Goal: Task Accomplishment & Management: Manage account settings

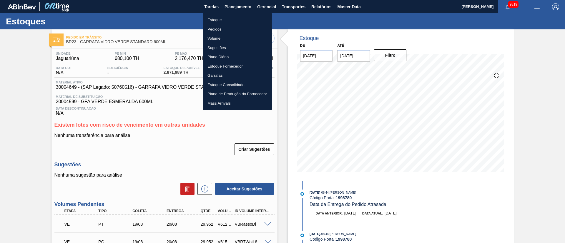
drag, startPoint x: 182, startPoint y: 155, endPoint x: 298, endPoint y: 239, distance: 142.7
click at [182, 155] on div at bounding box center [282, 121] width 565 height 243
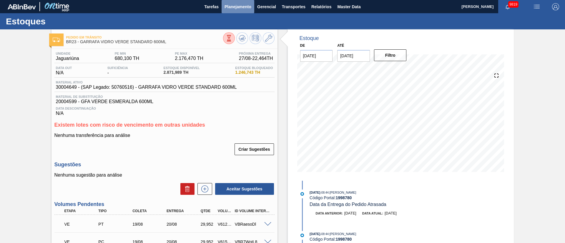
click at [248, 4] on span "Planejamento" at bounding box center [238, 6] width 27 height 7
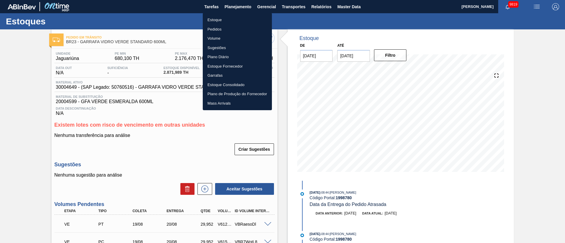
click at [216, 21] on li "Estoque" at bounding box center [237, 19] width 69 height 9
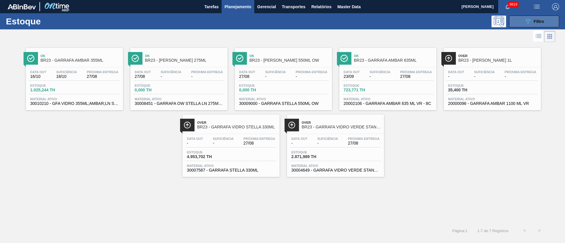
click at [545, 17] on button "089F7B8B-B2A5-4AFE-B5C0-19BA573D28AC Filtro" at bounding box center [534, 22] width 50 height 12
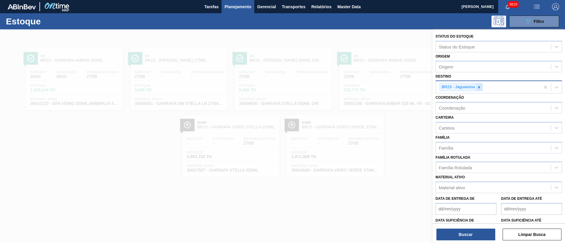
click at [479, 87] on icon at bounding box center [479, 87] width 2 height 2
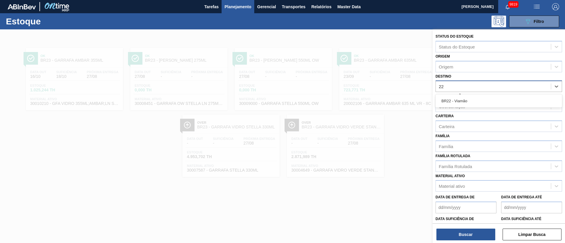
type input "2"
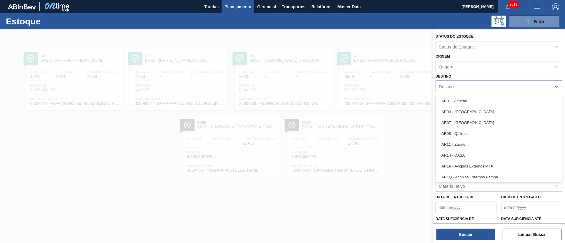
type input "13"
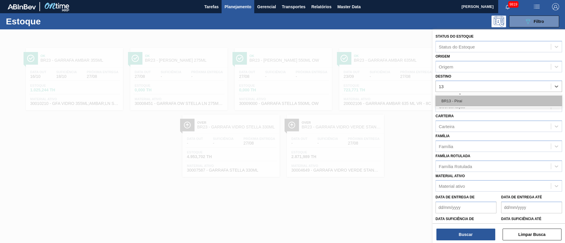
click at [456, 97] on div "BR13 - Piraí" at bounding box center [499, 101] width 127 height 11
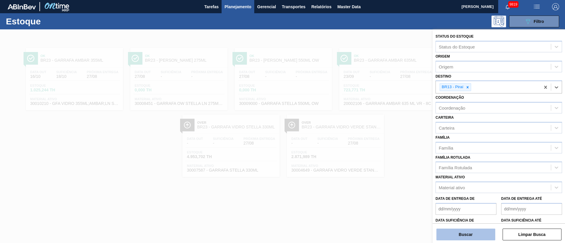
click at [455, 236] on button "Buscar" at bounding box center [465, 235] width 59 height 12
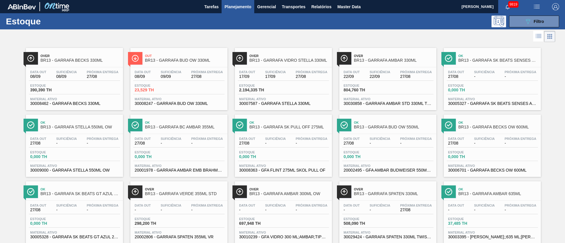
click at [87, 85] on div "Estoque 390,390 TH" at bounding box center [74, 89] width 91 height 11
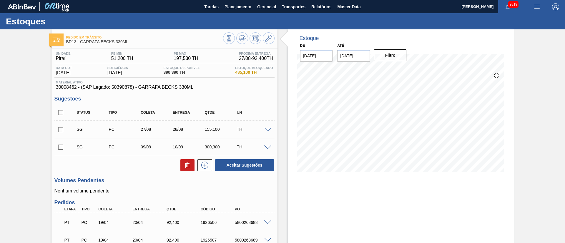
click at [61, 129] on input "checkbox" at bounding box center [60, 130] width 12 height 12
click at [267, 130] on span at bounding box center [267, 130] width 7 height 4
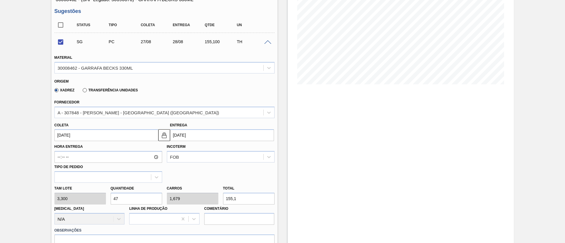
scroll to position [88, 0]
click at [110, 108] on div "A - 307848 - OWENS - RIO DE JANEIRO (RJ)" at bounding box center [159, 112] width 209 height 9
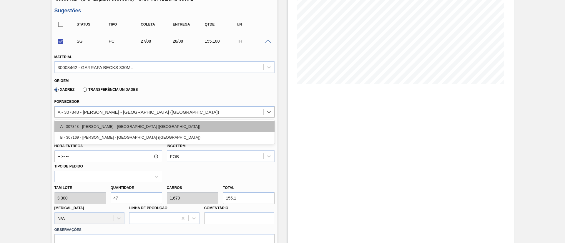
click at [102, 129] on div "A - 307848 - OWENS - RIO DE JANEIRO (RJ)" at bounding box center [164, 126] width 220 height 11
checkbox input "false"
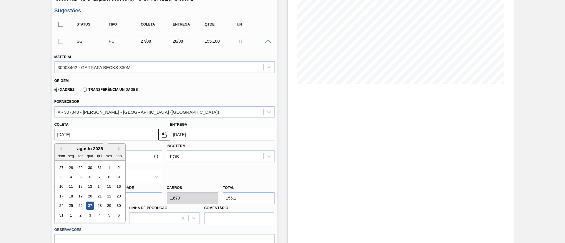
click at [93, 140] on input "[DATE]" at bounding box center [106, 135] width 104 height 12
click at [89, 208] on div "27" at bounding box center [90, 206] width 8 height 8
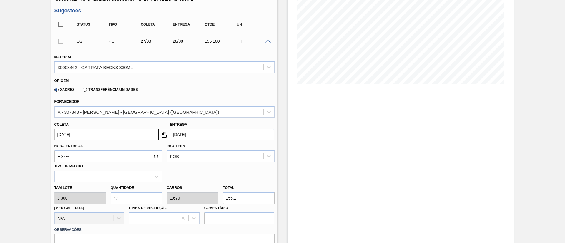
click at [101, 133] on input "[DATE]" at bounding box center [106, 135] width 104 height 12
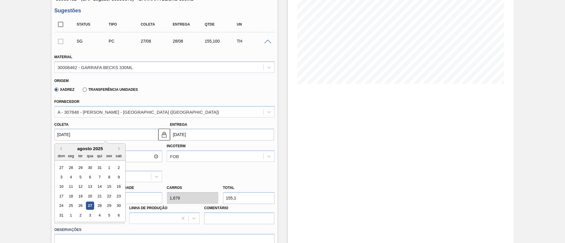
click at [123, 136] on input "[DATE]" at bounding box center [106, 135] width 104 height 12
click at [136, 179] on div at bounding box center [103, 176] width 96 height 9
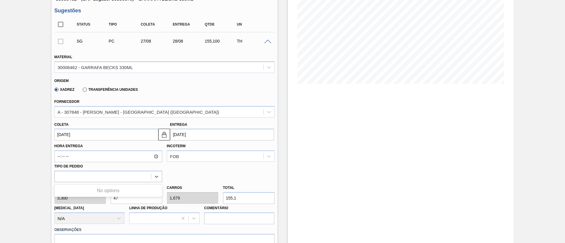
click at [190, 177] on div "Hora Entrega Incoterm FOB Tipo de pedido Use Up and Down to choose options, pre…" at bounding box center [164, 162] width 225 height 42
click at [88, 200] on div "Tam lote 3,300 Quantidade 47 Carros 1,679 Total 155,1 Doca N/A Linha de Produçã…" at bounding box center [164, 203] width 225 height 42
type input "2"
type input "0,071"
type input "6,6"
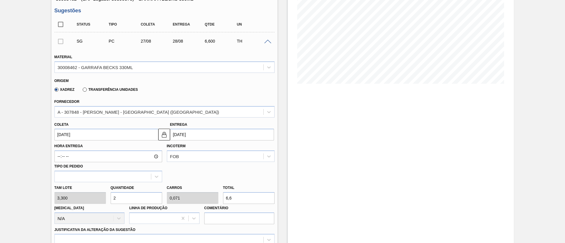
type input "28"
type input "1"
type input "92,4"
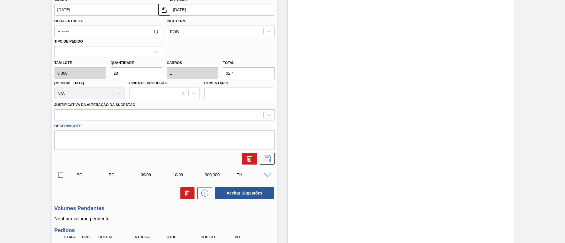
scroll to position [221, 0]
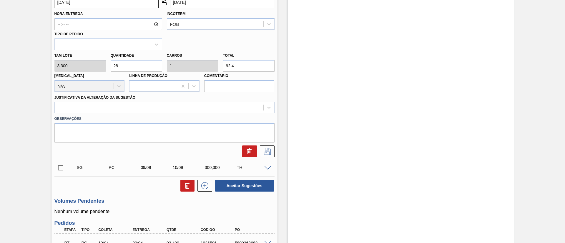
type input "28"
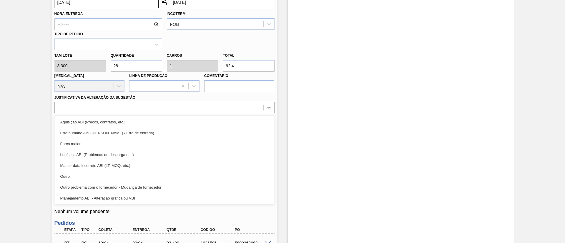
click at [130, 106] on div at bounding box center [159, 108] width 209 height 9
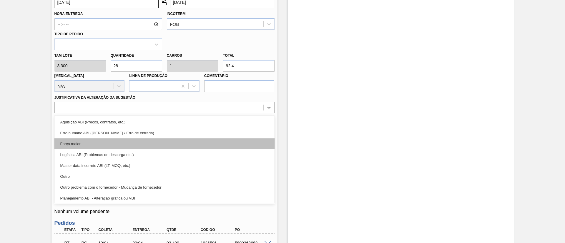
click at [98, 143] on div "Força maior" at bounding box center [164, 144] width 220 height 11
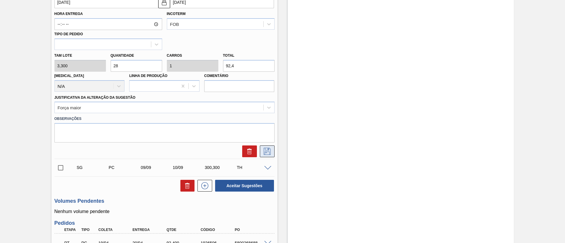
click at [267, 153] on icon at bounding box center [267, 151] width 9 height 7
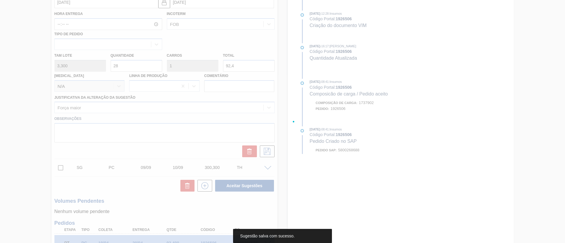
scroll to position [54, 0]
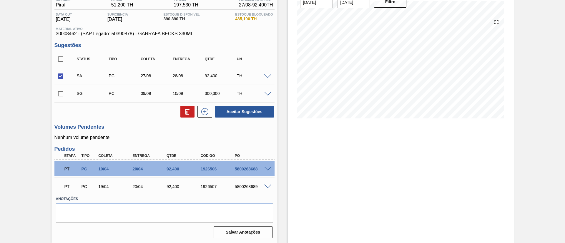
click at [268, 76] on span at bounding box center [267, 76] width 7 height 4
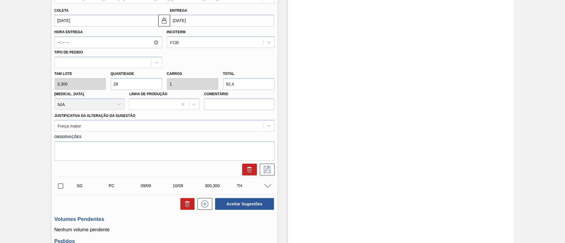
scroll to position [230, 0]
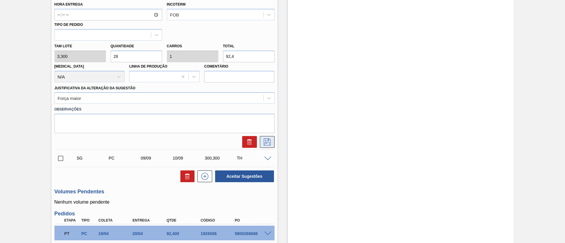
click at [263, 143] on icon at bounding box center [267, 142] width 9 height 7
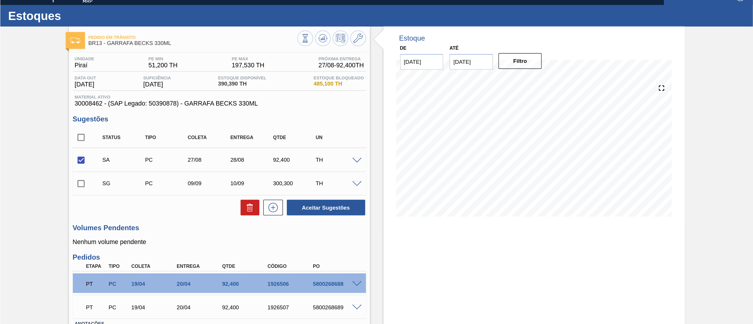
scroll to position [0, 0]
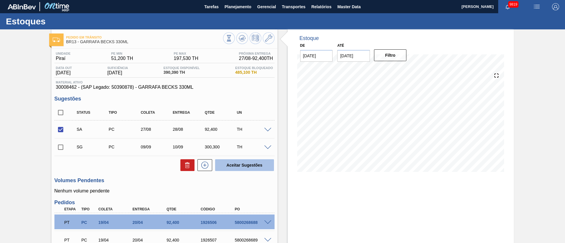
click at [248, 165] on button "Aceitar Sugestões" at bounding box center [244, 166] width 59 height 12
checkbox input "false"
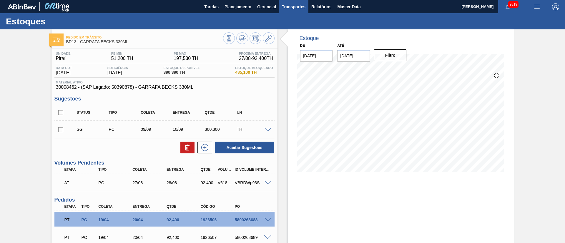
click at [300, 3] on span "Transportes" at bounding box center [294, 6] width 24 height 7
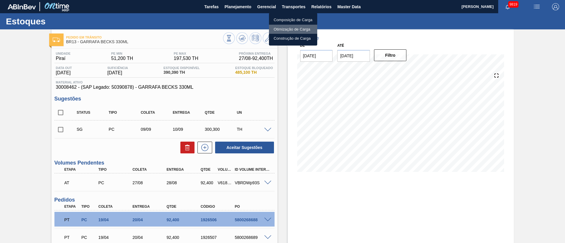
click at [297, 30] on li "Otimização de Carga" at bounding box center [293, 29] width 48 height 9
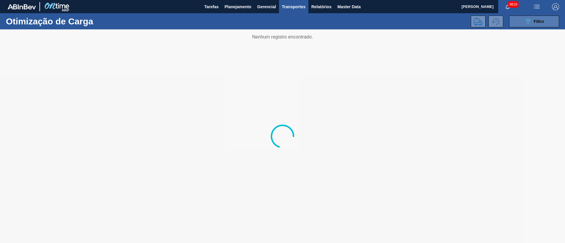
click at [545, 21] on button "089F7B8B-B2A5-4AFE-B5C0-19BA573D28AC Filtro" at bounding box center [534, 22] width 50 height 12
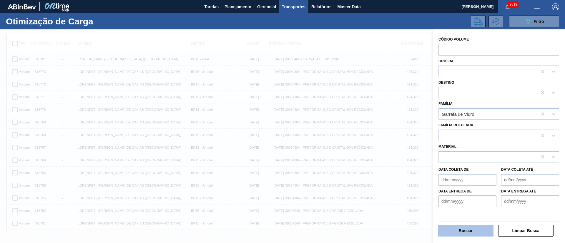
click at [455, 234] on button "Buscar" at bounding box center [466, 231] width 56 height 12
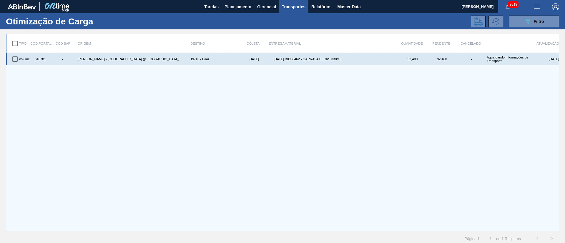
click at [16, 57] on input "checkbox" at bounding box center [15, 59] width 12 height 12
checkbox input "true"
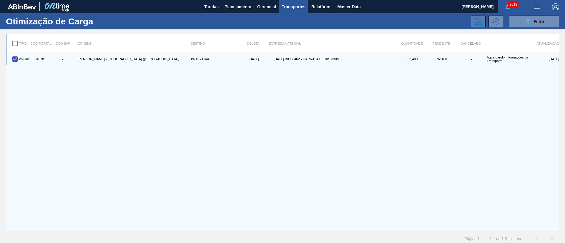
click at [476, 21] on icon at bounding box center [478, 21] width 9 height 9
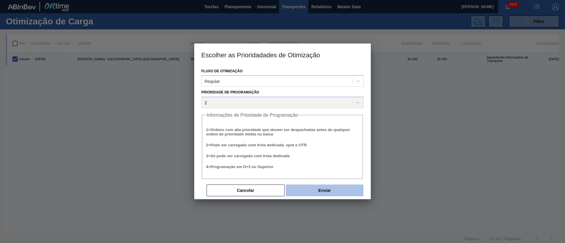
click at [310, 191] on button "Enviar" at bounding box center [325, 191] width 78 height 12
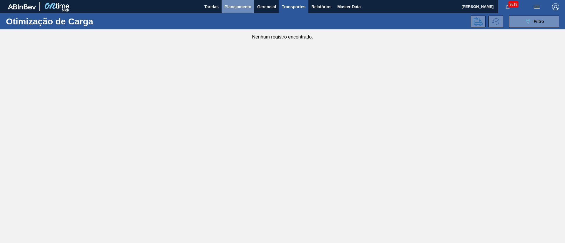
click at [230, 7] on span "Planejamento" at bounding box center [238, 6] width 27 height 7
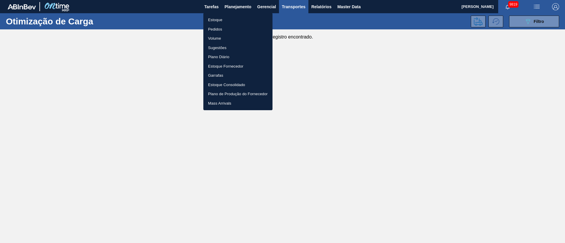
click at [532, 17] on div at bounding box center [282, 121] width 565 height 243
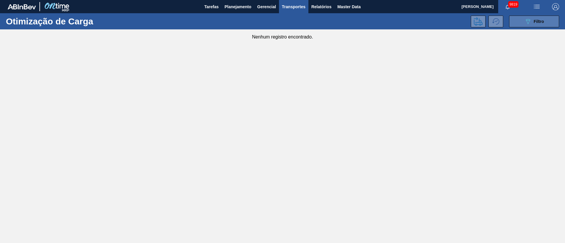
click at [535, 20] on span "Filtro" at bounding box center [539, 21] width 10 height 5
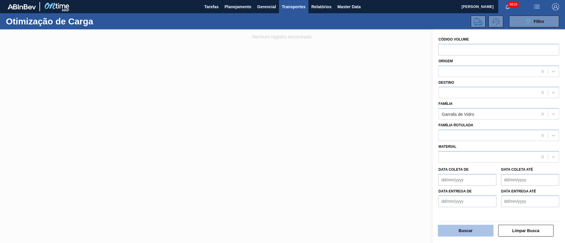
click at [460, 233] on button "Buscar" at bounding box center [466, 231] width 56 height 12
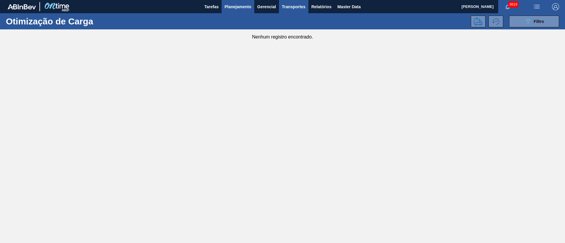
click at [235, 5] on span "Planejamento" at bounding box center [238, 6] width 27 height 7
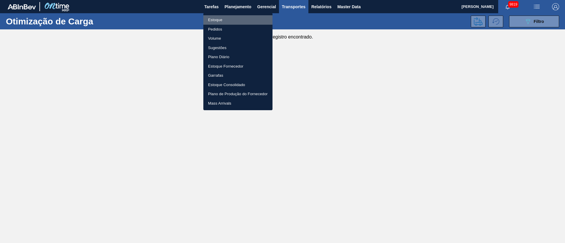
click at [221, 21] on li "Estoque" at bounding box center [237, 19] width 69 height 9
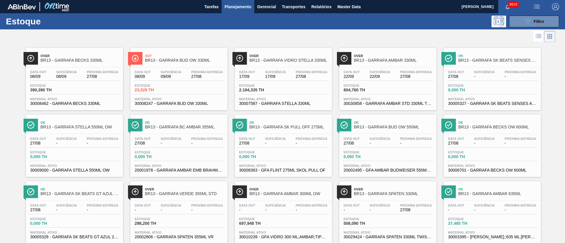
click at [88, 63] on div "Over BR13 - GARRAFA BECKS 330ML" at bounding box center [80, 58] width 79 height 13
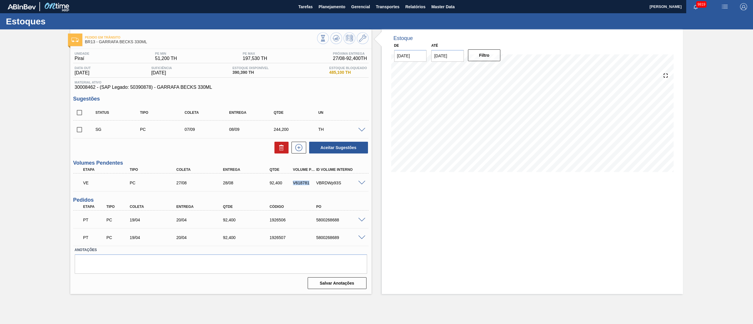
drag, startPoint x: 291, startPoint y: 182, endPoint x: 313, endPoint y: 182, distance: 22.4
click at [313, 182] on div "VE PC 27/08 28/08 92,400 V618781 VBRDWp93S" at bounding box center [219, 183] width 280 height 12
copy div "V618781"
click at [329, 11] on button "Planejamento" at bounding box center [332, 6] width 33 height 13
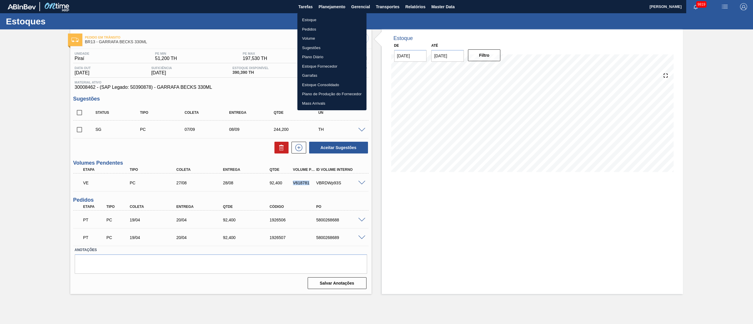
click at [310, 32] on li "Pedidos" at bounding box center [332, 29] width 69 height 9
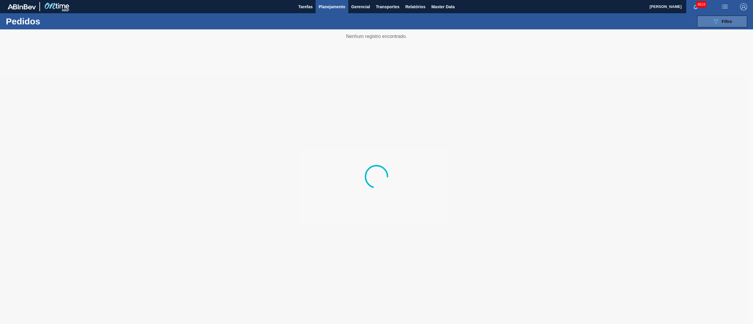
click at [565, 26] on button "089F7B8B-B2A5-4AFE-B5C0-19BA573D28AC Filtro" at bounding box center [723, 22] width 50 height 12
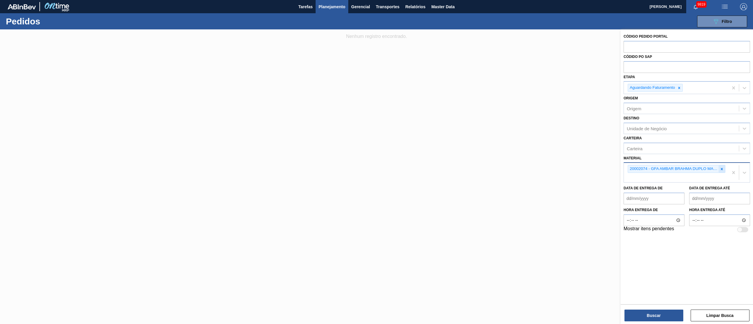
click at [565, 167] on icon at bounding box center [722, 169] width 4 height 4
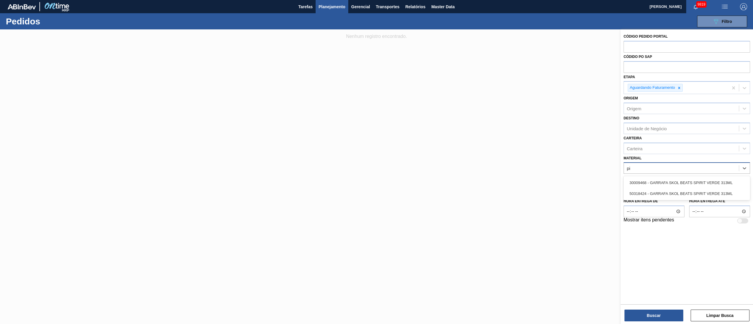
type input "p"
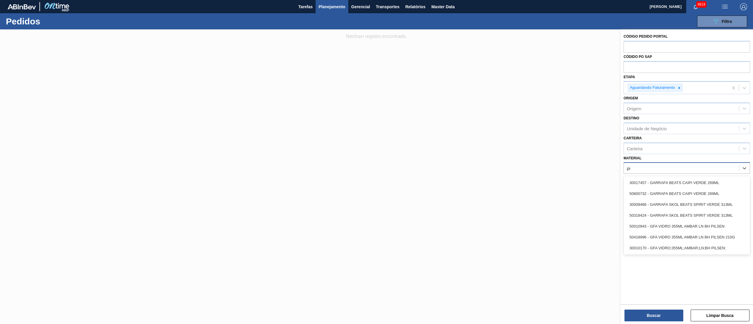
type input "p"
click at [565, 135] on div "Carteira Carteira" at bounding box center [687, 144] width 127 height 20
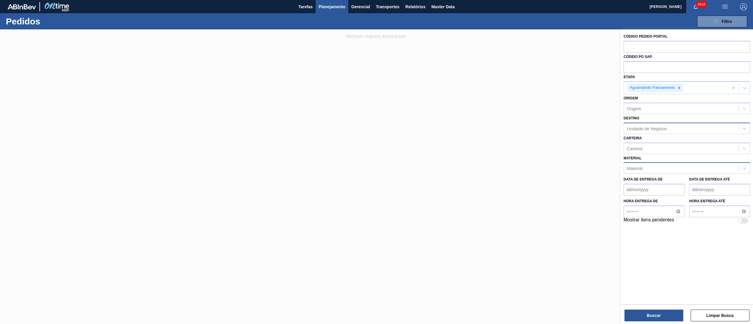
click at [565, 129] on div "Unidade de Negócio" at bounding box center [647, 128] width 40 height 5
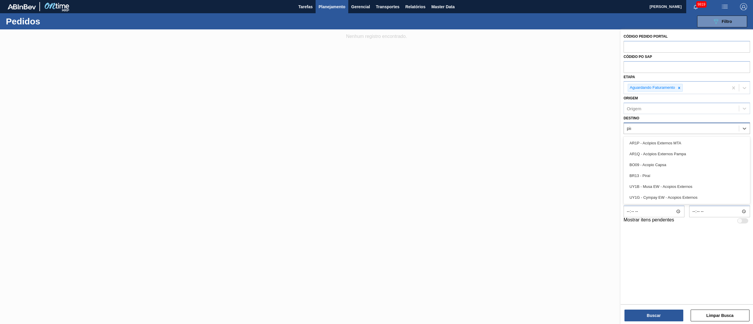
type input "pira"
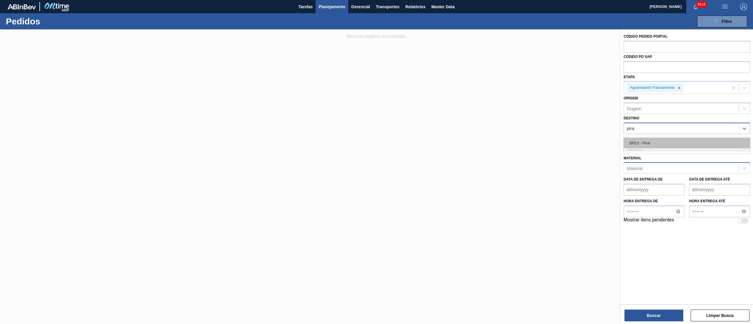
click at [565, 147] on div "BR13 - Piraí" at bounding box center [687, 143] width 127 height 11
click at [335, 5] on span "Planejamento" at bounding box center [332, 6] width 27 height 7
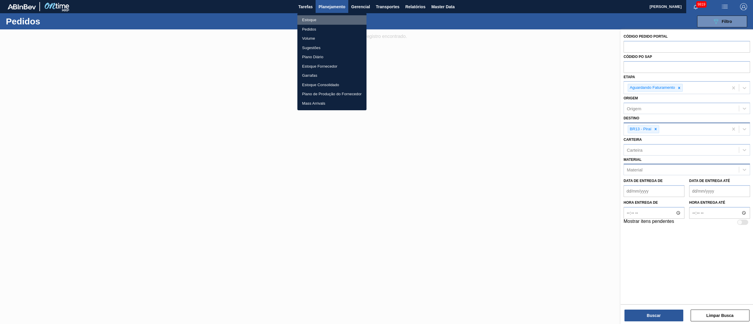
click at [310, 15] on li "Estoque" at bounding box center [332, 19] width 69 height 9
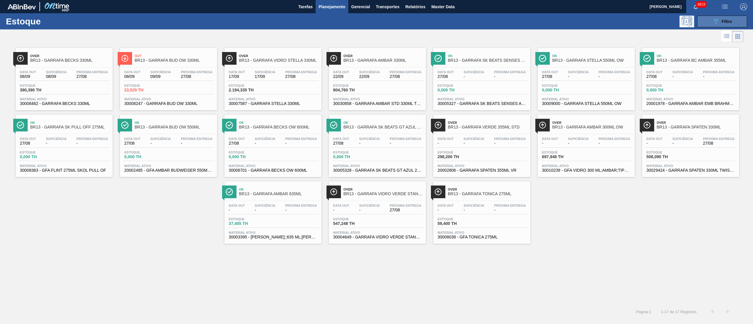
click at [565, 25] on button "089F7B8B-B2A5-4AFE-B5C0-19BA573D28AC Filtro" at bounding box center [723, 22] width 50 height 12
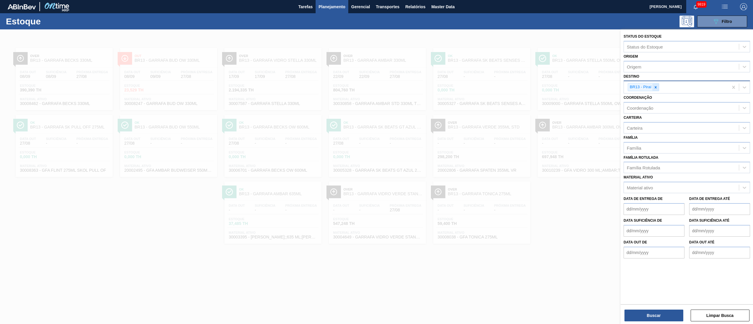
click at [565, 88] on icon at bounding box center [656, 87] width 4 height 4
type input "1"
click at [565, 144] on div "Família" at bounding box center [634, 146] width 14 height 5
click at [324, 9] on span "Planejamento" at bounding box center [332, 6] width 27 height 7
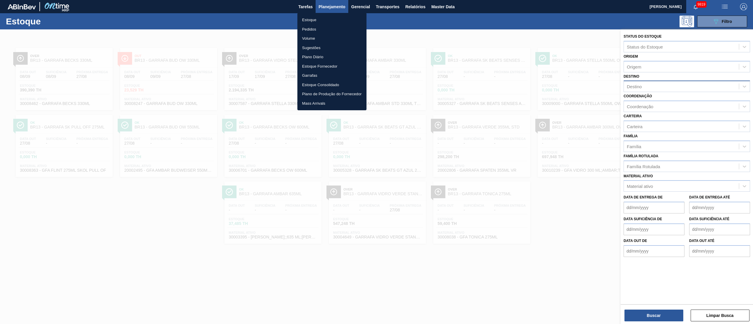
click at [171, 185] on div at bounding box center [376, 162] width 753 height 324
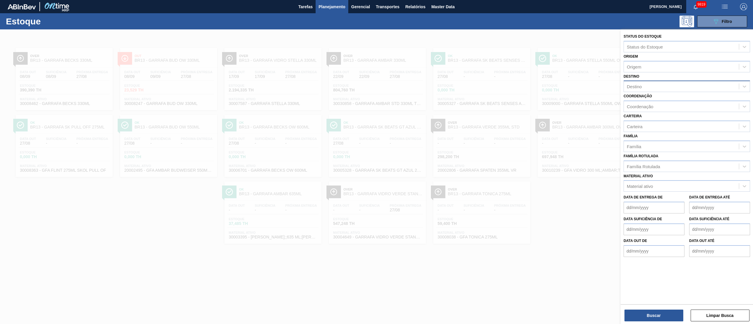
click at [159, 243] on div at bounding box center [376, 191] width 753 height 324
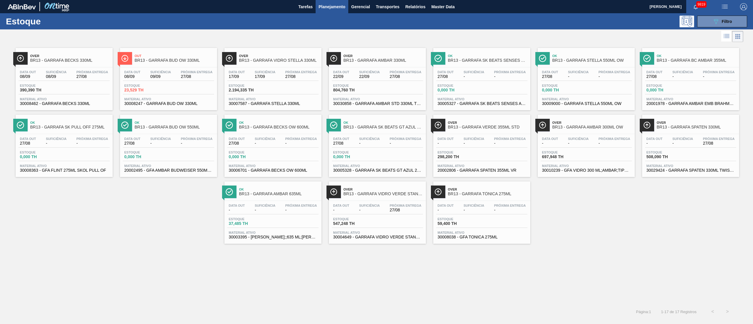
click at [376, 213] on div "Data out - Suficiência - Próxima Entrega 27/08" at bounding box center [377, 209] width 91 height 11
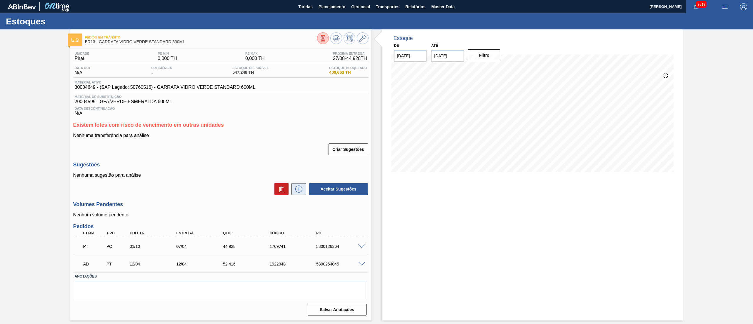
click at [298, 192] on icon at bounding box center [298, 189] width 9 height 7
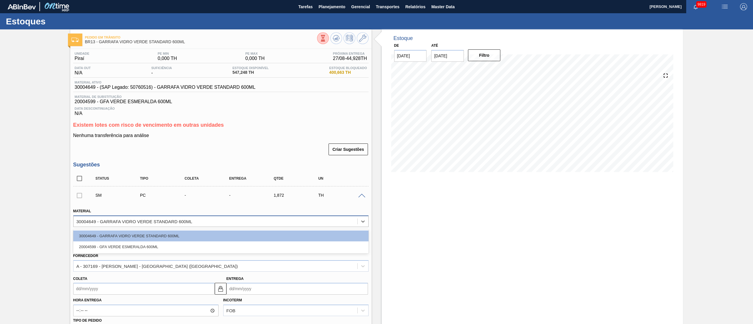
click at [155, 223] on div "30004649 - GARRAFA VIDRO VERDE STANDARD 600ML" at bounding box center [135, 221] width 116 height 5
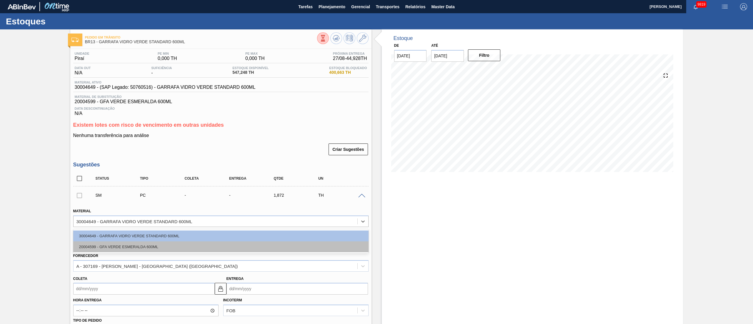
click at [140, 243] on div "20004599 - GFA VERDE ESMERALDA 600ML" at bounding box center [221, 247] width 296 height 11
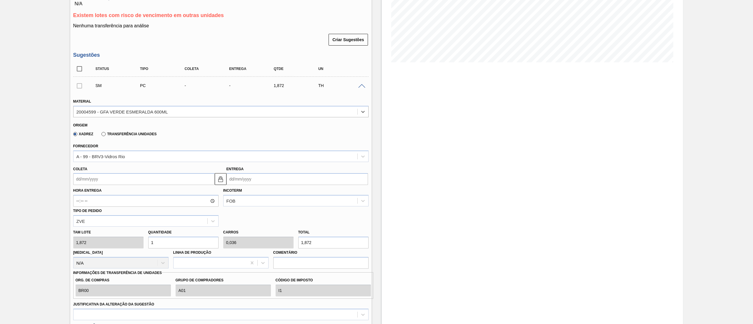
scroll to position [118, 0]
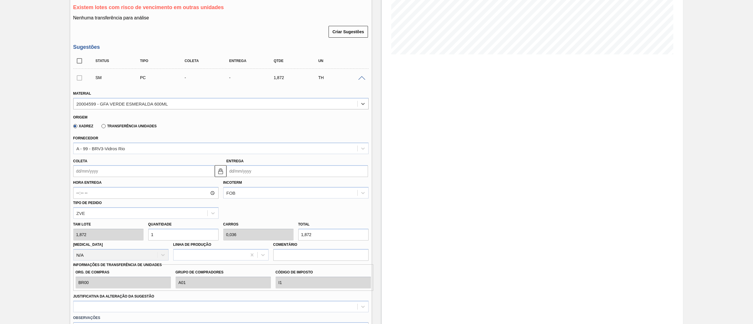
click at [130, 176] on input "Coleta" at bounding box center [144, 171] width 142 height 12
click at [106, 243] on div "27" at bounding box center [109, 243] width 8 height 8
type input "[DATE]"
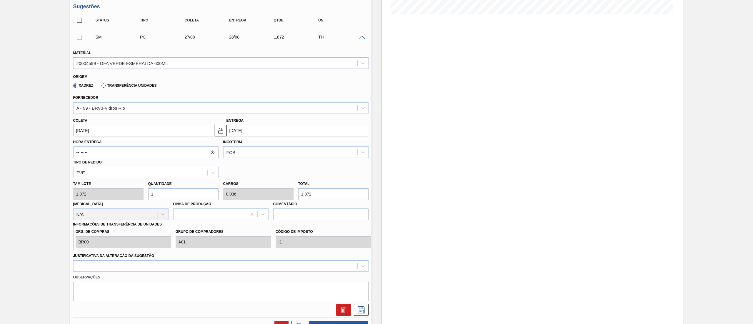
scroll to position [177, 0]
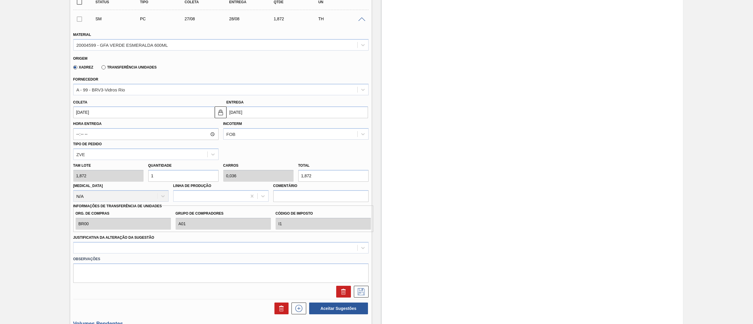
drag, startPoint x: 177, startPoint y: 175, endPoint x: 42, endPoint y: 180, distance: 134.3
click at [44, 181] on div "Pedido em Trânsito BR13 - GARRAFA VIDRO VERDE STANDARD 600ML Unidade Piraí PE M…" at bounding box center [376, 146] width 753 height 587
type input "2"
type input "0,071"
type input "3,744"
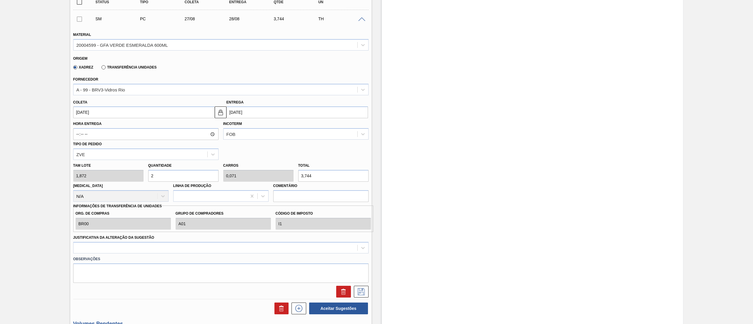
type input "29"
type input "1,036"
type input "54,288"
type input "2"
type input "0,071"
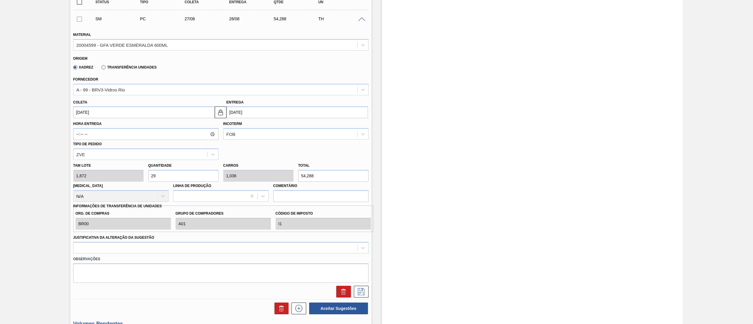
type input "3,744"
type input "28"
type input "1"
type input "52,416"
type input "28"
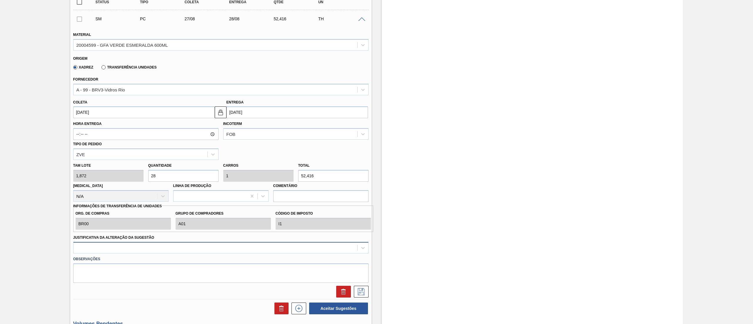
click at [102, 243] on div at bounding box center [221, 247] width 296 height 11
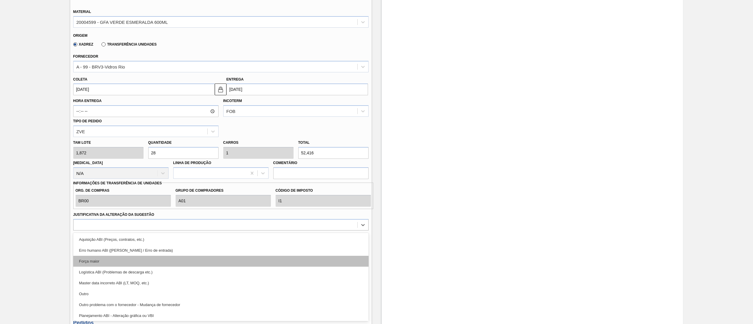
click at [96, 243] on div "Força maior" at bounding box center [221, 261] width 296 height 11
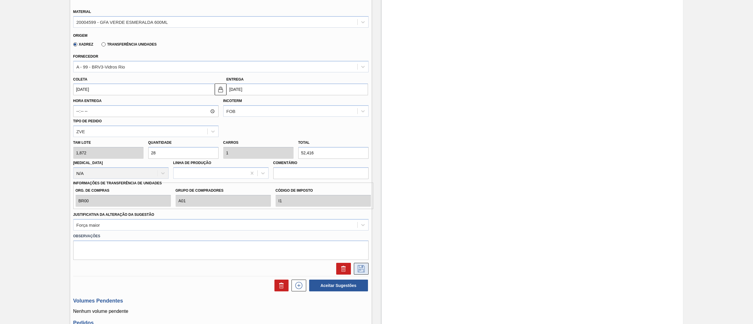
click at [361, 243] on icon at bounding box center [361, 268] width 9 height 7
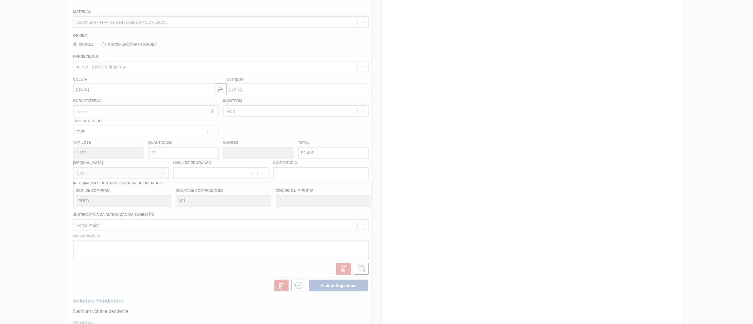
scroll to position [21, 0]
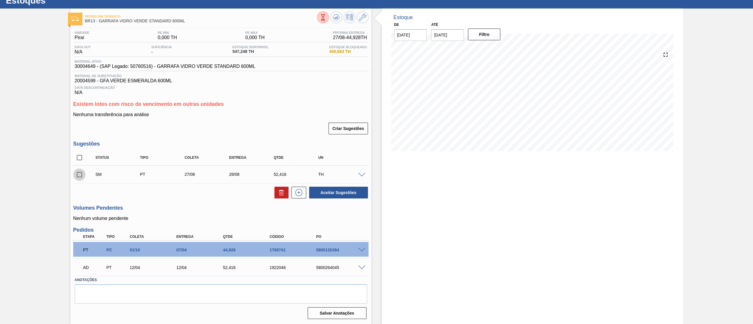
click at [77, 177] on input "checkbox" at bounding box center [79, 175] width 12 height 12
checkbox input "true"
drag, startPoint x: 334, startPoint y: 195, endPoint x: 214, endPoint y: 187, distance: 120.9
click at [237, 195] on div "Aceitar Sugestões" at bounding box center [221, 192] width 296 height 13
click at [363, 176] on span at bounding box center [361, 175] width 7 height 4
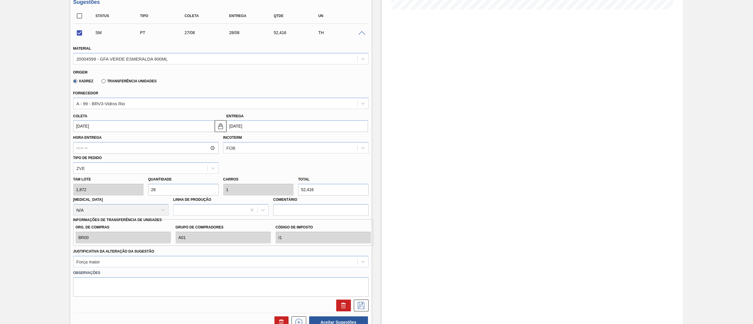
scroll to position [198, 0]
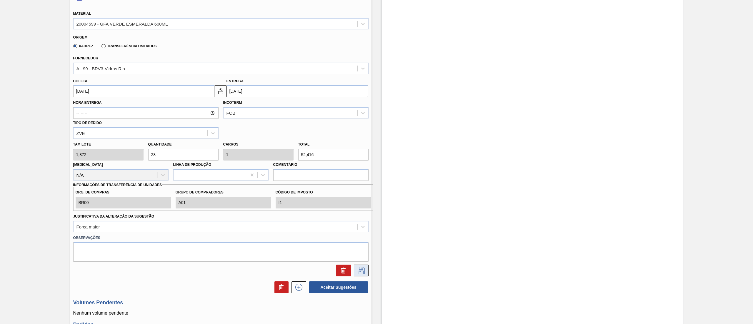
click at [355, 243] on button at bounding box center [361, 271] width 15 height 12
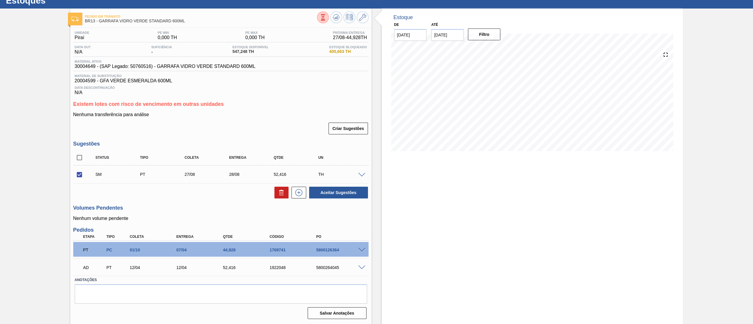
scroll to position [21, 0]
click at [294, 194] on icon at bounding box center [298, 192] width 9 height 7
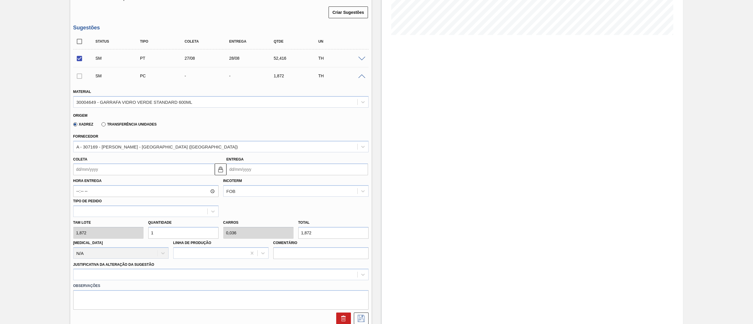
scroll to position [139, 0]
click at [109, 171] on input "Coleta" at bounding box center [144, 168] width 142 height 12
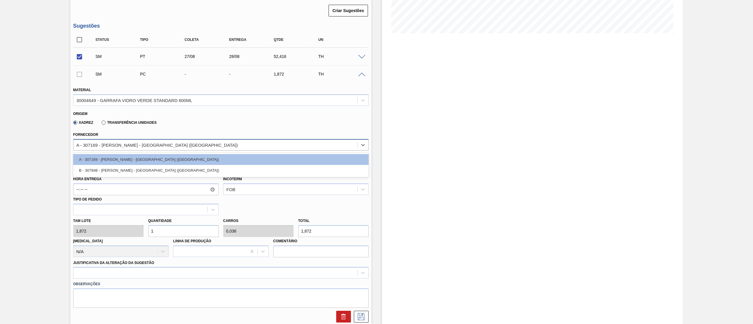
click at [125, 147] on div "A - 307169 - OWENS - SÃO PAULO (SP)" at bounding box center [158, 144] width 162 height 5
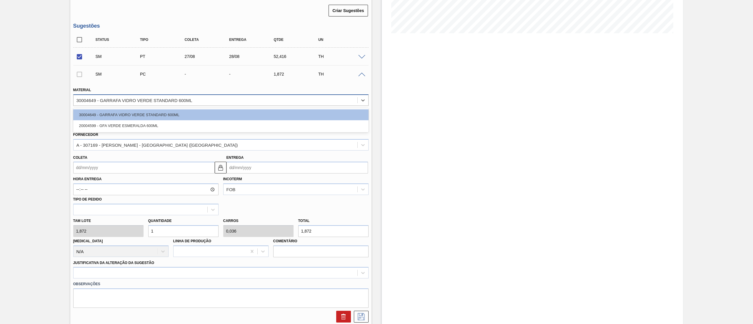
click at [143, 99] on div "30004649 - GARRAFA VIDRO VERDE STANDARD 600ML" at bounding box center [135, 100] width 116 height 5
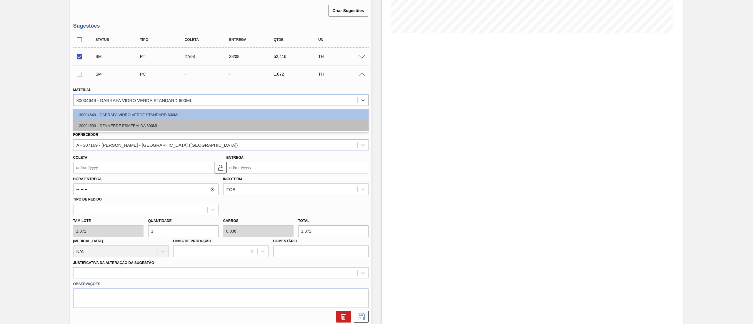
click at [116, 125] on div "20004599 - GFA VERDE ESMERALDA 600ML" at bounding box center [221, 125] width 296 height 11
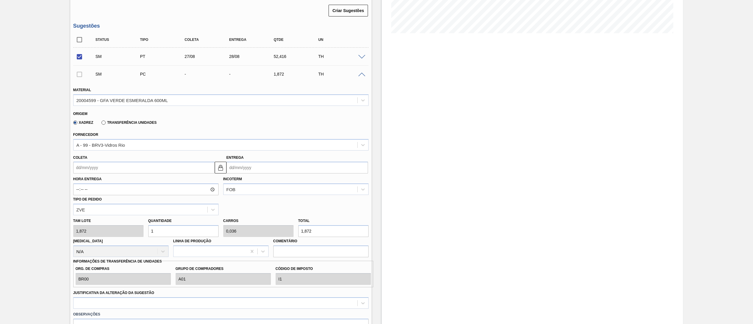
click at [137, 234] on div "Tam lote 1,872 Quantidade 1 Carros 0,036 Total 1,872 Doca N/A Linha de Produção…" at bounding box center [221, 236] width 300 height 42
type input "11"
type input "0,393"
type input "20,592"
type input "112"
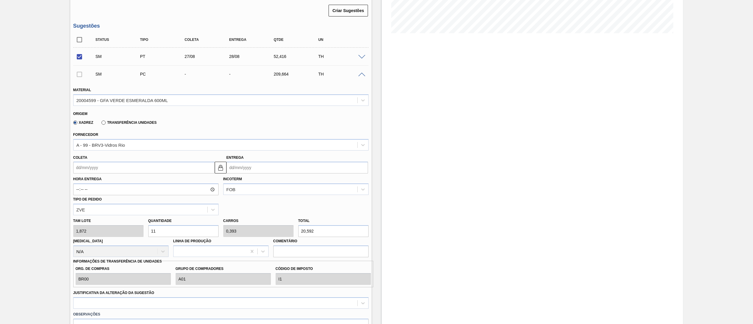
type input "4"
type input "209,664"
type input "112"
click at [102, 173] on input "Coleta" at bounding box center [144, 168] width 142 height 12
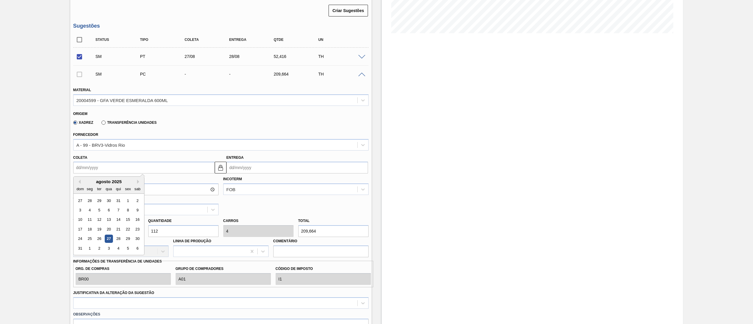
click at [136, 182] on div "agosto 2025" at bounding box center [109, 181] width 71 height 5
click at [127, 243] on div "5" at bounding box center [128, 249] width 8 height 8
type input "[DATE]"
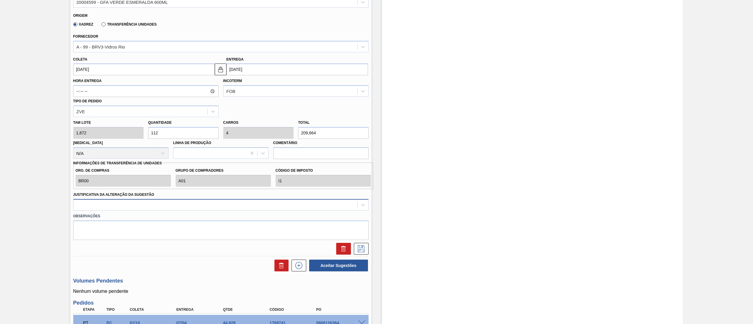
scroll to position [257, 0]
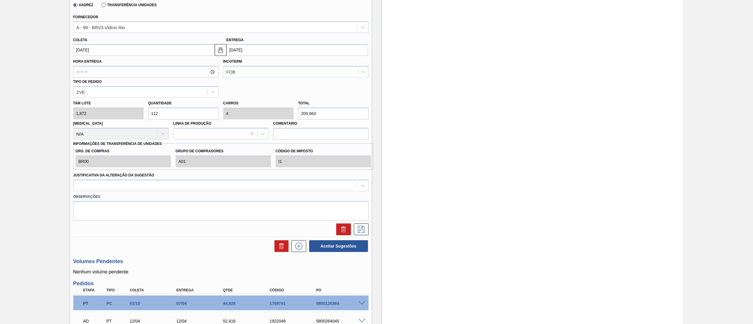
click at [197, 192] on div "Observações" at bounding box center [221, 205] width 300 height 29
click at [197, 184] on div at bounding box center [216, 185] width 284 height 9
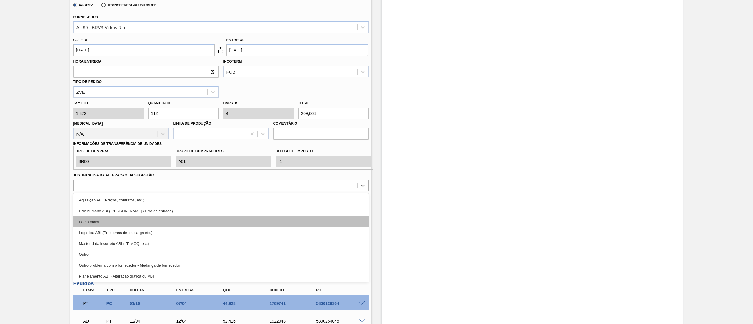
click at [162, 221] on div "Força maior" at bounding box center [221, 222] width 296 height 11
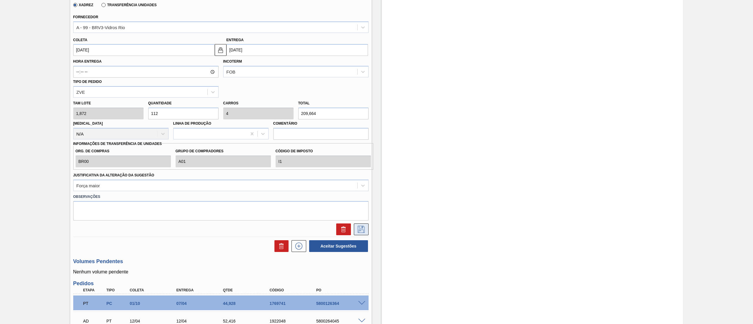
click at [357, 228] on icon at bounding box center [361, 229] width 9 height 7
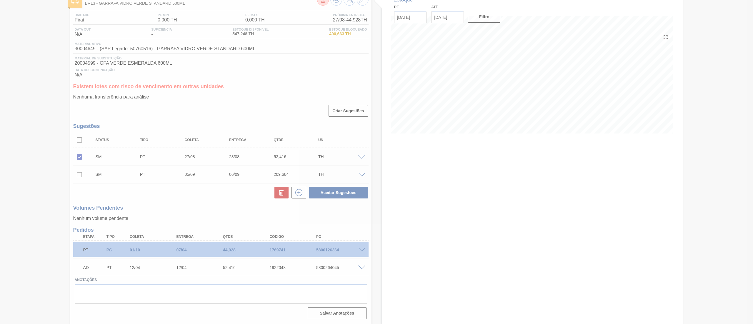
scroll to position [39, 0]
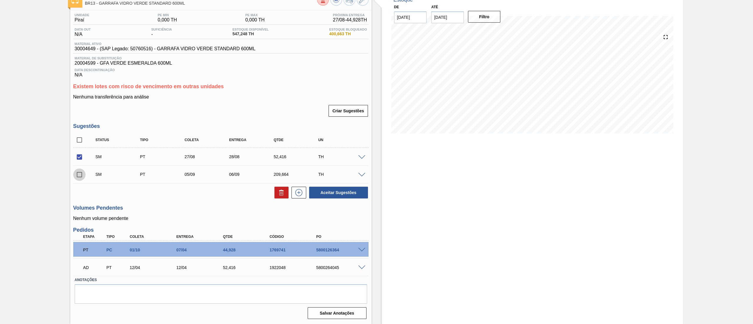
click at [78, 171] on input "checkbox" at bounding box center [79, 175] width 12 height 12
checkbox input "true"
click at [335, 193] on button "Aceitar Sugestões" at bounding box center [338, 193] width 59 height 12
checkbox input "false"
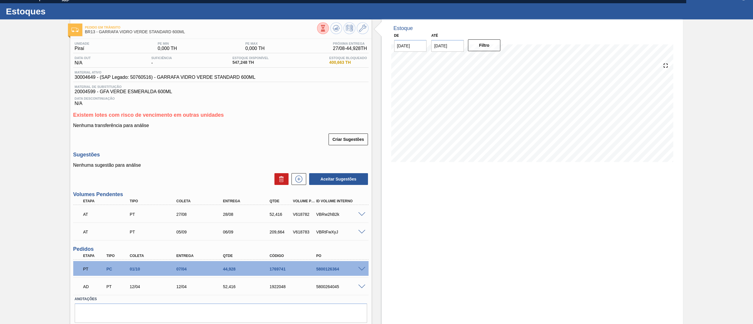
scroll to position [0, 0]
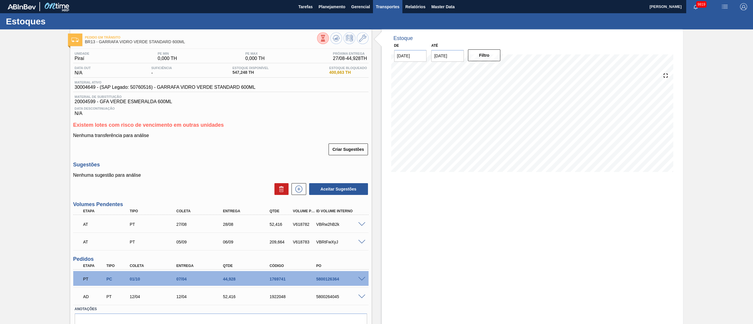
click at [392, 9] on span "Transportes" at bounding box center [388, 6] width 24 height 7
click at [381, 30] on li "Otimização de Carga" at bounding box center [388, 29] width 48 height 9
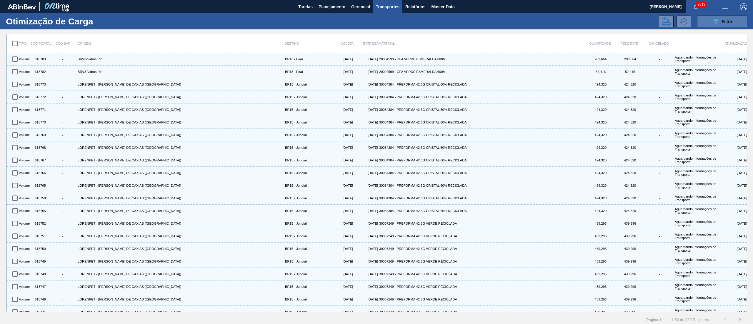
click at [565, 20] on icon at bounding box center [716, 21] width 4 height 5
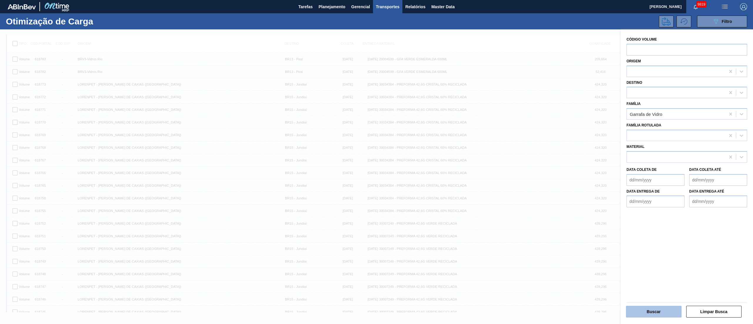
click at [565, 243] on button "Buscar" at bounding box center [654, 312] width 56 height 12
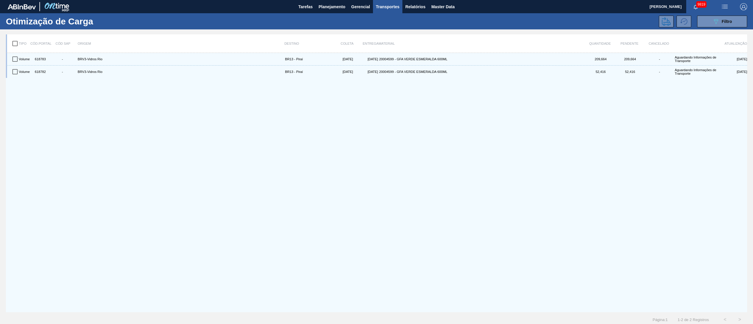
click at [13, 42] on input "checkbox" at bounding box center [15, 43] width 12 height 12
checkbox input "true"
click at [565, 18] on icon at bounding box center [666, 21] width 9 height 9
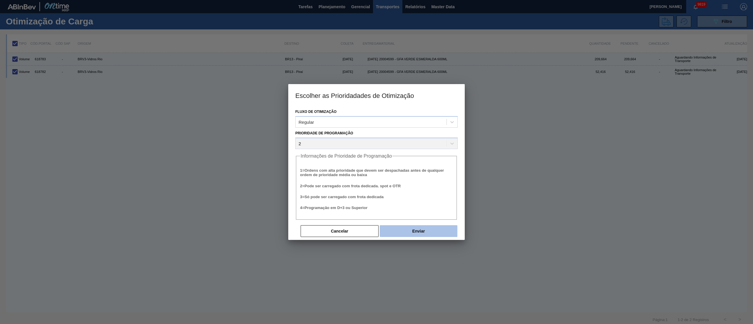
click at [431, 235] on button "Enviar" at bounding box center [419, 231] width 78 height 12
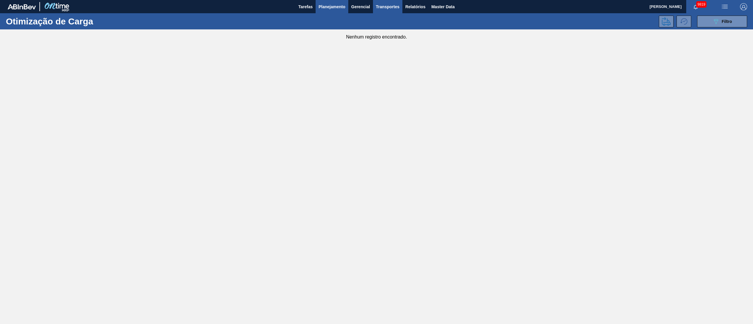
click at [336, 8] on span "Planejamento" at bounding box center [332, 6] width 27 height 7
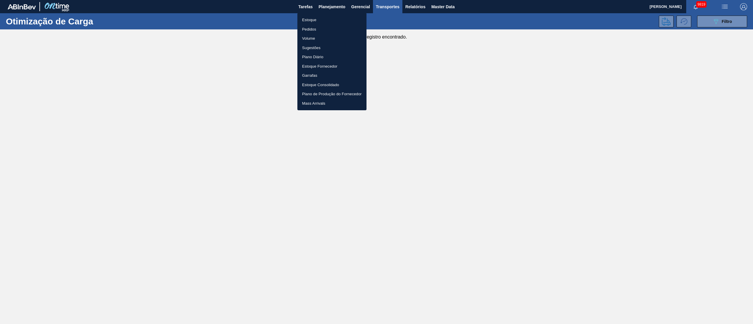
click at [306, 21] on li "Estoque" at bounding box center [332, 19] width 69 height 9
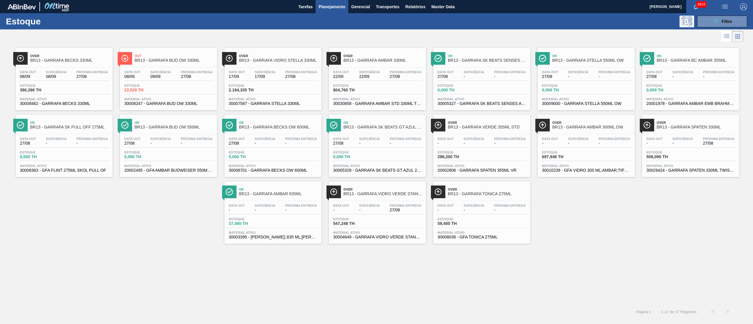
click at [364, 224] on span "547,248 TH" at bounding box center [353, 224] width 41 height 4
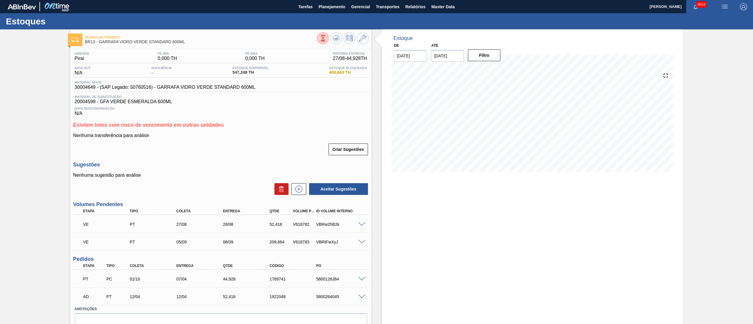
scroll to position [29, 0]
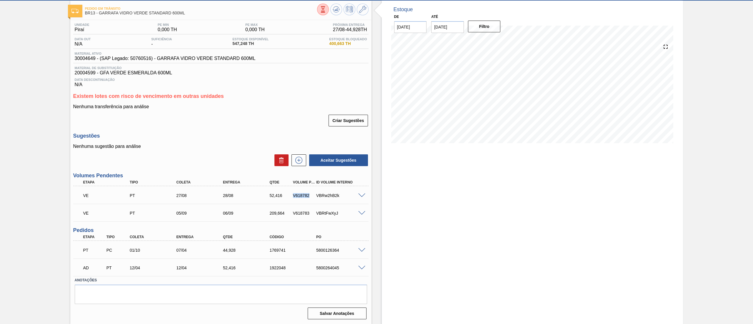
drag, startPoint x: 290, startPoint y: 196, endPoint x: 310, endPoint y: 195, distance: 20.0
click at [310, 195] on div "V618782" at bounding box center [300, 195] width 23 height 5
copy div "V618782"
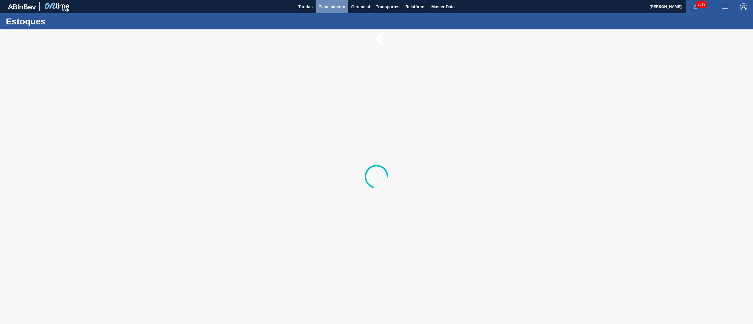
click at [328, 13] on button "Planejamento" at bounding box center [332, 6] width 33 height 13
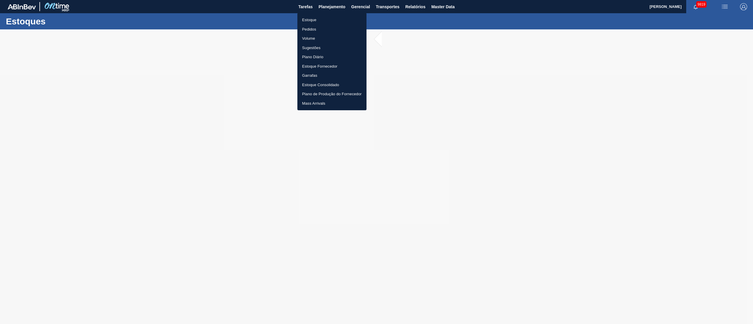
click at [313, 30] on li "Pedidos" at bounding box center [332, 29] width 69 height 9
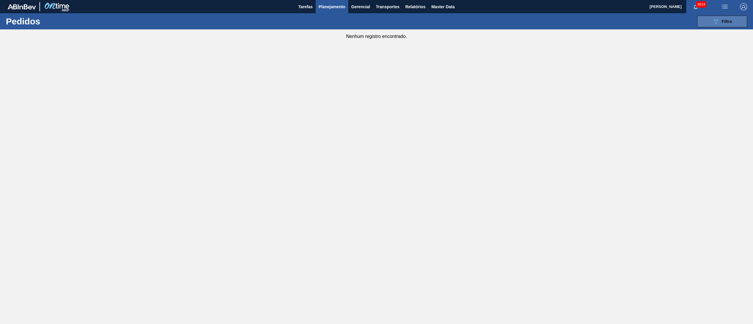
click at [731, 23] on span "Filtro" at bounding box center [727, 21] width 10 height 5
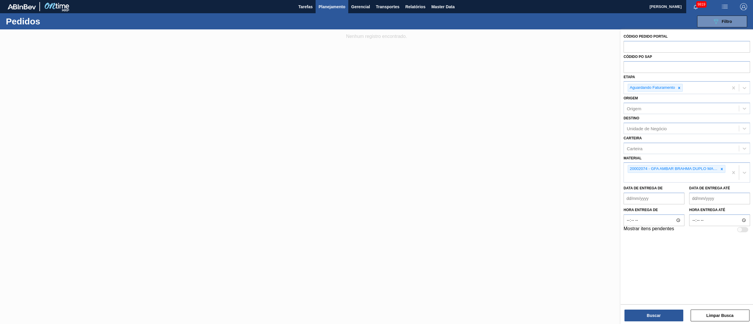
click at [334, 9] on span "Planejamento" at bounding box center [332, 6] width 27 height 7
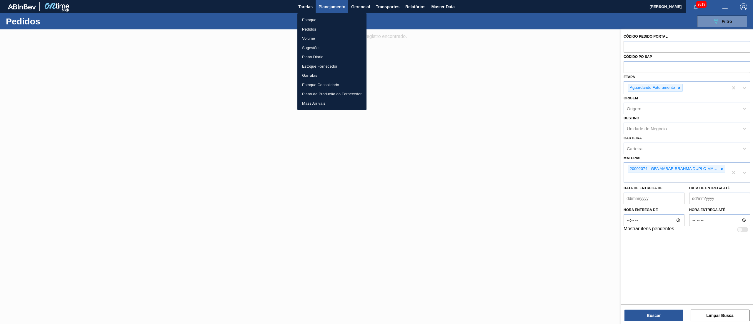
click at [312, 16] on li "Estoque" at bounding box center [332, 19] width 69 height 9
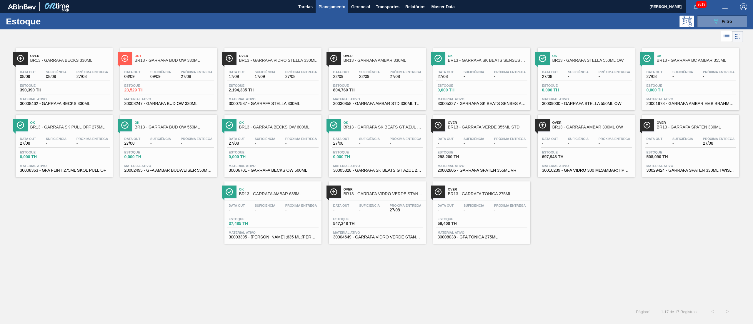
drag, startPoint x: 52, startPoint y: 84, endPoint x: 58, endPoint y: 89, distance: 7.8
click at [51, 84] on span "Estoque" at bounding box center [40, 86] width 41 height 4
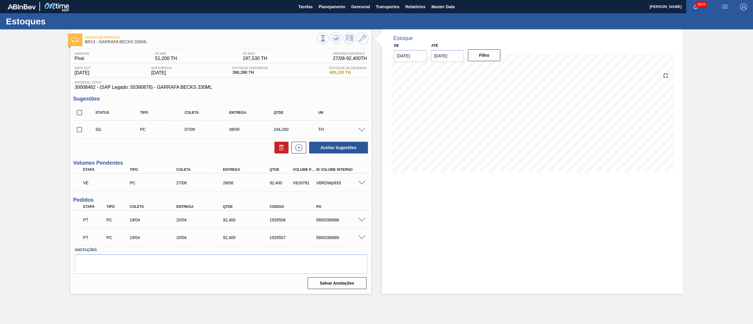
click at [77, 134] on input "checkbox" at bounding box center [79, 130] width 12 height 12
click at [365, 129] on span at bounding box center [361, 130] width 7 height 4
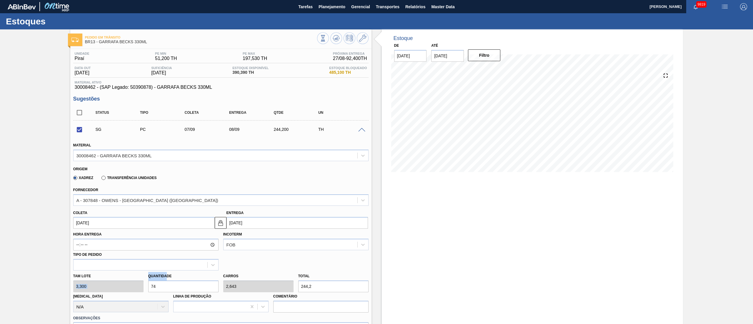
drag, startPoint x: 167, startPoint y: 280, endPoint x: 58, endPoint y: 281, distance: 109.2
click at [58, 281] on div "Pedido em Trânsito BR13 - GARRAFA BECKS 330ML Unidade Piraí PE MIN 51,200 TH PE…" at bounding box center [376, 271] width 753 height 485
click at [97, 286] on div "Tam lote 3,300 Quantidade 74 Carros 2,643 Total 244,2 Doca N/A Linha de Produçã…" at bounding box center [221, 292] width 300 height 42
checkbox input "false"
type input "4"
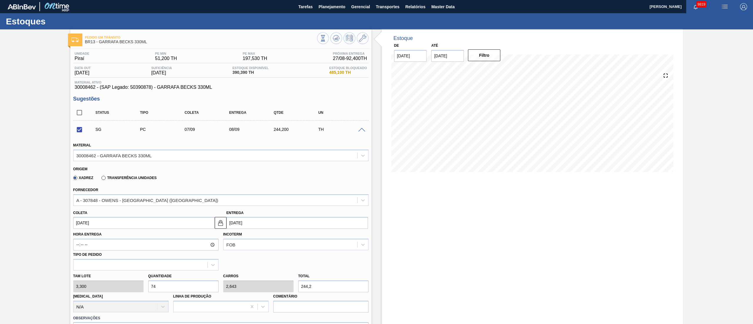
type input "0,143"
type input "13,2"
type input "48"
type input "1,714"
type input "158,4"
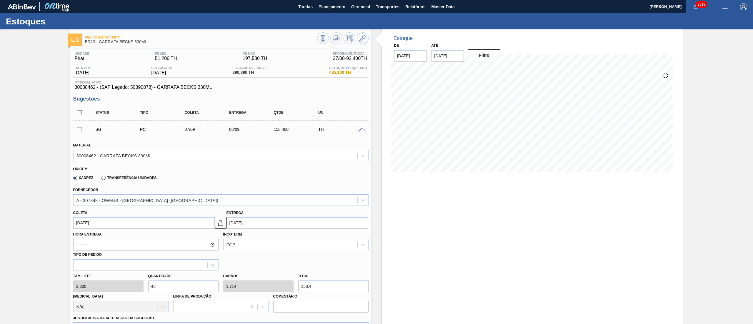
type input "48"
click at [150, 227] on input "07/09/2025" at bounding box center [144, 223] width 142 height 12
click at [91, 255] on div "1" at bounding box center [90, 256] width 8 height 8
type input "[DATE]"
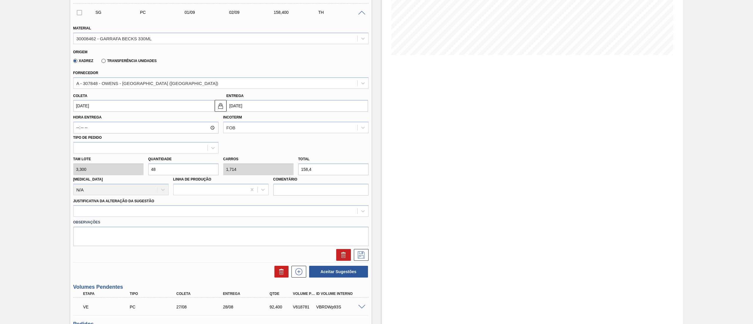
scroll to position [118, 0]
drag, startPoint x: 163, startPoint y: 209, endPoint x: 157, endPoint y: 214, distance: 7.1
click at [162, 209] on div at bounding box center [216, 211] width 284 height 9
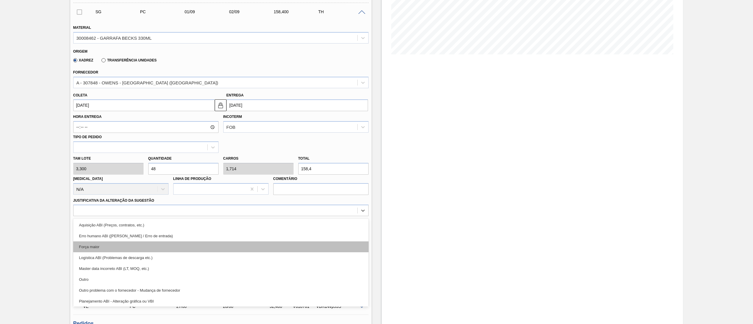
click at [114, 243] on div "Força maior" at bounding box center [221, 247] width 296 height 11
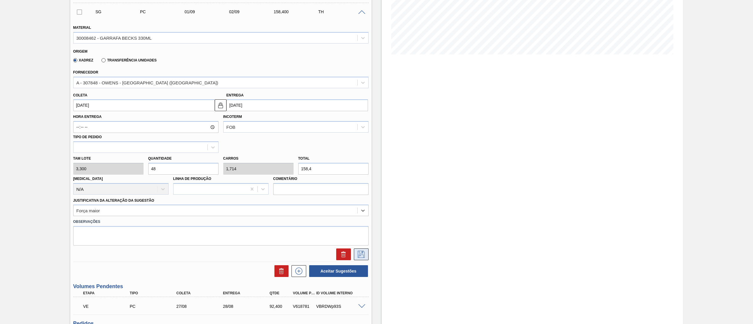
click at [358, 256] on icon at bounding box center [361, 254] width 9 height 7
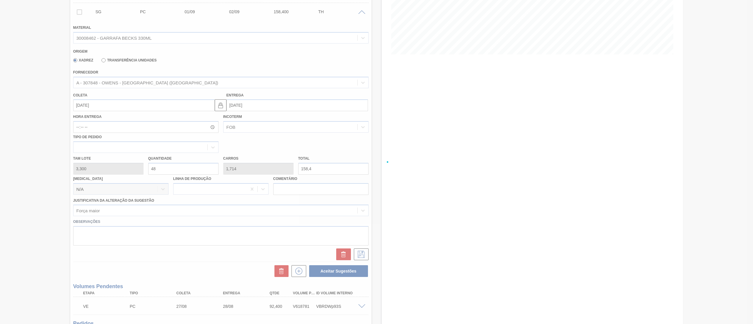
checkbox input "true"
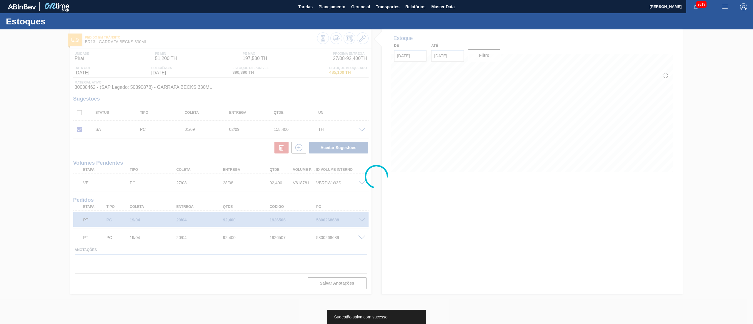
scroll to position [0, 0]
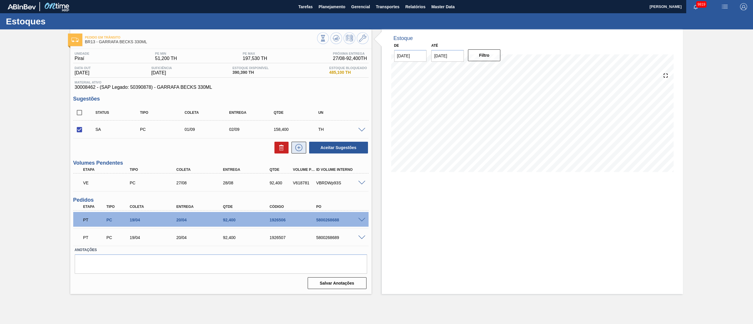
click at [296, 152] on button at bounding box center [299, 148] width 15 height 12
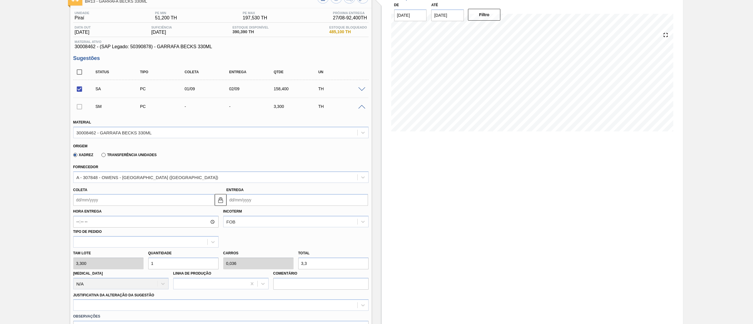
scroll to position [59, 0]
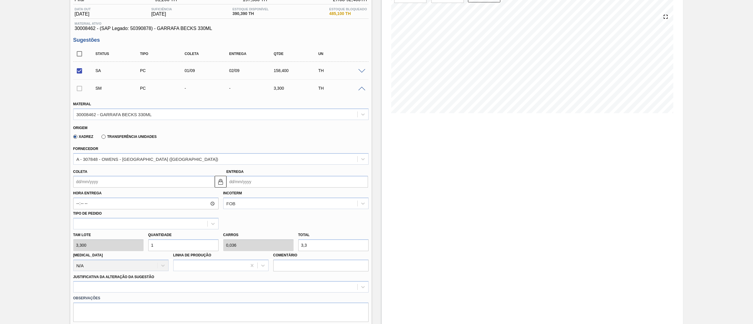
click at [103, 245] on div "Tam lote 3,300 Quantidade 1 Carros 0,036 Total 3,3 Doca N/A Linha de Produção C…" at bounding box center [221, 251] width 300 height 42
type input "4"
type input "0,143"
type input "13,2"
type input "48"
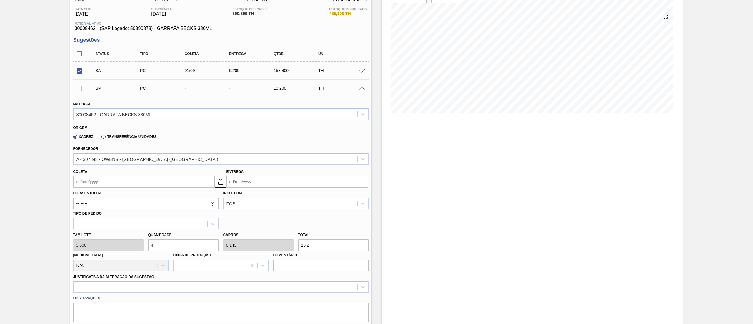
type input "1,714"
type input "158,4"
type input "48"
click at [111, 184] on input "Coleta" at bounding box center [144, 182] width 142 height 12
click at [99, 263] on div "2" at bounding box center [99, 263] width 8 height 8
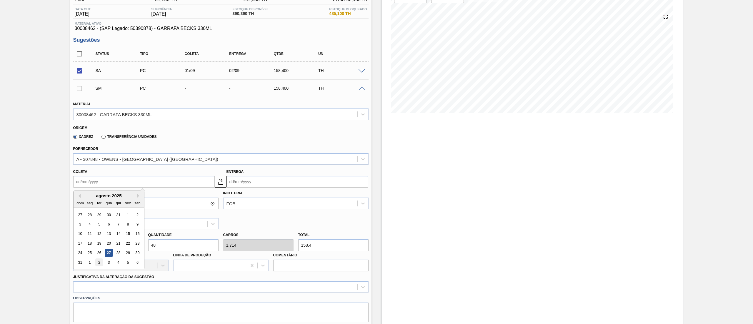
type input "[DATE]"
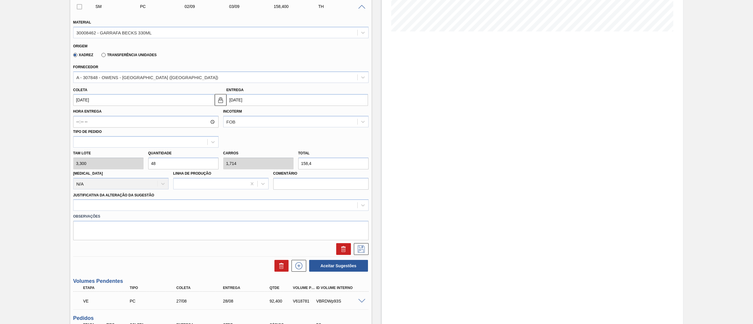
scroll to position [177, 0]
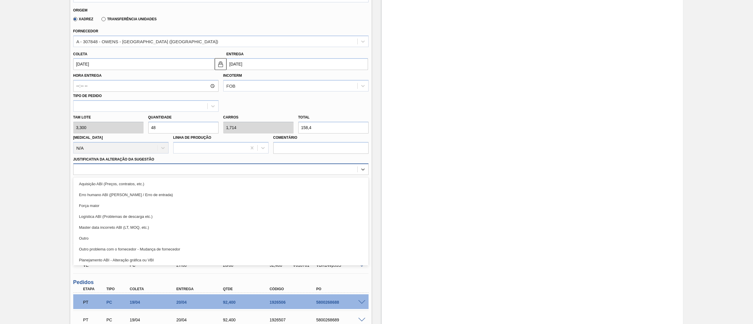
click at [158, 172] on div at bounding box center [216, 169] width 284 height 9
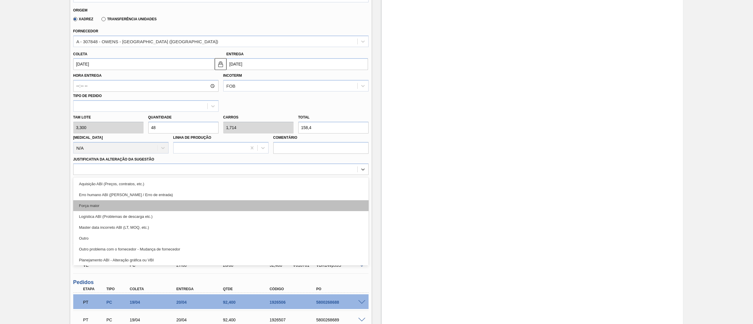
click at [129, 207] on div "Força maior" at bounding box center [221, 205] width 296 height 11
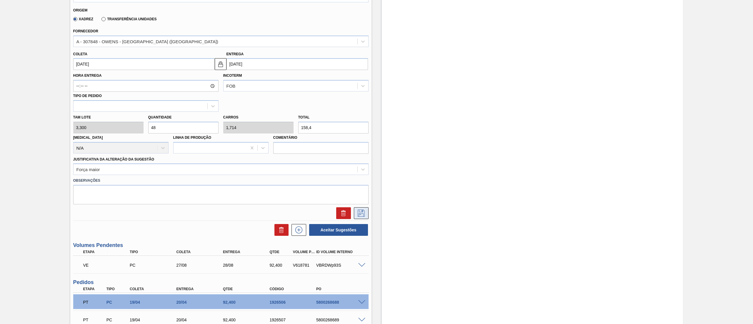
click at [362, 214] on icon at bounding box center [361, 213] width 7 height 7
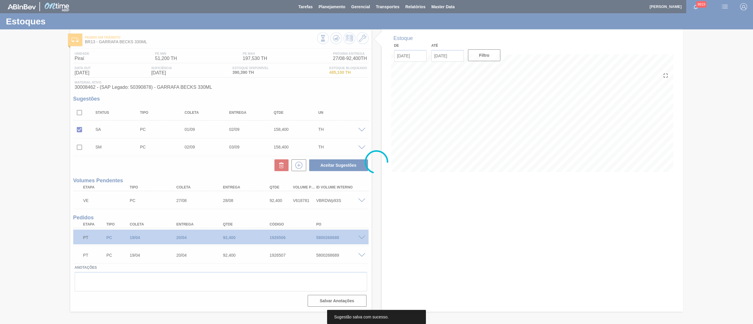
scroll to position [0, 0]
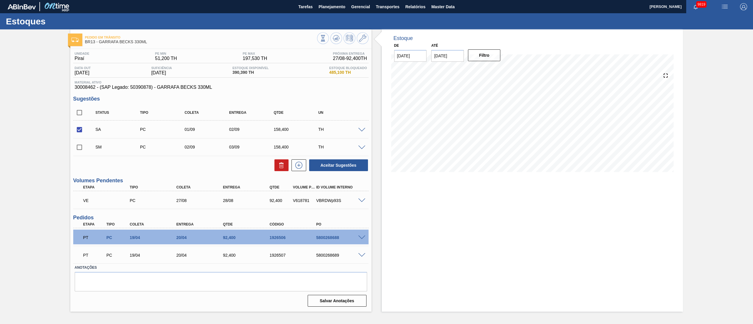
click at [78, 146] on input "checkbox" at bounding box center [79, 147] width 12 height 12
checkbox input "true"
click at [354, 165] on button "Aceitar Sugestões" at bounding box center [338, 166] width 59 height 12
checkbox input "false"
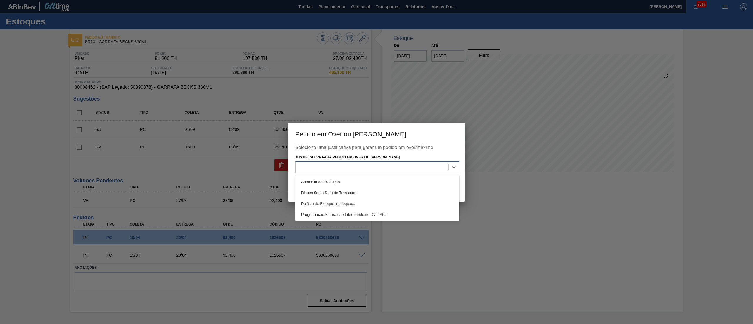
click at [316, 172] on div at bounding box center [378, 167] width 164 height 11
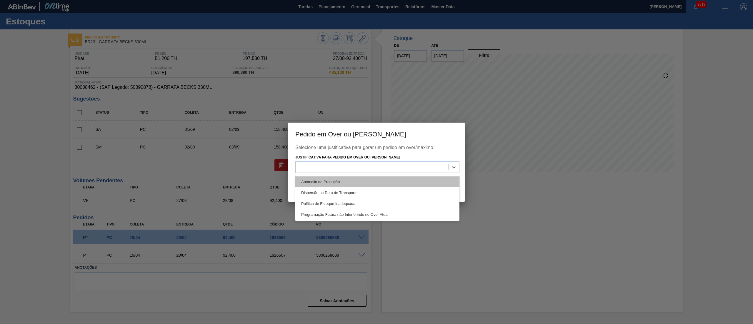
click at [310, 184] on div "Anomalia de Produção" at bounding box center [378, 182] width 164 height 11
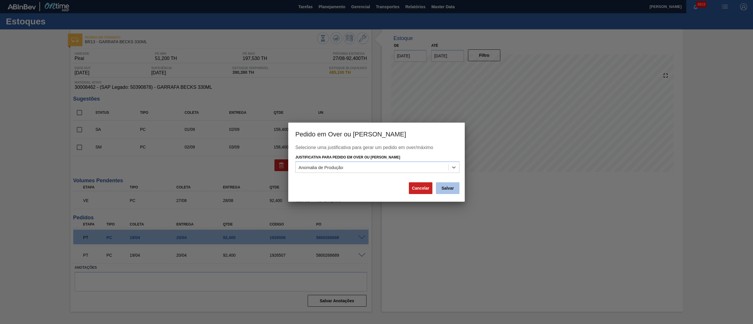
click at [446, 188] on button "Salvar" at bounding box center [448, 188] width 24 height 12
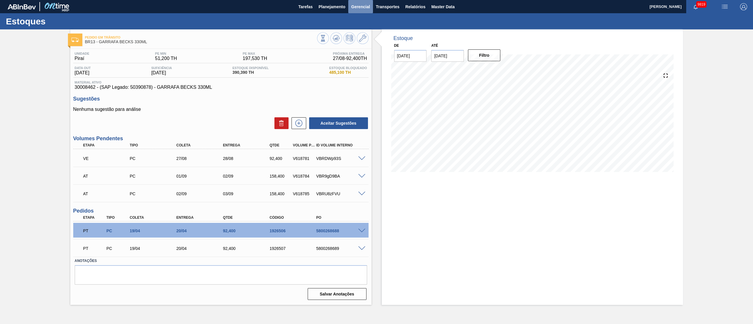
click at [364, 9] on span "Gerencial" at bounding box center [360, 6] width 19 height 7
click at [385, 11] on div at bounding box center [376, 162] width 753 height 324
click at [389, 6] on span "Transportes" at bounding box center [388, 6] width 24 height 7
click at [382, 27] on li "Otimização de Carga" at bounding box center [388, 29] width 48 height 9
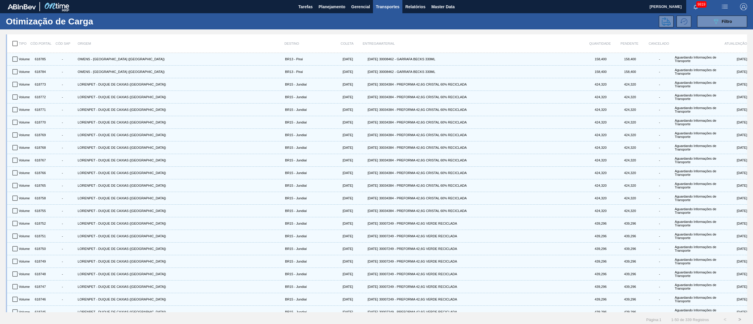
drag, startPoint x: 715, startPoint y: 20, endPoint x: 714, endPoint y: 27, distance: 7.4
click at [716, 21] on icon "089F7B8B-B2A5-4AFE-B5C0-19BA573D28AC" at bounding box center [716, 21] width 7 height 7
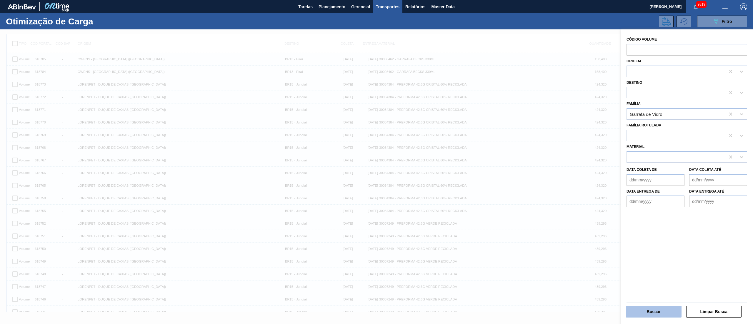
click at [644, 309] on button "Buscar" at bounding box center [654, 312] width 56 height 12
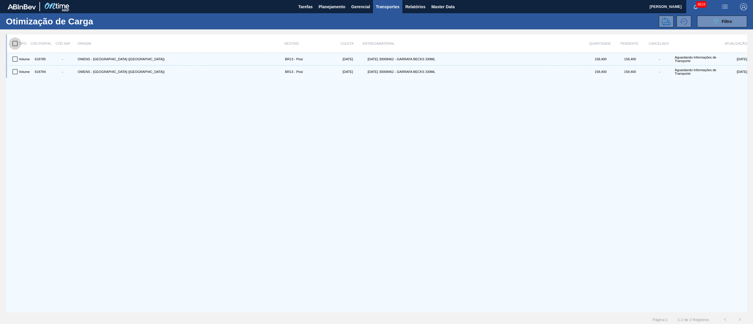
click at [17, 46] on input "checkbox" at bounding box center [15, 43] width 12 height 12
checkbox input "true"
click at [662, 21] on icon at bounding box center [666, 21] width 9 height 9
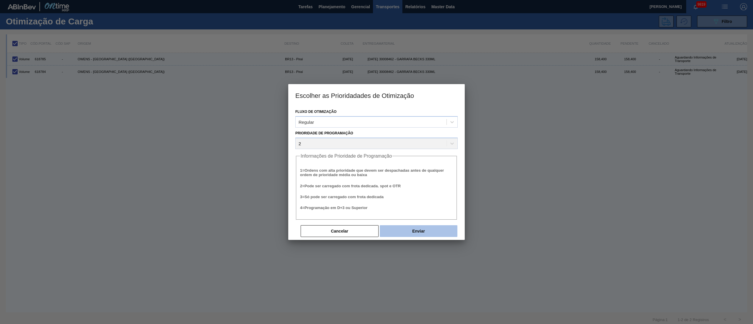
click at [406, 227] on button "Enviar" at bounding box center [419, 231] width 78 height 12
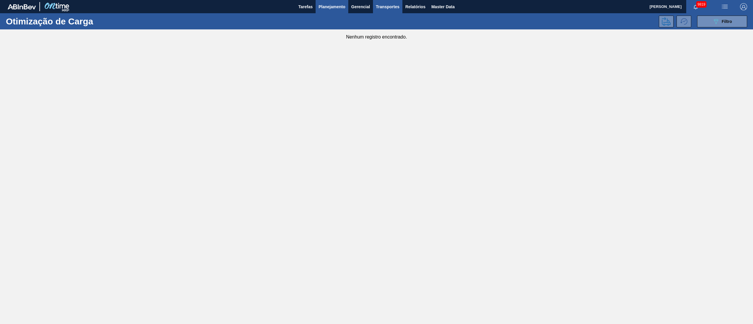
click at [341, 10] on span "Planejamento" at bounding box center [332, 6] width 27 height 7
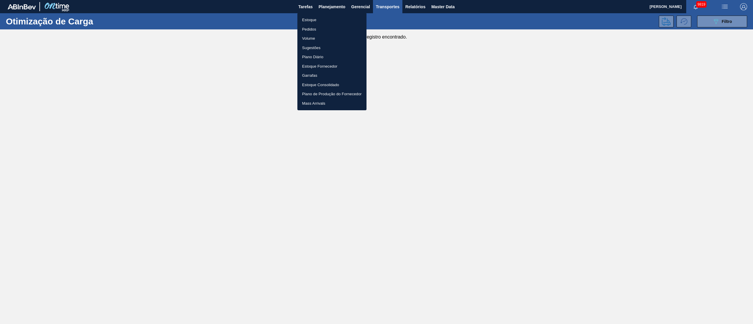
click at [314, 29] on li "Pedidos" at bounding box center [332, 29] width 69 height 9
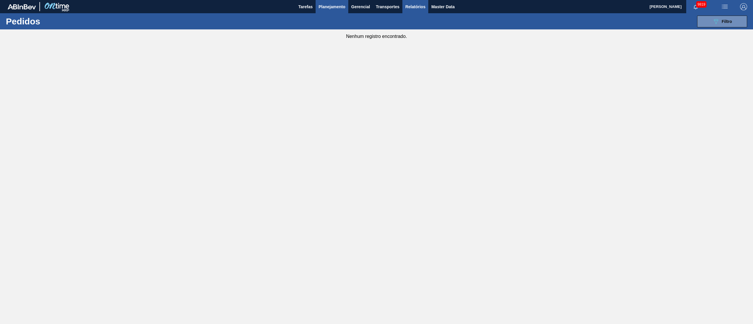
click at [421, 11] on button "Relatórios" at bounding box center [416, 6] width 26 height 13
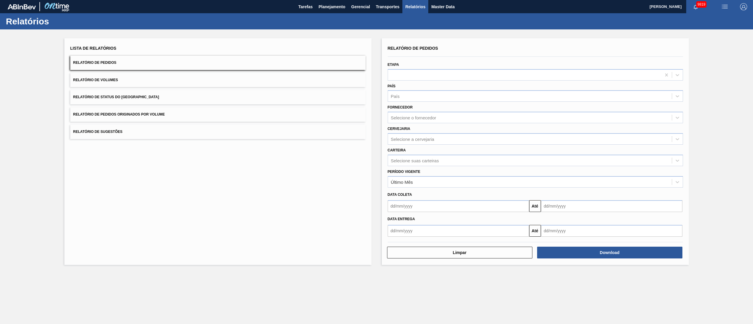
click at [130, 119] on button "Relatório de Pedidos Originados por Volume" at bounding box center [218, 114] width 296 height 14
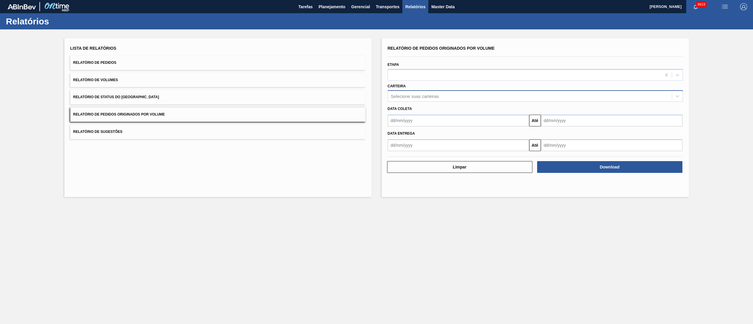
click at [460, 96] on div "Selecione suas carteiras" at bounding box center [530, 96] width 284 height 9
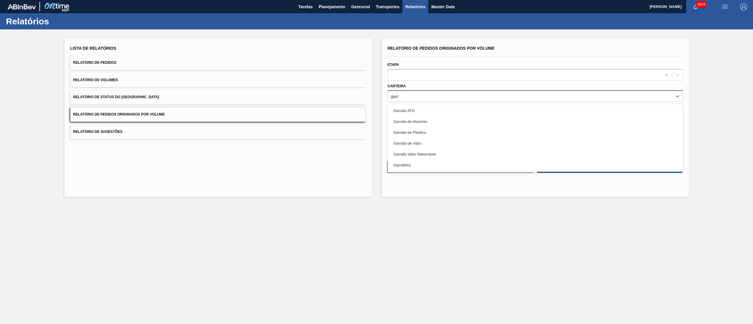
type input "garra"
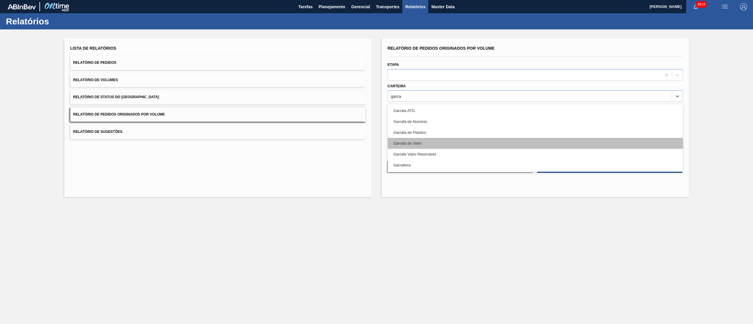
click at [436, 142] on div "Garrafa de Vidro" at bounding box center [536, 143] width 296 height 11
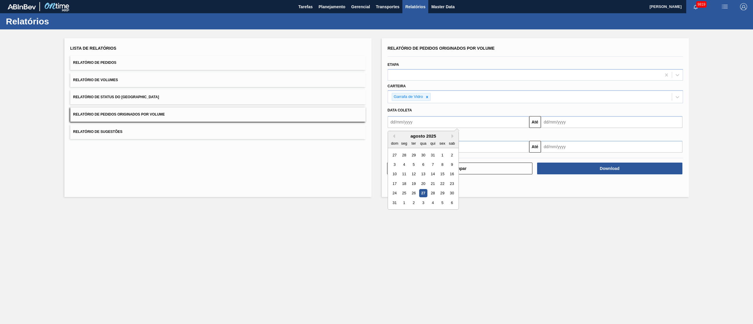
click at [425, 121] on input "text" at bounding box center [459, 122] width 142 height 12
click at [440, 158] on div "1" at bounding box center [443, 155] width 8 height 8
type input "[DATE]"
click at [572, 124] on input "text" at bounding box center [612, 122] width 142 height 12
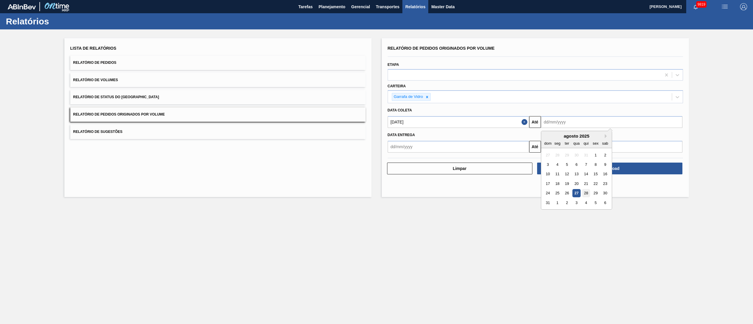
drag, startPoint x: 585, startPoint y: 197, endPoint x: 585, endPoint y: 194, distance: 3.2
click at [585, 197] on div "24 25 26 27 28 29 30" at bounding box center [576, 193] width 67 height 9
click at [549, 205] on div "31" at bounding box center [548, 203] width 8 height 8
type input "[DATE]"
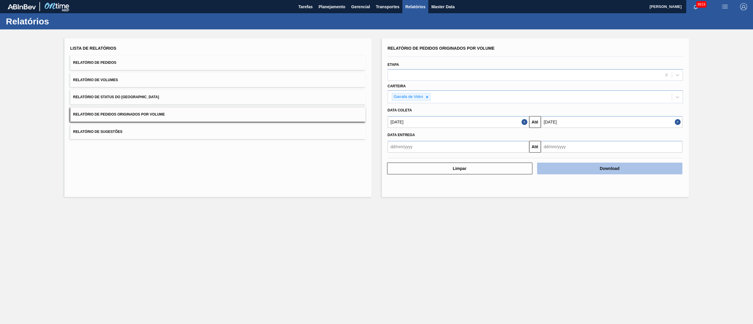
click at [620, 170] on button "Download" at bounding box center [609, 169] width 145 height 12
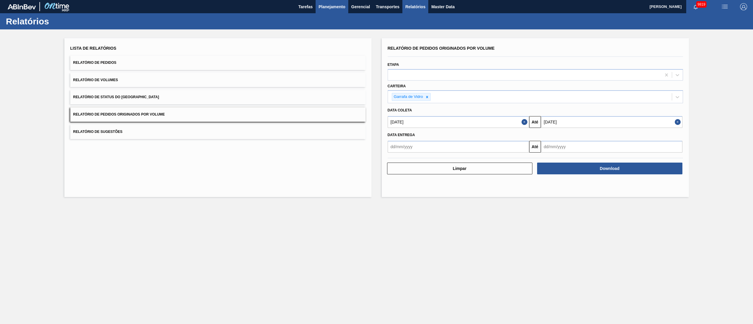
drag, startPoint x: 337, startPoint y: 8, endPoint x: 340, endPoint y: 10, distance: 3.8
click at [340, 10] on span "Planejamento" at bounding box center [332, 6] width 27 height 7
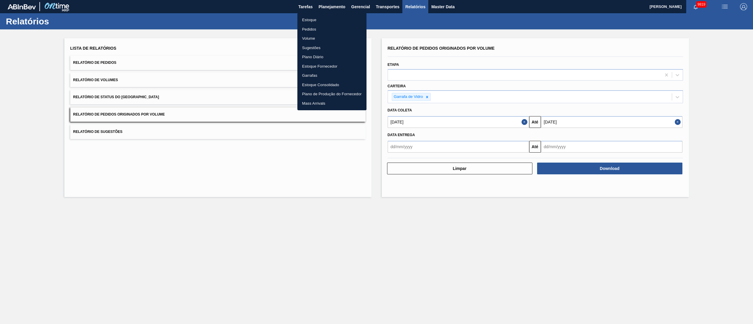
click at [309, 28] on li "Pedidos" at bounding box center [332, 29] width 69 height 9
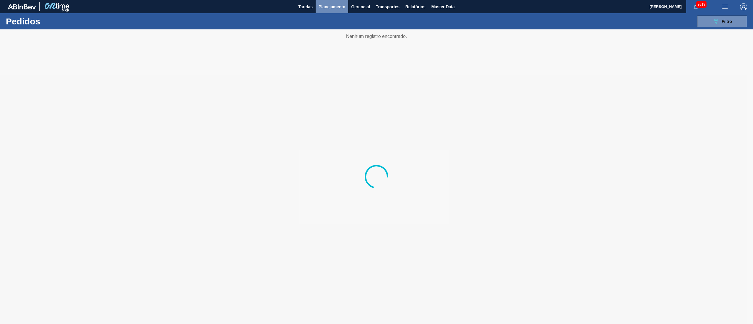
click at [335, 7] on span "Planejamento" at bounding box center [332, 6] width 27 height 7
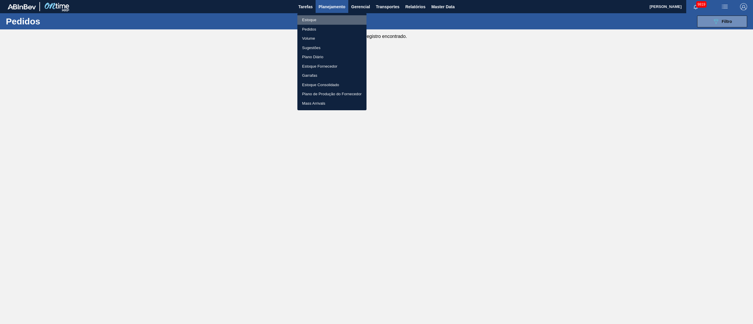
click at [308, 21] on li "Estoque" at bounding box center [332, 19] width 69 height 9
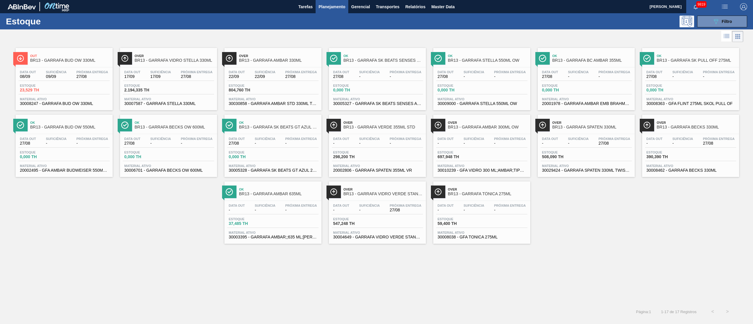
click at [352, 216] on div "Data out - Suficiência - Próxima Entrega 27/08 Estoque 547,248 TH Material ativ…" at bounding box center [377, 221] width 97 height 40
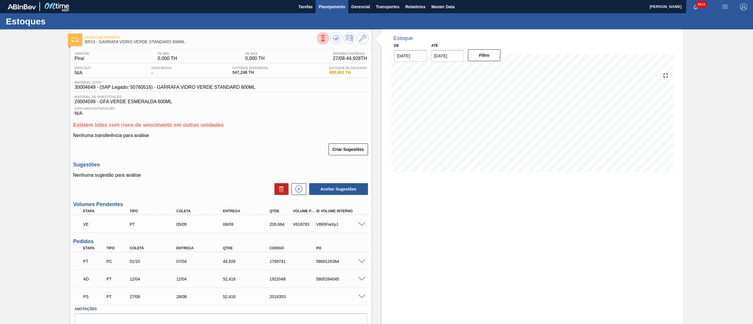
click at [324, 4] on span "Planejamento" at bounding box center [332, 6] width 27 height 7
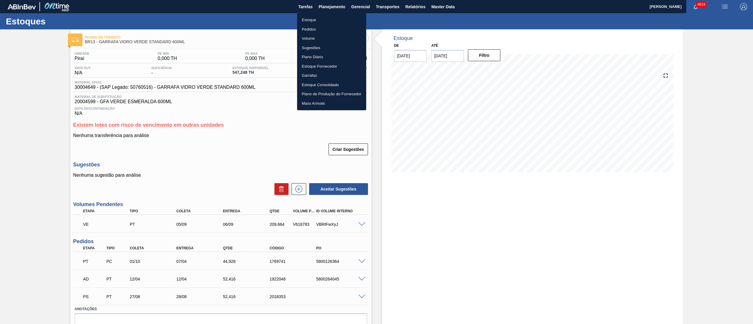
click at [310, 22] on li "Estoque" at bounding box center [331, 19] width 69 height 9
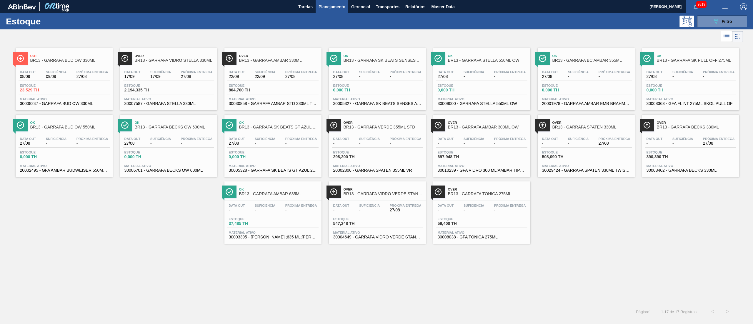
click at [697, 134] on div at bounding box center [690, 134] width 87 height 0
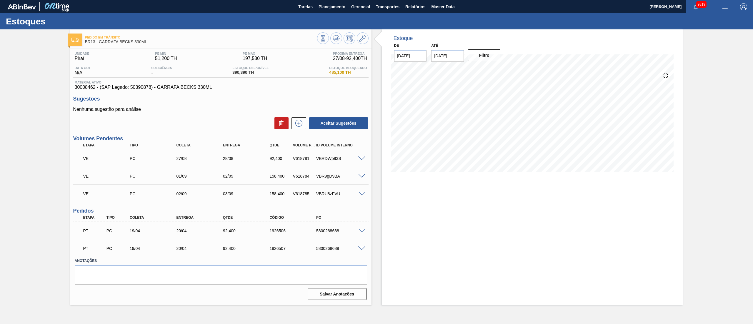
click at [361, 162] on div "VE PC 27/08 28/08 92,400 V618781 VBRDWp93S" at bounding box center [221, 158] width 296 height 15
click at [361, 157] on span at bounding box center [361, 159] width 7 height 4
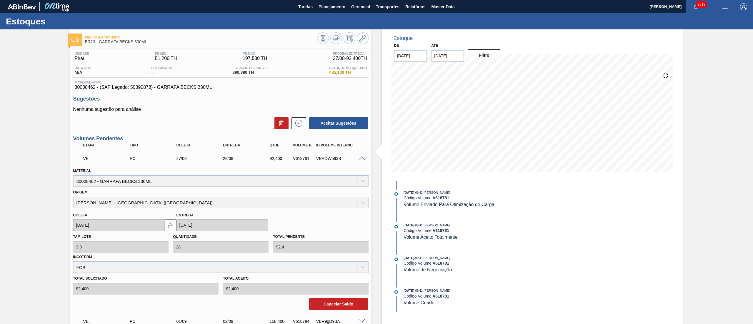
click at [361, 157] on span at bounding box center [361, 159] width 7 height 4
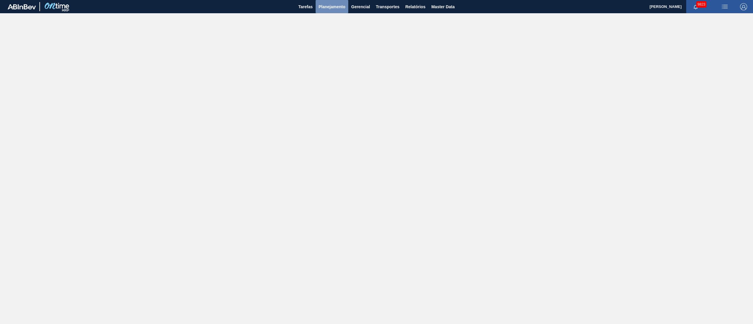
click at [324, 8] on span "Planejamento" at bounding box center [332, 6] width 27 height 7
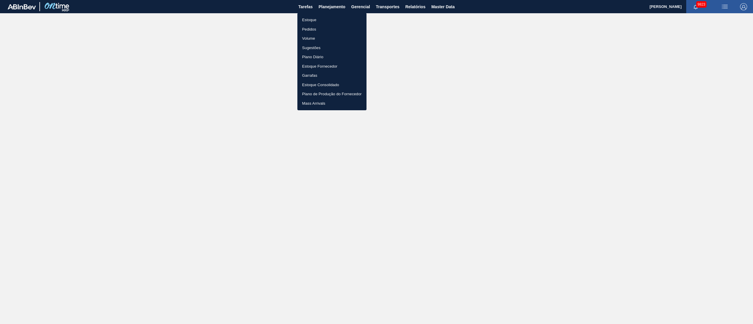
click at [308, 31] on li "Pedidos" at bounding box center [332, 29] width 69 height 9
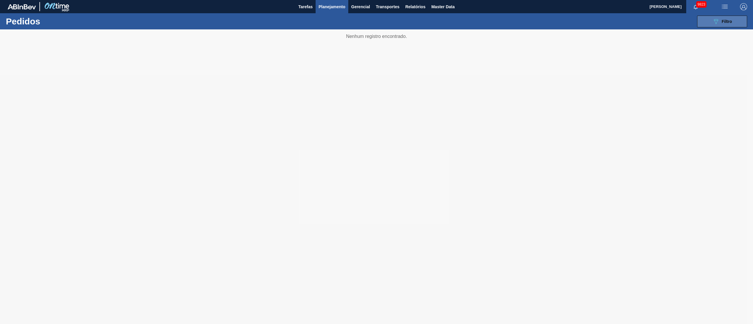
click at [376, 23] on span "Filtro" at bounding box center [727, 21] width 10 height 5
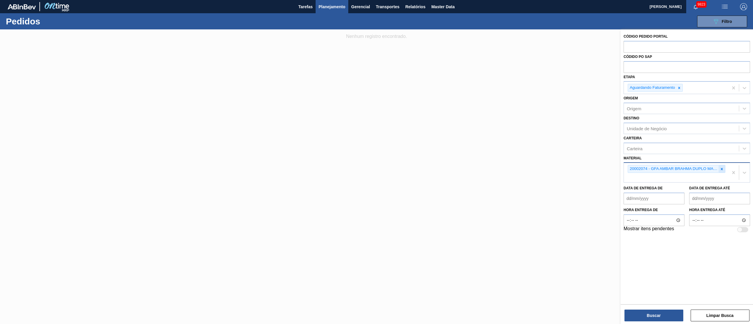
click at [376, 162] on icon at bounding box center [722, 169] width 4 height 4
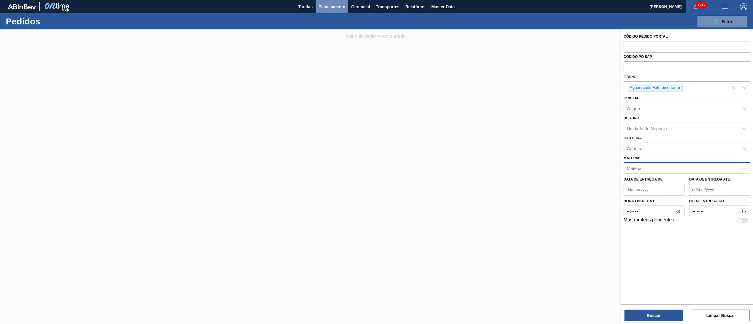
click at [335, 10] on span "Planejamento" at bounding box center [332, 6] width 27 height 7
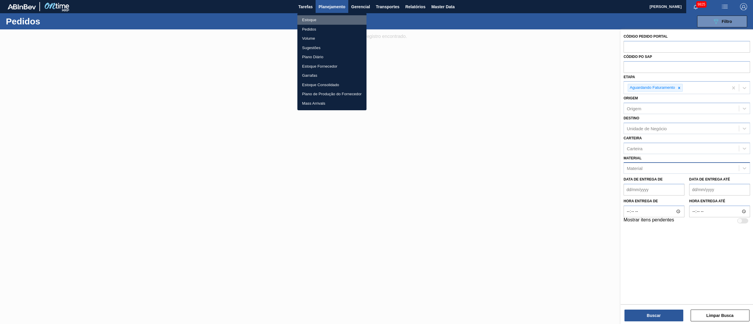
click at [317, 20] on li "Estoque" at bounding box center [332, 19] width 69 height 9
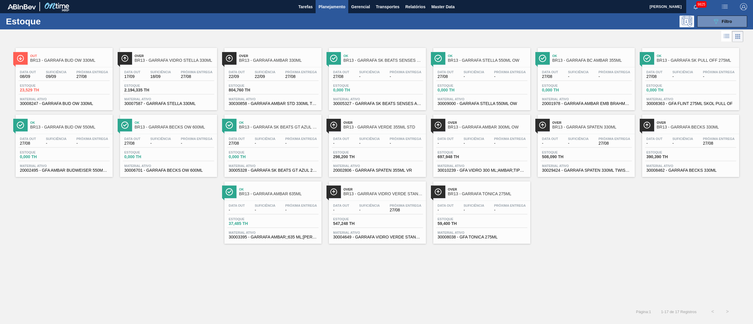
click at [376, 134] on div "Data out - Suficiência - Próxima Entrega 27/08 Estoque 390,390 TH Material ativ…" at bounding box center [691, 154] width 97 height 40
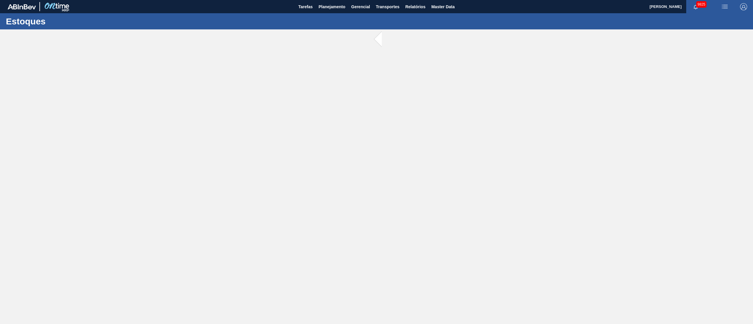
click at [376, 134] on main "Tarefas Planejamento Gerencial Transportes Relatórios Master Data Juliane Romag…" at bounding box center [376, 162] width 753 height 324
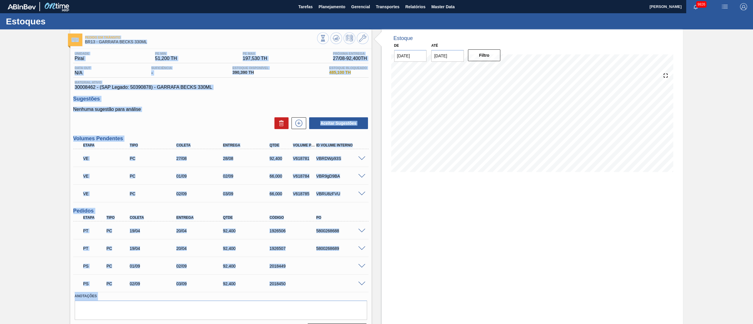
click at [244, 109] on p "Nenhuma sugestão para análise" at bounding box center [221, 109] width 296 height 5
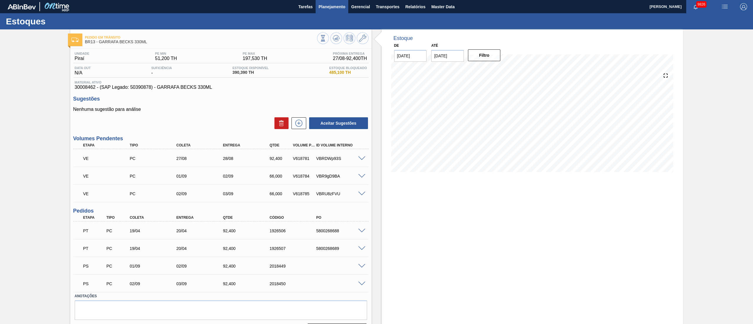
click at [333, 4] on span "Planejamento" at bounding box center [332, 6] width 27 height 7
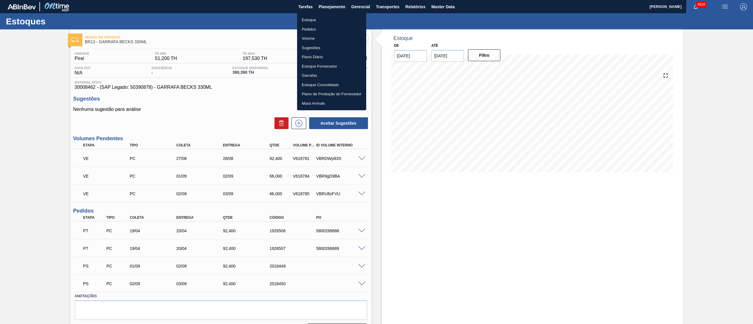
click at [313, 29] on li "Pedidos" at bounding box center [331, 29] width 69 height 9
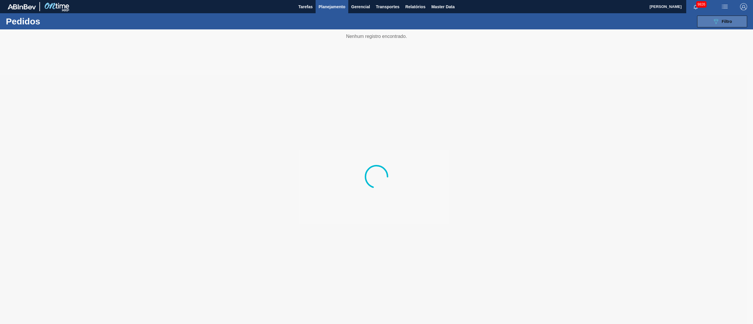
click at [725, 26] on button "089F7B8B-B2A5-4AFE-B5C0-19BA573D28AC Filtro" at bounding box center [723, 22] width 50 height 12
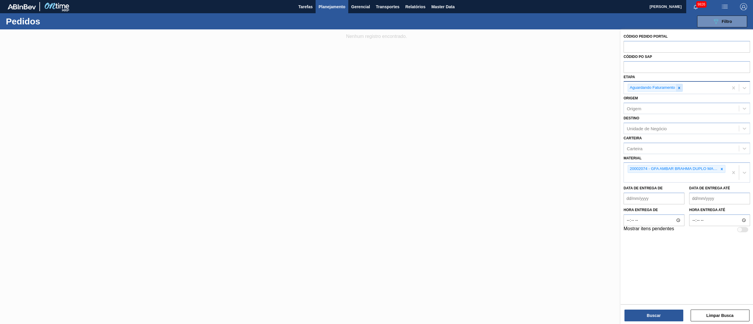
click at [681, 84] on div at bounding box center [679, 87] width 6 height 7
type input "PC"
click at [670, 101] on div "Aguardando PC SAP" at bounding box center [687, 101] width 127 height 11
click at [724, 168] on icon at bounding box center [722, 169] width 4 height 4
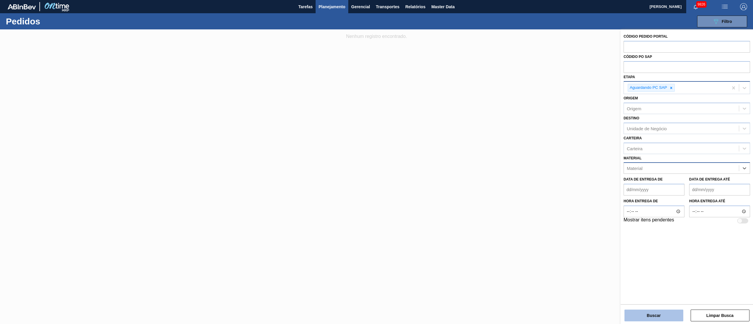
click at [645, 314] on button "Buscar" at bounding box center [654, 316] width 59 height 12
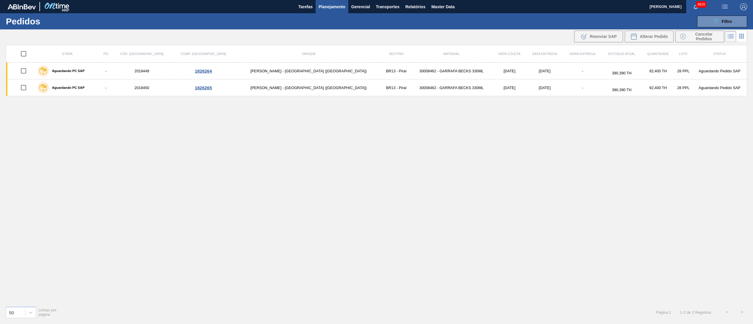
click at [28, 56] on input "checkbox" at bounding box center [23, 54] width 12 height 12
checkbox input "true"
click at [604, 41] on button ".b{fill:var(--color-action-default)} Reenviar SAP" at bounding box center [599, 37] width 49 height 12
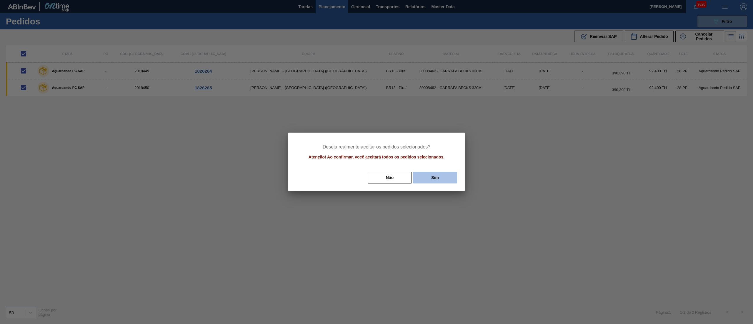
click at [441, 175] on button "Sim" at bounding box center [435, 178] width 44 height 12
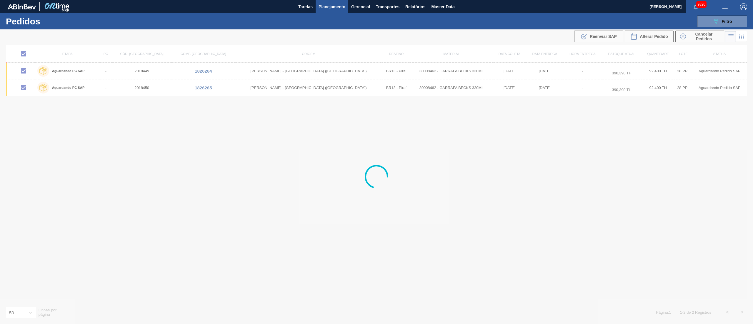
checkbox input "false"
click at [29, 55] on input "checkbox" at bounding box center [23, 54] width 12 height 12
checkbox input "true"
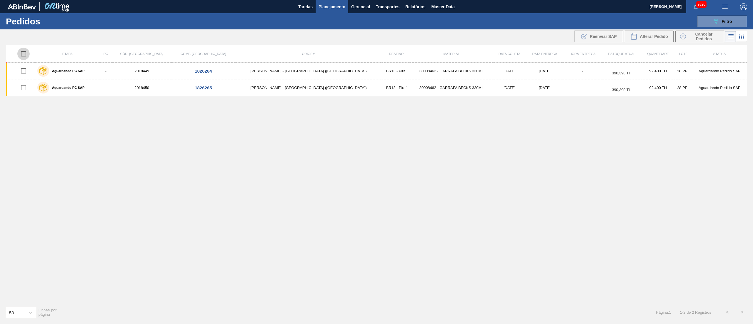
checkbox input "true"
click at [600, 35] on span "Reenviar SAP" at bounding box center [603, 36] width 27 height 5
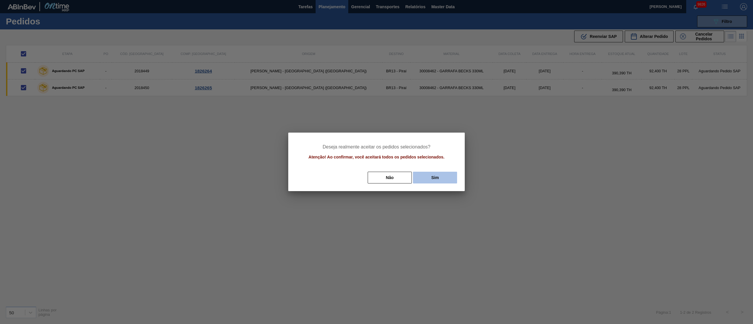
click at [422, 174] on button "Sim" at bounding box center [435, 178] width 44 height 12
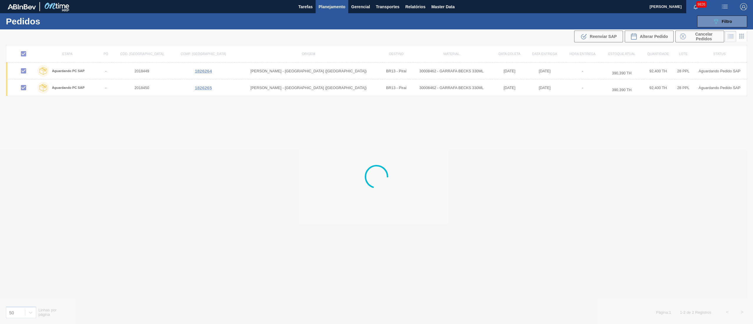
checkbox input "false"
click at [325, 6] on span "Planejamento" at bounding box center [332, 6] width 27 height 7
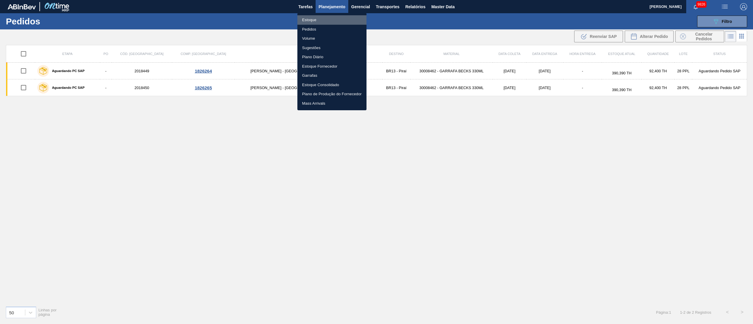
click at [316, 18] on li "Estoque" at bounding box center [332, 19] width 69 height 9
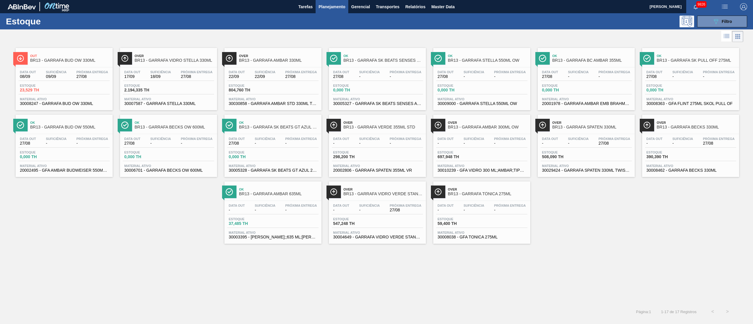
click at [703, 151] on div "Estoque 390,390 TH" at bounding box center [690, 156] width 91 height 11
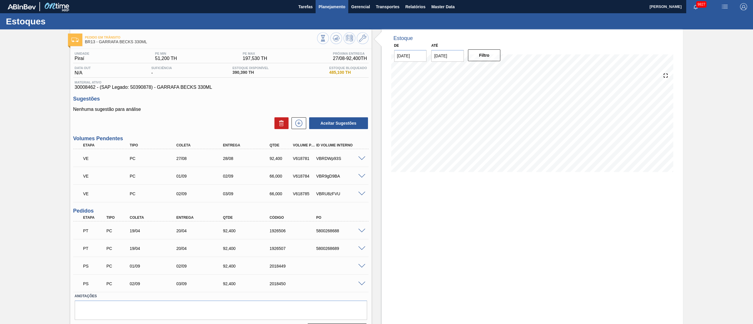
click at [341, 8] on span "Planejamento" at bounding box center [332, 6] width 27 height 7
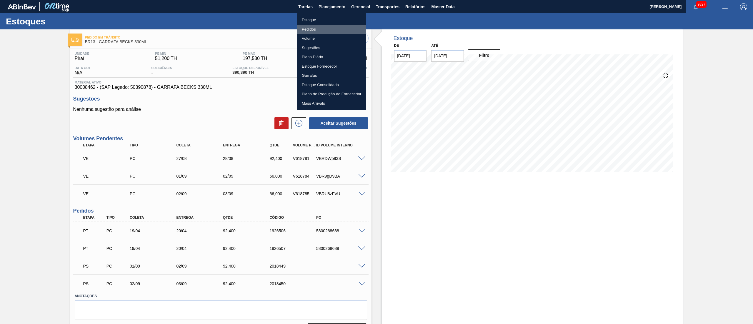
click at [304, 28] on li "Pedidos" at bounding box center [331, 29] width 69 height 9
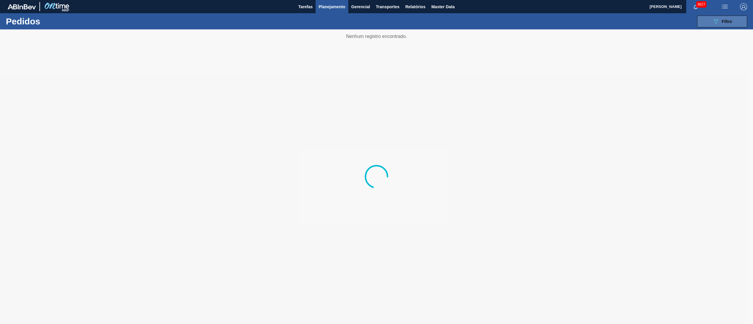
click at [725, 16] on button "089F7B8B-B2A5-4AFE-B5C0-19BA573D28AC Filtro" at bounding box center [723, 22] width 50 height 12
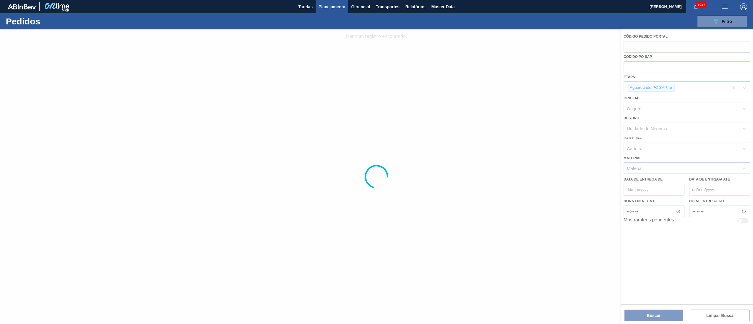
click at [670, 88] on div at bounding box center [376, 176] width 753 height 295
click at [326, 9] on span "Planejamento" at bounding box center [332, 6] width 27 height 7
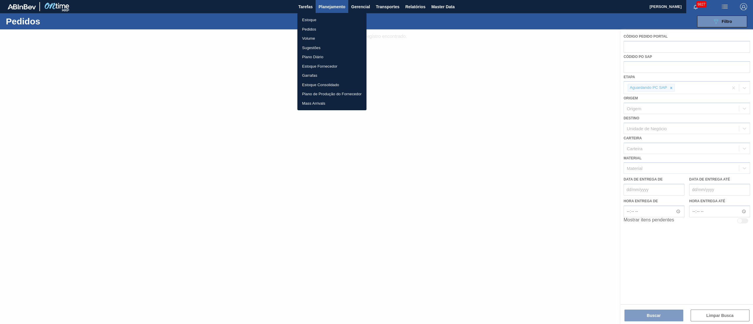
click at [315, 22] on li "Estoque" at bounding box center [332, 19] width 69 height 9
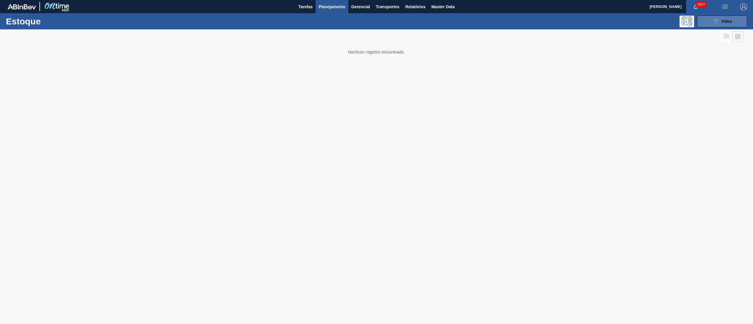
click at [722, 24] on div "089F7B8B-B2A5-4AFE-B5C0-19BA573D28AC Filtro" at bounding box center [723, 21] width 20 height 7
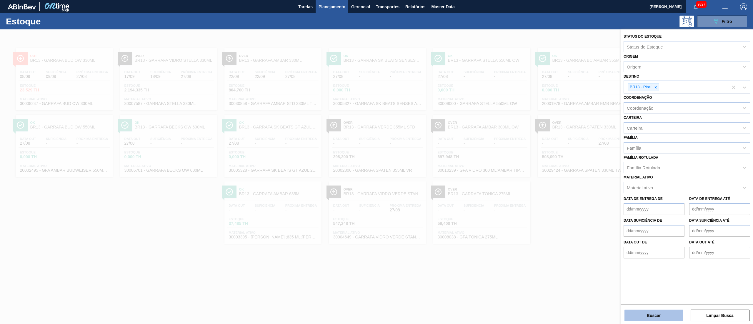
click at [653, 319] on button "Buscar" at bounding box center [654, 316] width 59 height 12
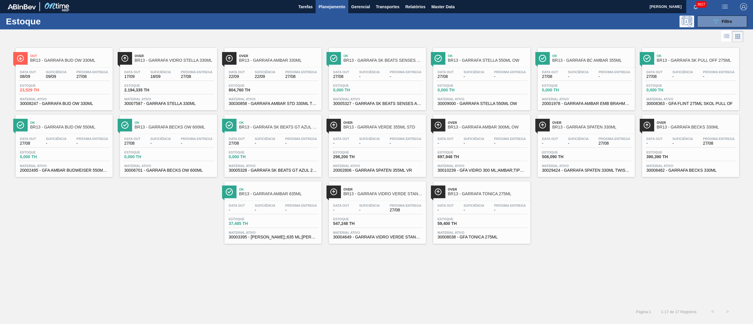
click at [386, 215] on div "Data out - Suficiência - Próxima Entrega 27/08 Estoque 547,248 TH Material ativ…" at bounding box center [377, 221] width 97 height 40
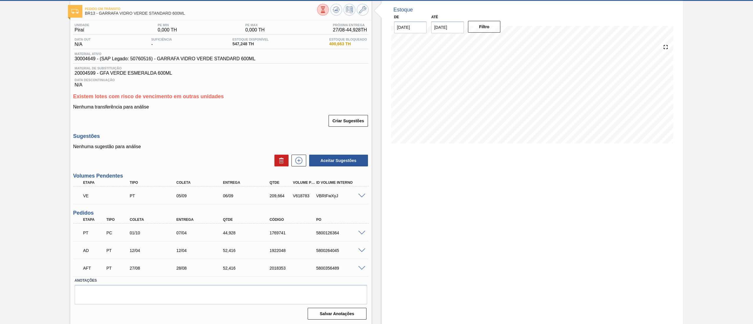
scroll to position [29, 0]
drag, startPoint x: 314, startPoint y: 267, endPoint x: 345, endPoint y: 273, distance: 31.5
click at [345, 273] on div "AFT PT 27/08 28/08 52,416 2018353 5800356489" at bounding box center [219, 268] width 280 height 12
copy div "5800356489"
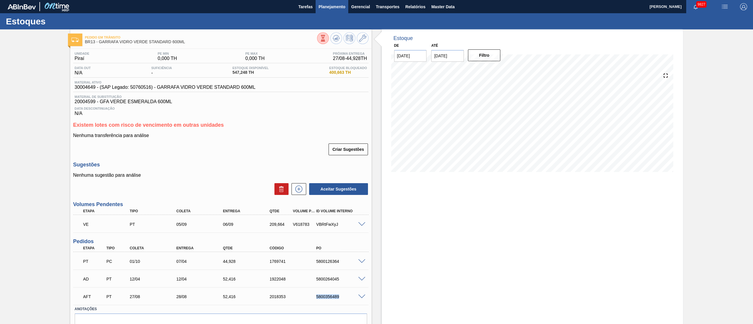
click at [323, 11] on button "Planejamento" at bounding box center [332, 6] width 33 height 13
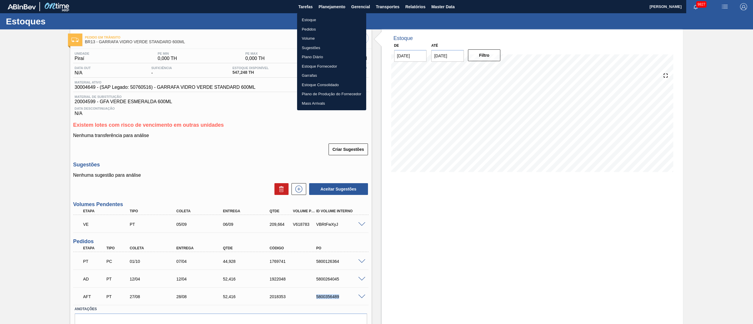
click at [311, 17] on li "Estoque" at bounding box center [331, 19] width 69 height 9
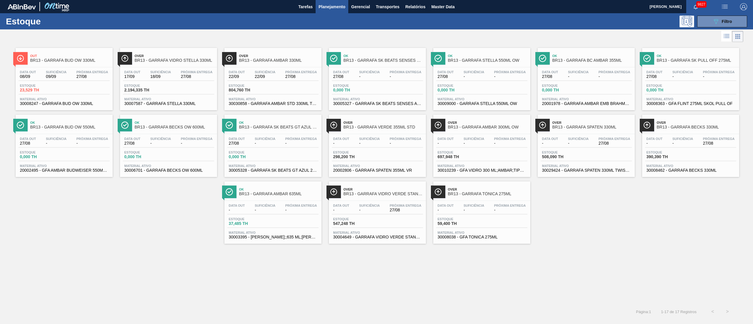
click at [704, 142] on span "27/08" at bounding box center [719, 143] width 32 height 4
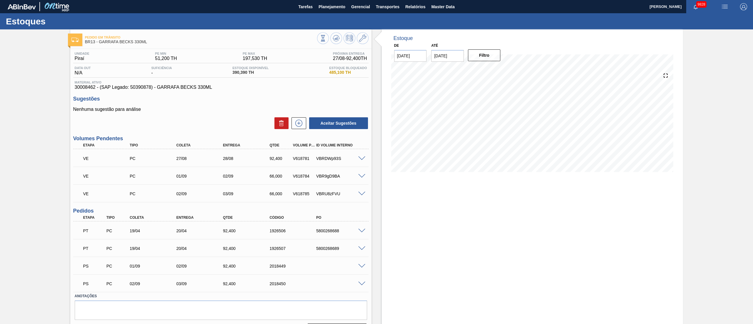
click at [361, 266] on span at bounding box center [361, 266] width 7 height 4
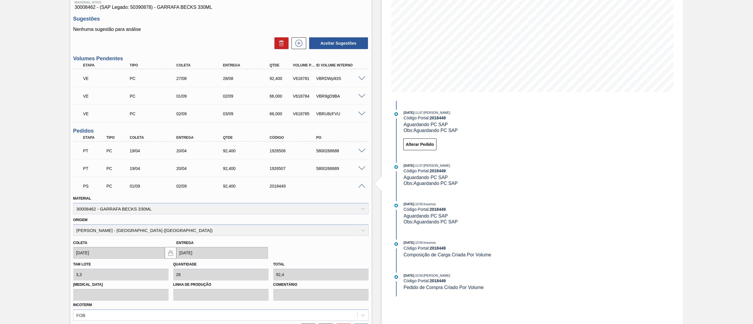
scroll to position [158, 0]
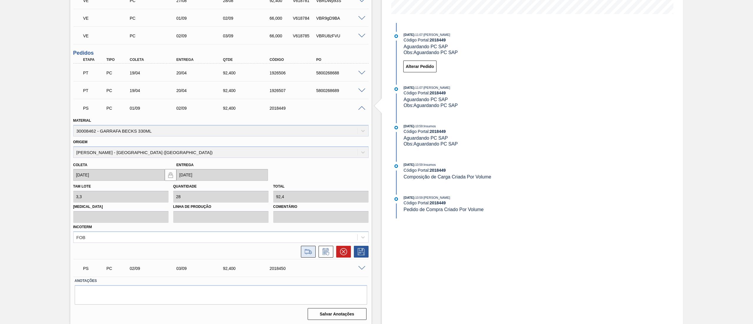
click at [305, 251] on icon at bounding box center [308, 251] width 9 height 7
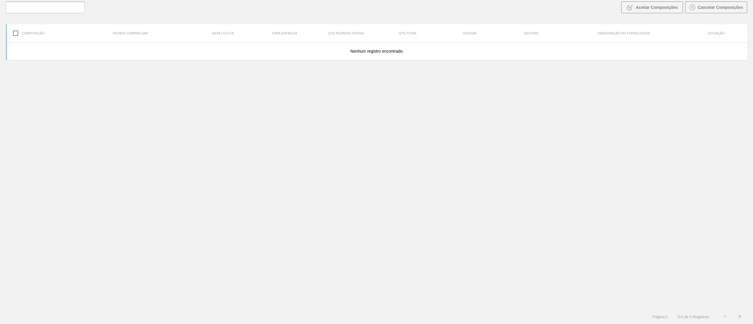
scroll to position [42, 0]
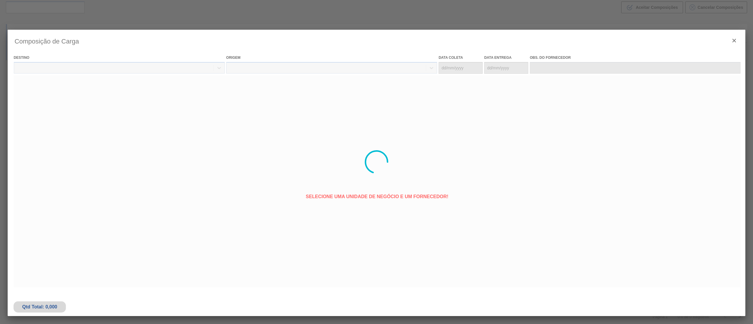
type coleta "[DATE]"
type entrega "[DATE]"
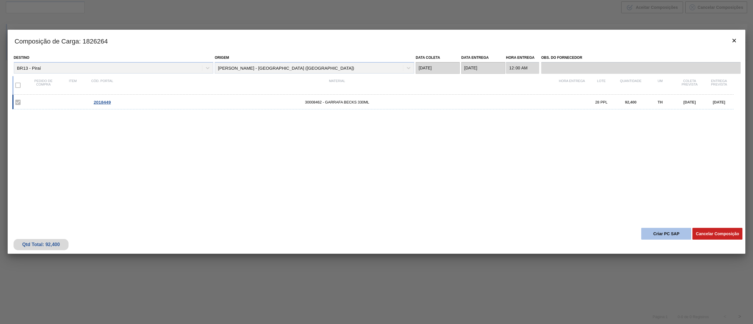
click at [657, 233] on button "Criar PC SAP" at bounding box center [667, 234] width 50 height 12
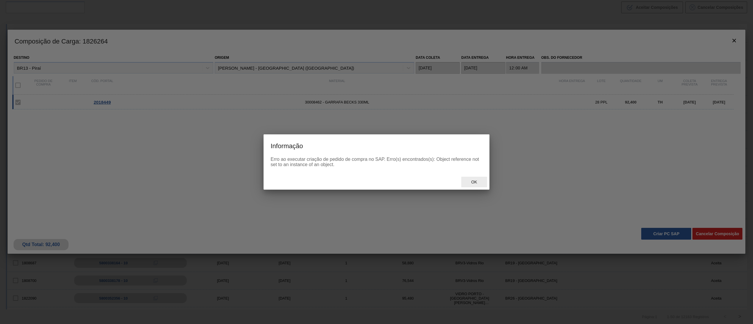
click at [470, 186] on div "Ok" at bounding box center [475, 182] width 26 height 11
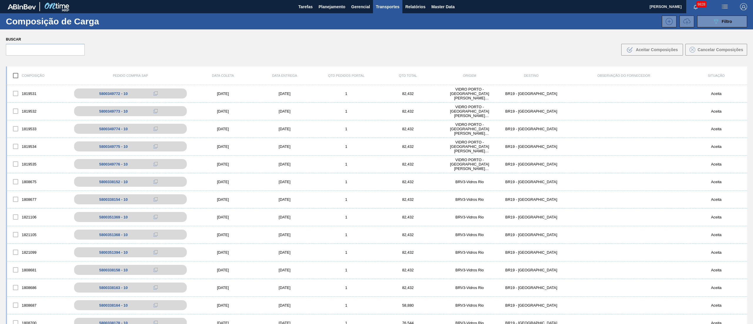
click at [338, 16] on div "089F7B8B-B2A5-4AFE-B5C0-19BA573D28AC Filtro" at bounding box center [428, 22] width 643 height 12
click at [335, 10] on button "Planejamento" at bounding box center [332, 6] width 33 height 13
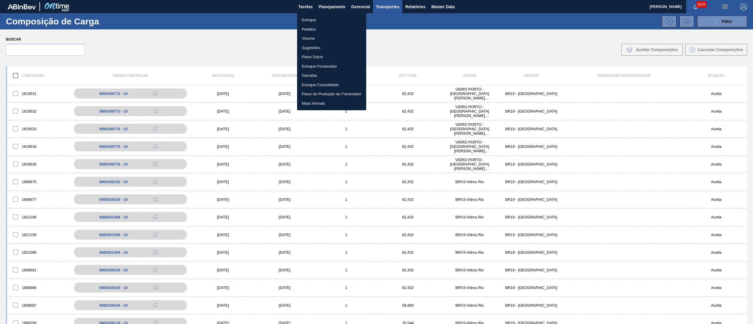
click at [307, 29] on li "Pedidos" at bounding box center [331, 29] width 69 height 9
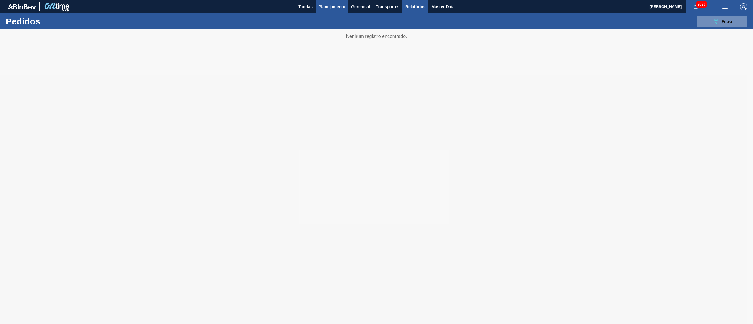
click at [403, 7] on button "Relatórios" at bounding box center [416, 6] width 26 height 13
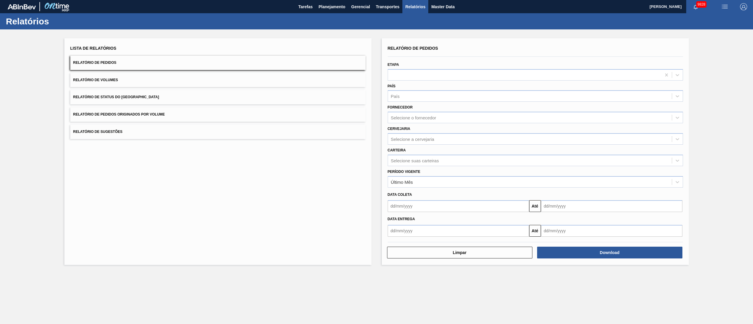
click at [114, 114] on span "Relatório de Pedidos Originados por Volume" at bounding box center [119, 114] width 92 height 4
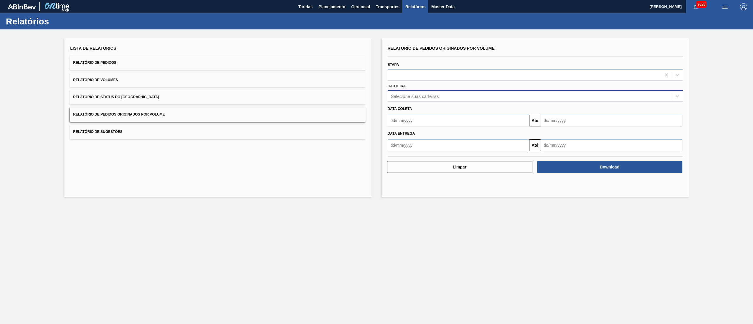
click at [412, 99] on div "Selecione suas carteiras" at bounding box center [530, 96] width 284 height 9
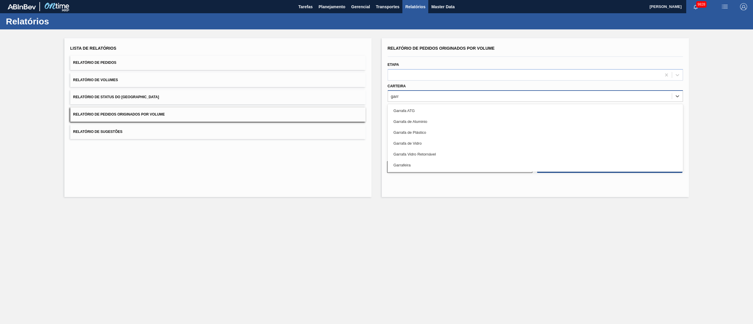
type input "garra"
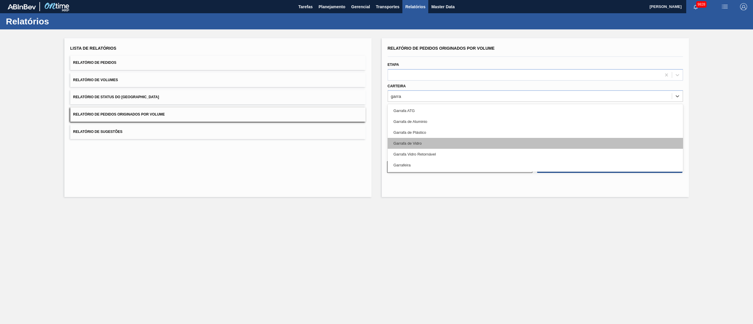
click at [419, 140] on div "Garrafa de Vidro" at bounding box center [536, 143] width 296 height 11
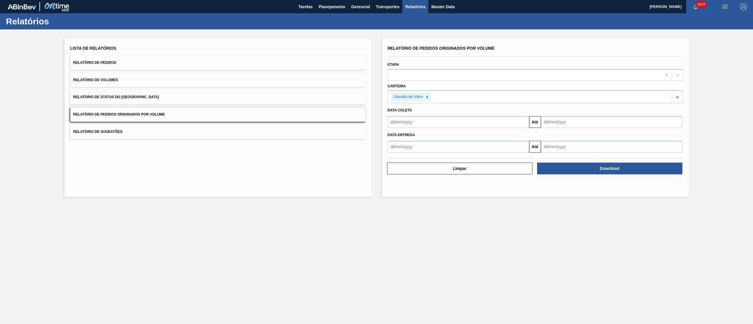
click at [416, 125] on input "text" at bounding box center [459, 122] width 142 height 12
click at [439, 155] on div "1" at bounding box center [443, 155] width 8 height 8
type input "[DATE]"
click at [584, 121] on input "text" at bounding box center [612, 122] width 142 height 12
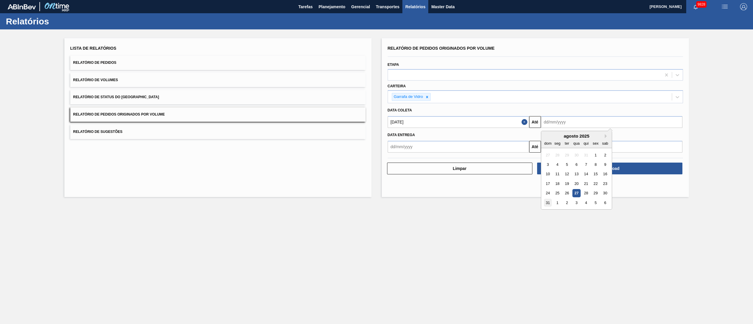
click at [547, 205] on div "31" at bounding box center [548, 203] width 8 height 8
type input "[DATE]"
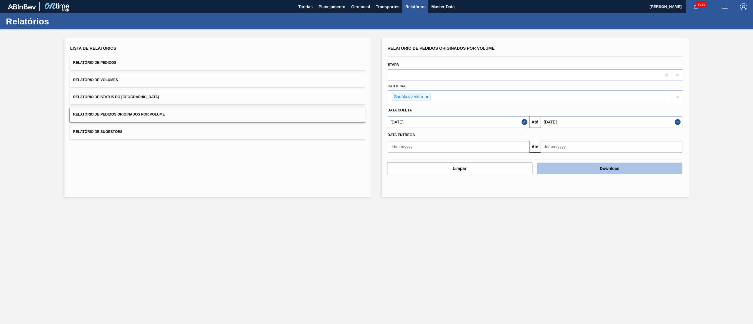
click at [609, 173] on button "Download" at bounding box center [609, 169] width 145 height 12
click at [336, 14] on div "Relatórios" at bounding box center [376, 21] width 753 height 16
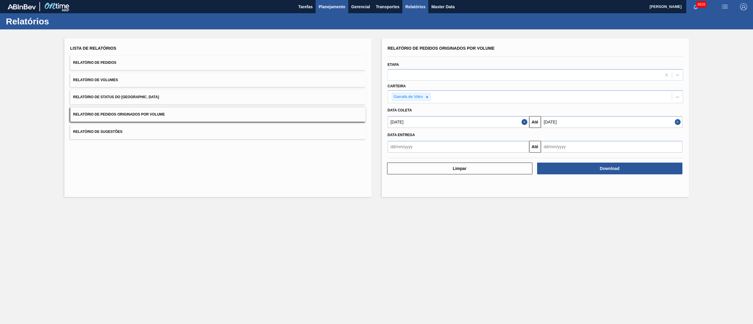
click at [333, 10] on button "Planejamento" at bounding box center [332, 6] width 33 height 13
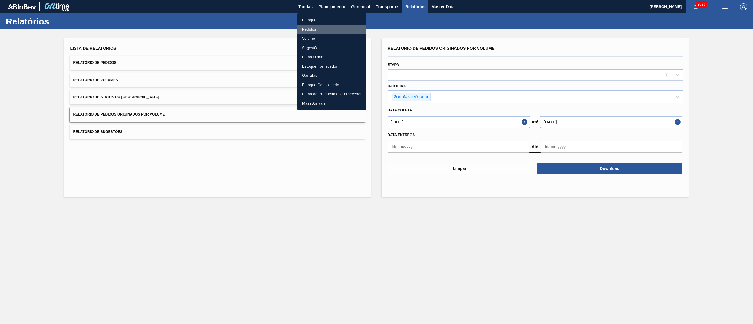
click at [314, 28] on li "Pedidos" at bounding box center [332, 29] width 69 height 9
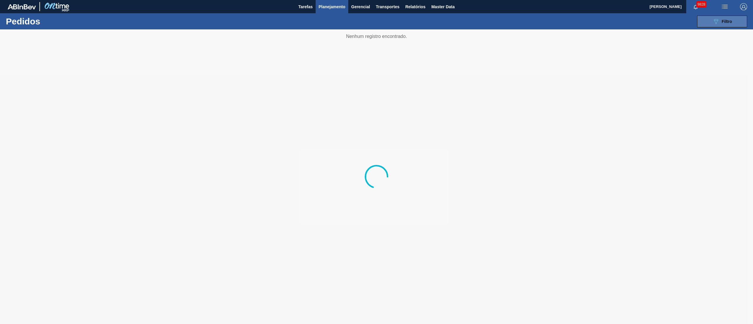
click at [713, 22] on icon "089F7B8B-B2A5-4AFE-B5C0-19BA573D28AC" at bounding box center [716, 21] width 7 height 7
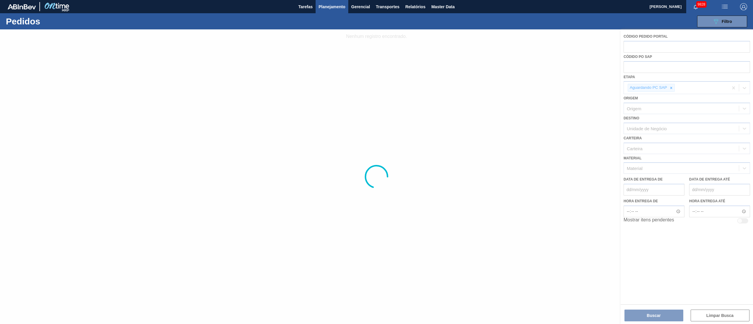
click at [665, 167] on div at bounding box center [376, 176] width 753 height 295
click at [643, 170] on div at bounding box center [376, 176] width 753 height 295
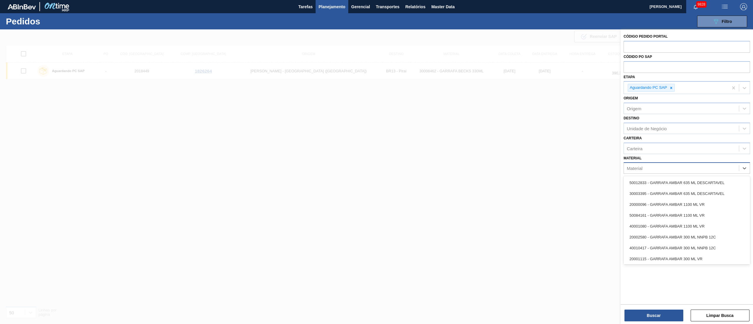
click at [636, 171] on div "Material" at bounding box center [681, 168] width 115 height 9
paste input "20002580"
type input "20002580"
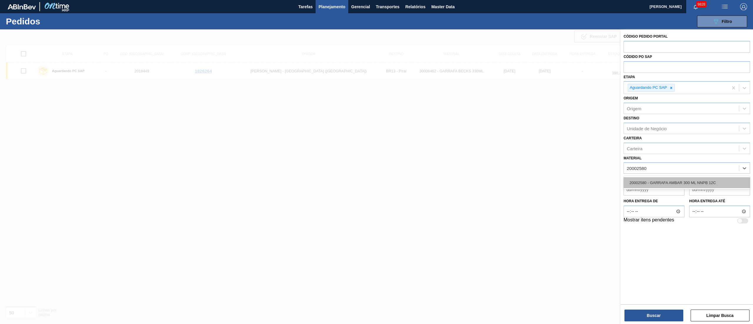
click at [700, 184] on div "20002580 - GARRAFA AMBAR 300 ML NNPB 12C" at bounding box center [687, 182] width 127 height 11
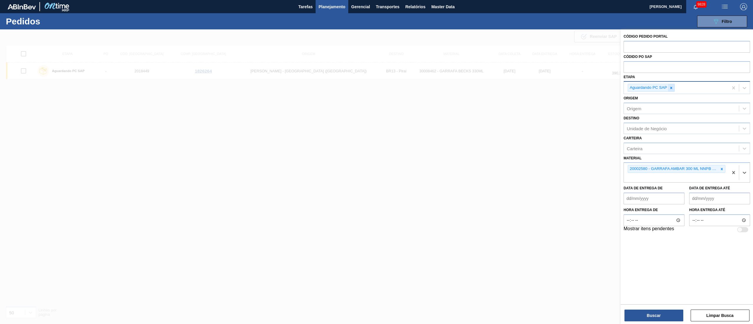
click at [672, 87] on icon at bounding box center [672, 88] width 4 height 4
type input "fat"
click at [664, 100] on div "Aguardando Faturamento" at bounding box center [687, 101] width 127 height 11
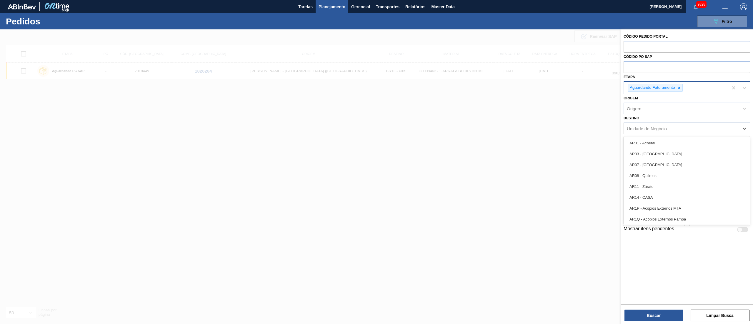
click at [638, 129] on div "Unidade de Negócio" at bounding box center [647, 128] width 40 height 5
type input "16"
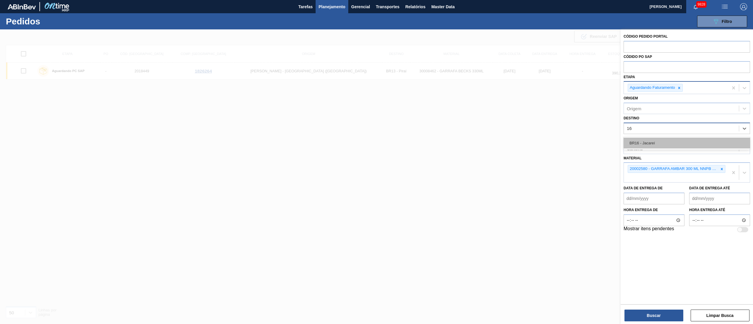
click at [646, 143] on div "BR16 - Jacareí" at bounding box center [687, 143] width 127 height 11
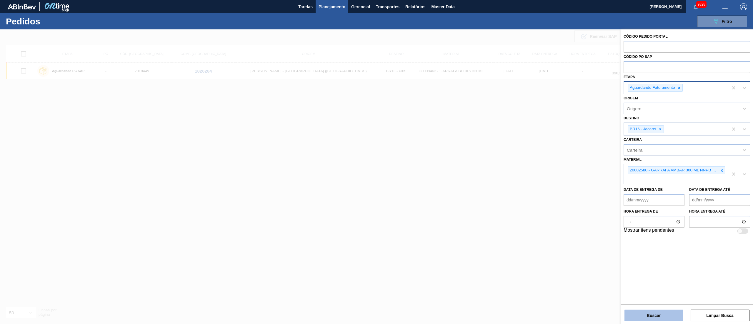
click at [648, 318] on button "Buscar" at bounding box center [654, 316] width 59 height 12
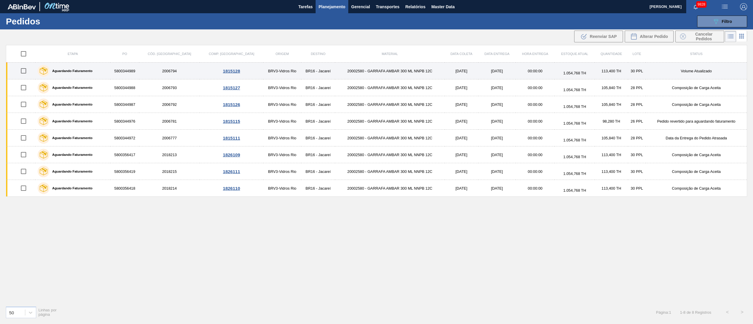
click at [22, 68] on input "checkbox" at bounding box center [23, 71] width 12 height 12
checkbox input "false"
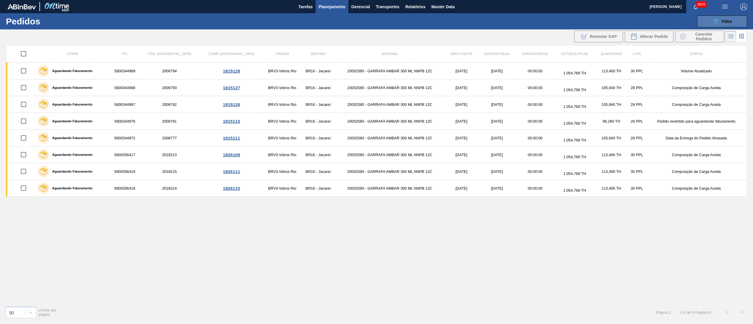
click at [721, 21] on div "089F7B8B-B2A5-4AFE-B5C0-19BA573D28AC Filtro" at bounding box center [723, 21] width 20 height 7
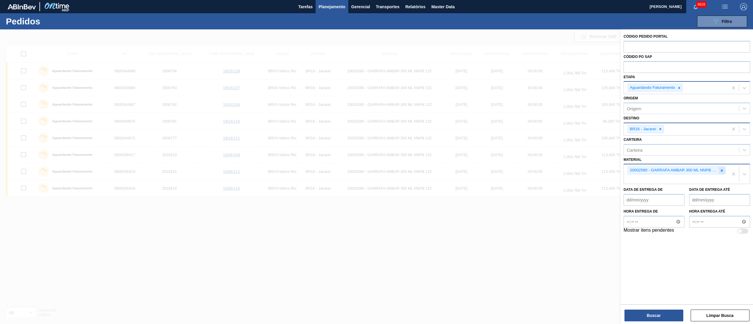
click at [722, 173] on div at bounding box center [722, 170] width 6 height 7
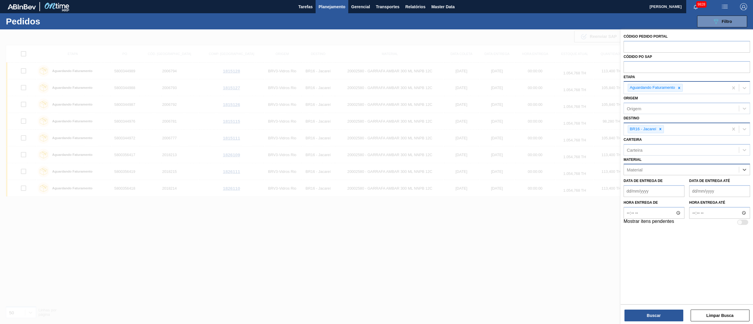
paste input "20002580"
type input "20002580"
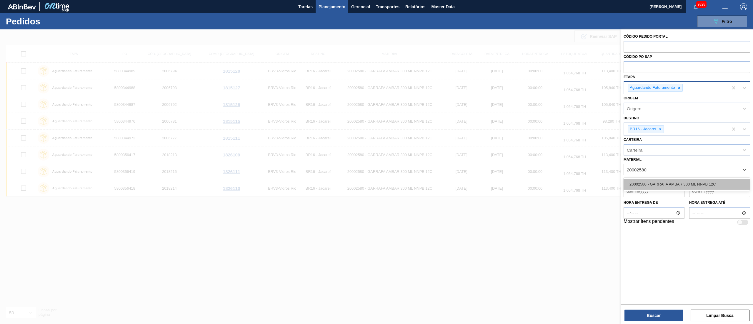
click at [682, 187] on div "20002580 - GARRAFA AMBAR 300 ML NNPB 12C" at bounding box center [687, 184] width 127 height 11
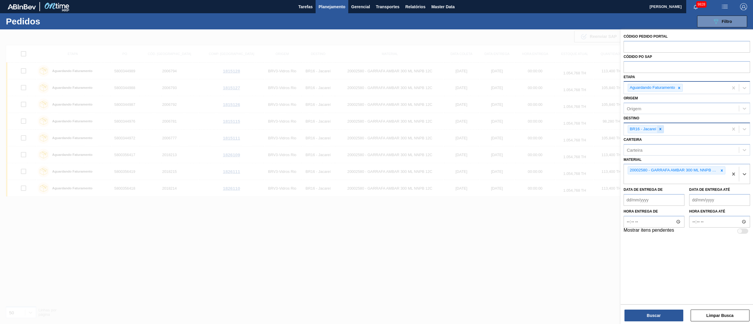
click at [662, 130] on icon at bounding box center [661, 129] width 4 height 4
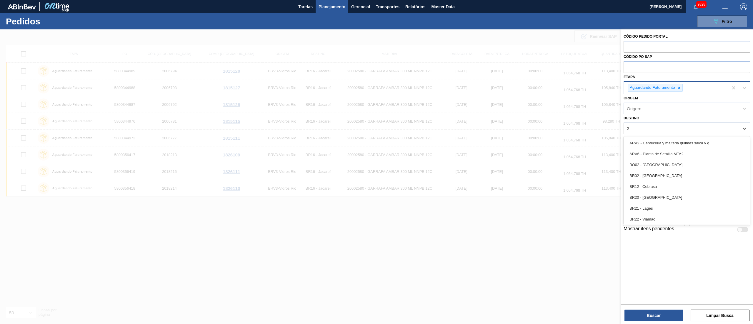
type input "26"
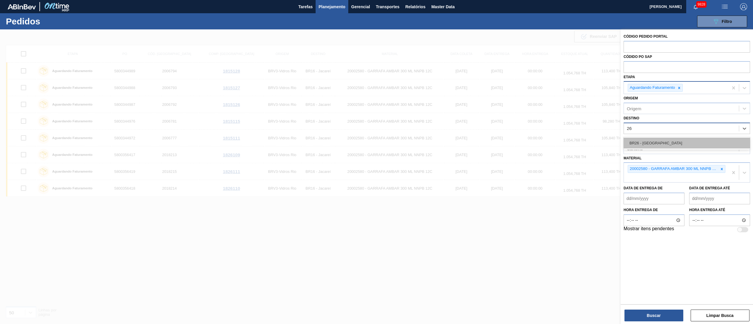
click at [651, 140] on div "BR26 - [GEOGRAPHIC_DATA]" at bounding box center [687, 143] width 127 height 11
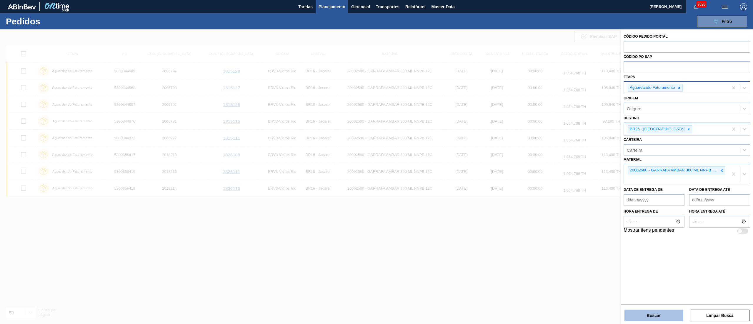
click at [652, 317] on button "Buscar" at bounding box center [654, 316] width 59 height 12
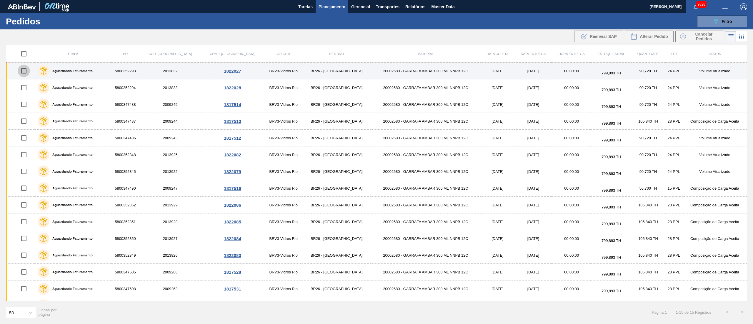
click at [25, 71] on input "checkbox" at bounding box center [24, 71] width 12 height 12
checkbox input "true"
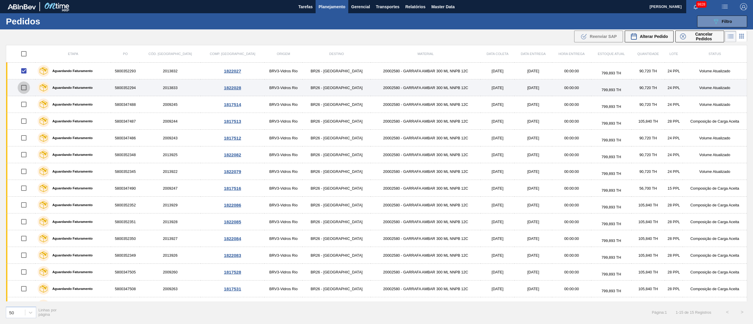
click at [24, 88] on input "checkbox" at bounding box center [24, 88] width 12 height 12
checkbox input "true"
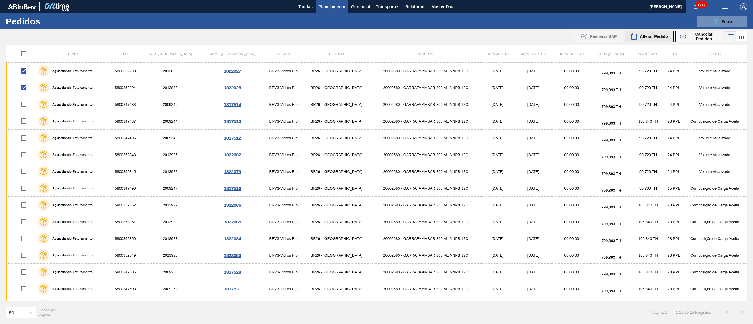
click at [658, 36] on span "Alterar Pedido" at bounding box center [654, 36] width 28 height 5
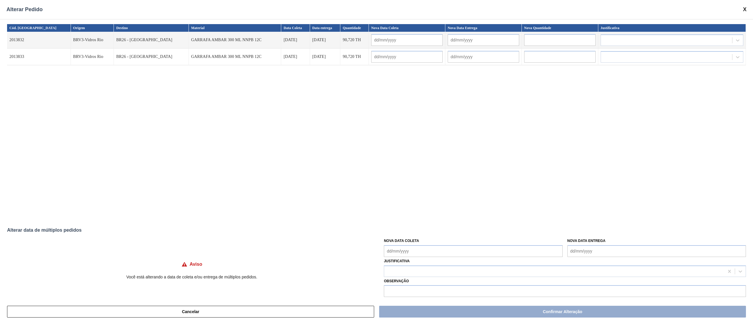
click at [404, 252] on Coleta "Nova Data Coleta" at bounding box center [473, 251] width 179 height 12
drag, startPoint x: 428, startPoint y: 222, endPoint x: 429, endPoint y: 225, distance: 3.4
click at [428, 222] on div "28" at bounding box center [429, 225] width 8 height 8
type Coleta "[DATE]"
type input "[DATE]"
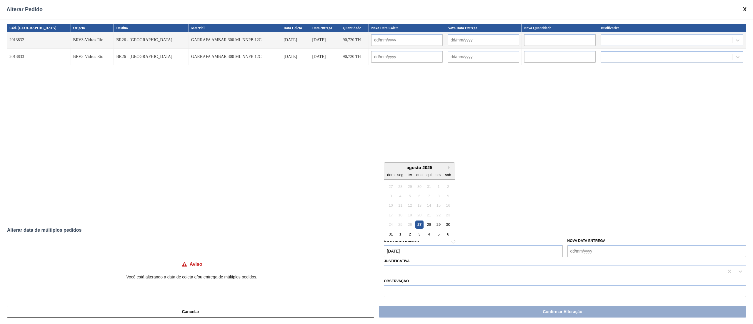
type input "[DATE]"
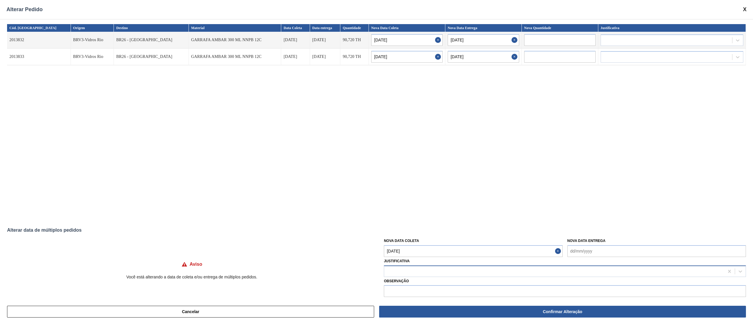
click at [426, 269] on div at bounding box center [554, 271] width 340 height 9
type input "ou"
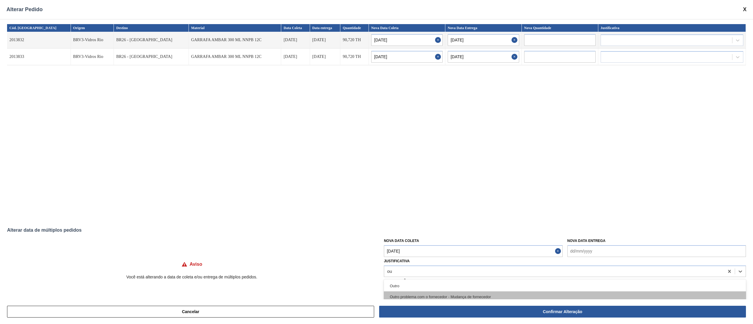
click at [401, 294] on div "Outro problema com o fornecedor - Mudança de fornecedor" at bounding box center [565, 297] width 362 height 11
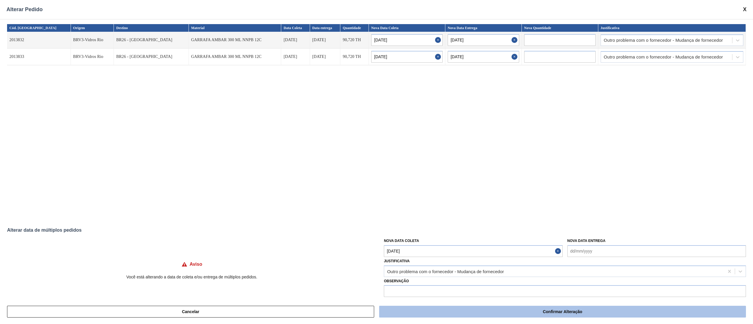
click at [470, 312] on button "Confirmar Alteração" at bounding box center [562, 312] width 367 height 12
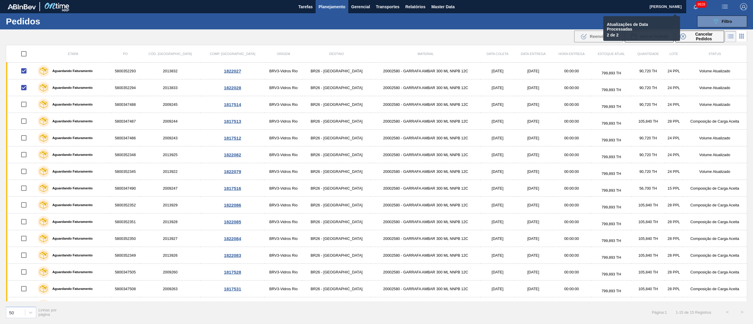
checkbox input "false"
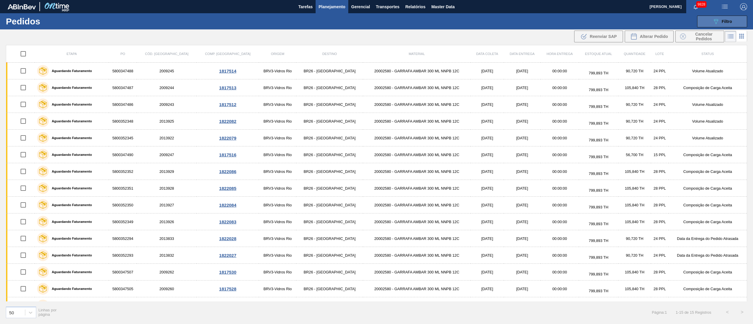
click at [723, 23] on span "Filtro" at bounding box center [727, 21] width 10 height 5
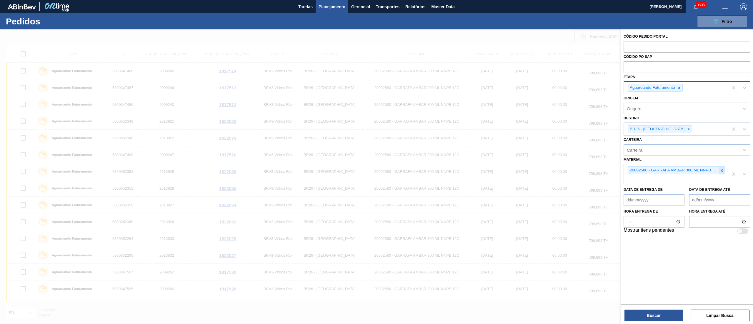
click at [719, 170] on div at bounding box center [722, 170] width 6 height 7
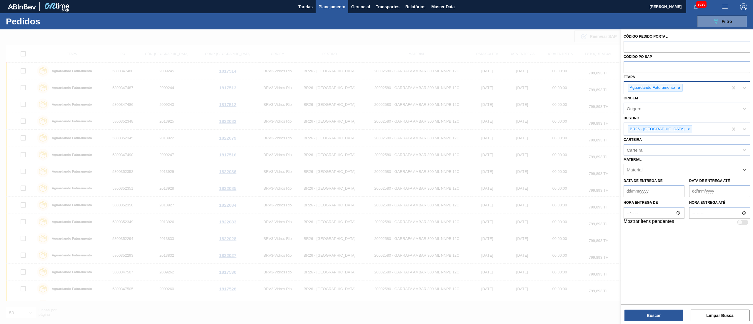
paste input "30018527"
type input "30018527"
click at [680, 192] on de "Data de Entrega de" at bounding box center [654, 191] width 61 height 12
drag, startPoint x: 667, startPoint y: 161, endPoint x: 663, endPoint y: 167, distance: 7.3
click at [667, 161] on div "Material Material" at bounding box center [687, 166] width 127 height 20
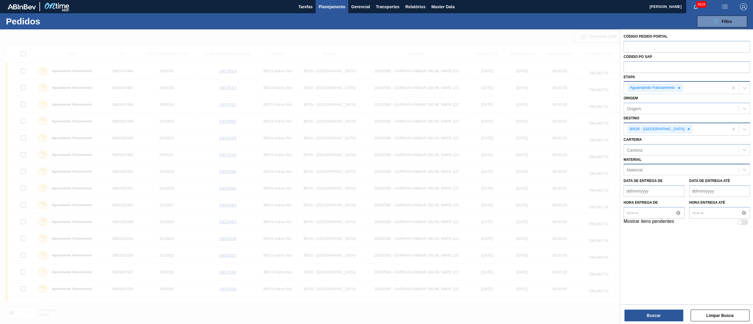
click at [661, 169] on div "Material" at bounding box center [681, 170] width 115 height 9
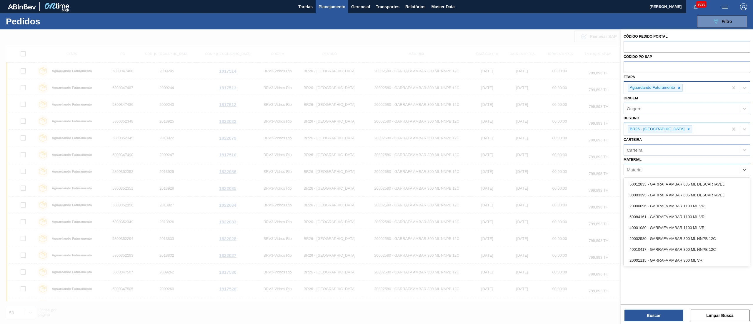
paste input "30018527"
type input "30018527"
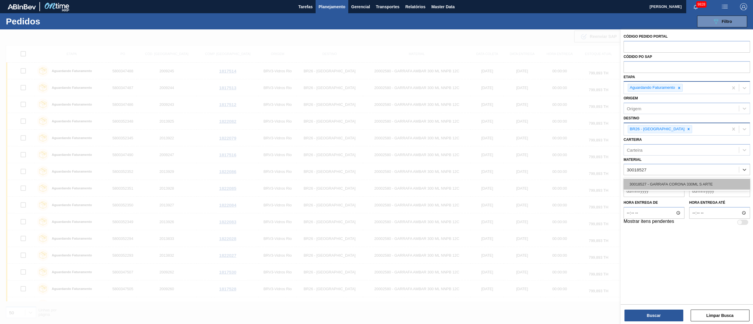
click at [659, 180] on div "30018527 - GARRAFA CORONA 330ML S ARTE" at bounding box center [687, 184] width 127 height 11
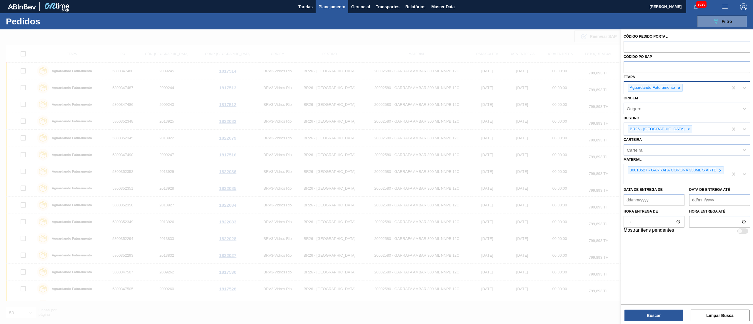
click at [650, 309] on div "Buscar Limpar Busca" at bounding box center [687, 313] width 132 height 16
click at [649, 314] on button "Buscar" at bounding box center [654, 316] width 59 height 12
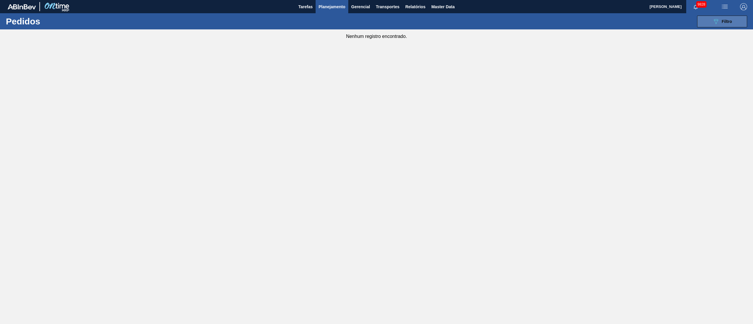
click at [712, 17] on button "089F7B8B-B2A5-4AFE-B5C0-19BA573D28AC Filtro" at bounding box center [723, 22] width 50 height 12
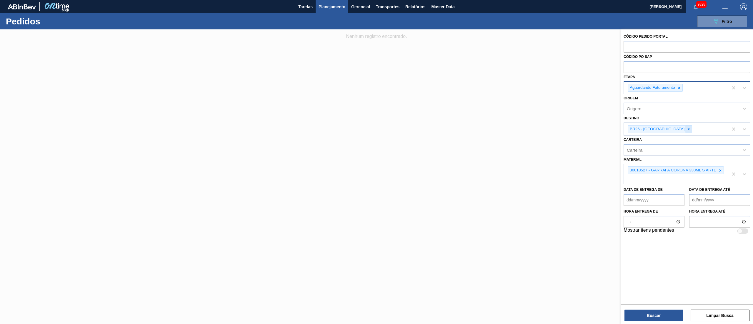
click at [687, 130] on icon at bounding box center [689, 129] width 4 height 4
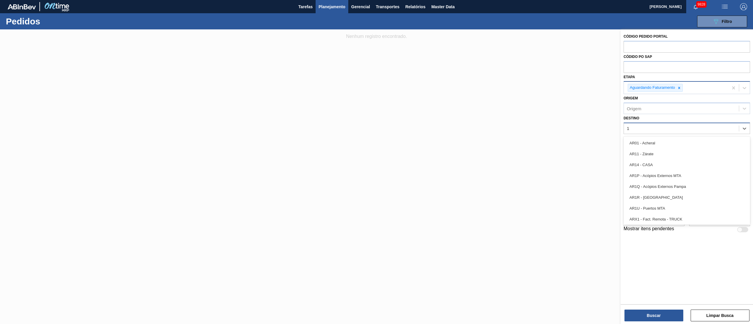
type input "19"
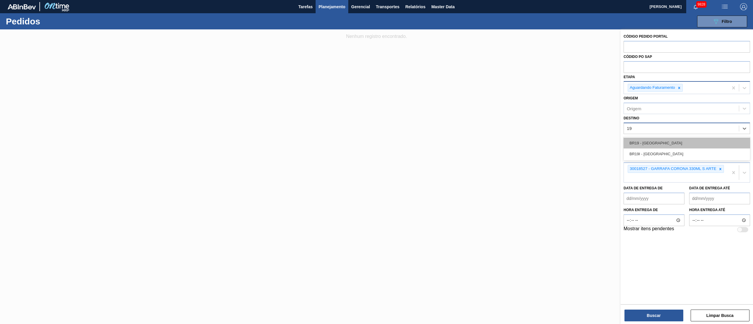
click at [664, 138] on div "BR19 - [GEOGRAPHIC_DATA]" at bounding box center [687, 143] width 127 height 11
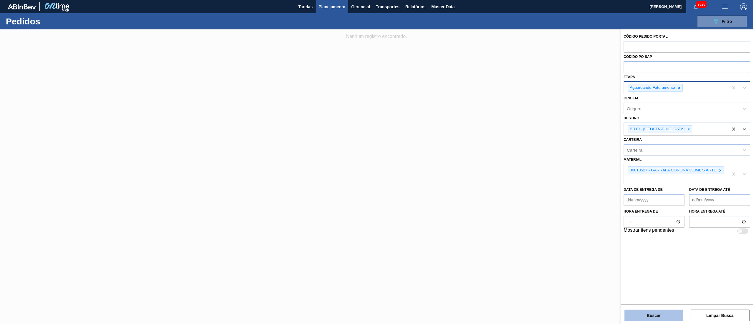
click at [658, 316] on button "Buscar" at bounding box center [654, 316] width 59 height 12
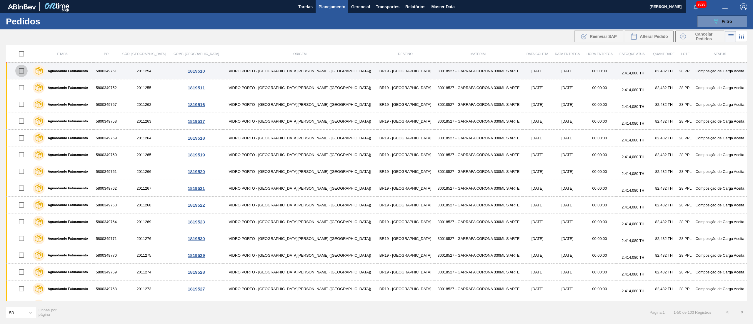
click at [24, 73] on input "checkbox" at bounding box center [21, 71] width 12 height 12
checkbox input "true"
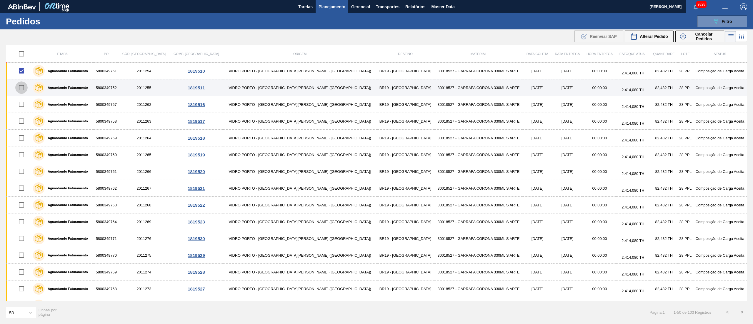
click at [23, 88] on input "checkbox" at bounding box center [21, 88] width 12 height 12
checkbox input "true"
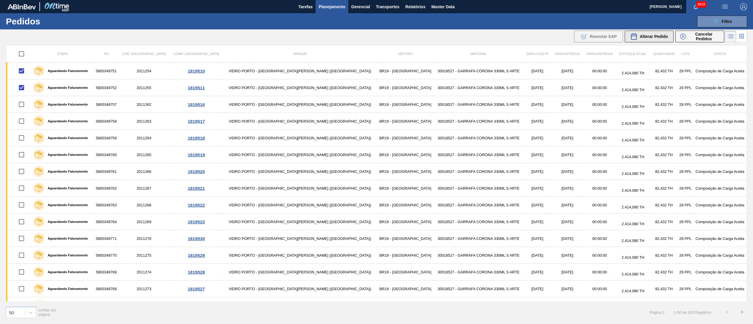
click at [657, 39] on div "Alterar Pedido" at bounding box center [650, 36] width 38 height 7
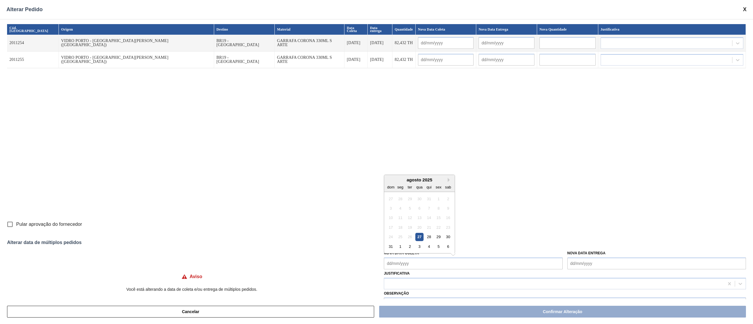
click at [418, 259] on Coleta "Nova Data Coleta" at bounding box center [473, 264] width 179 height 12
click at [438, 241] on div "29" at bounding box center [439, 237] width 8 height 8
type Coleta "[DATE]"
type input "[DATE]"
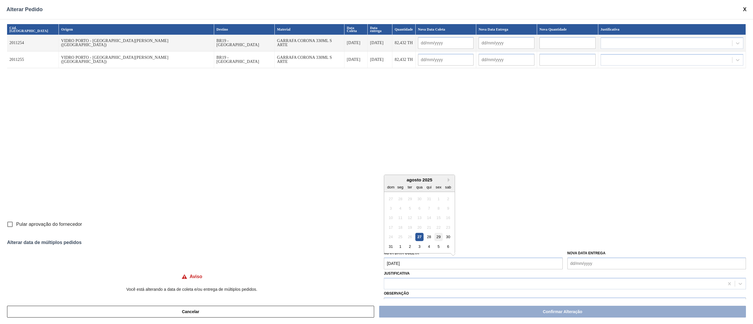
type input "[DATE]"
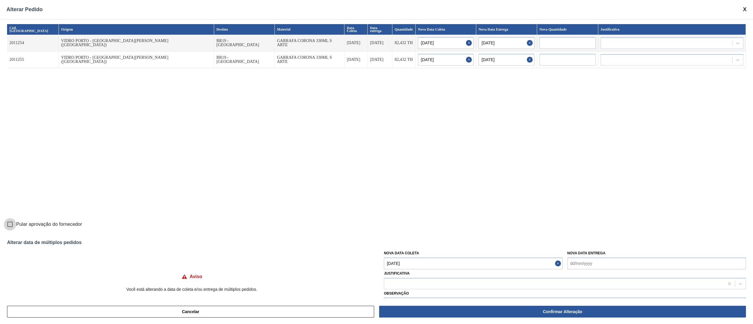
click at [7, 222] on input "Pular aprovação do fornecedor" at bounding box center [10, 224] width 12 height 12
checkbox input "true"
click at [394, 283] on div at bounding box center [554, 284] width 340 height 9
type input "ou"
click at [426, 295] on div "Outro" at bounding box center [565, 298] width 362 height 11
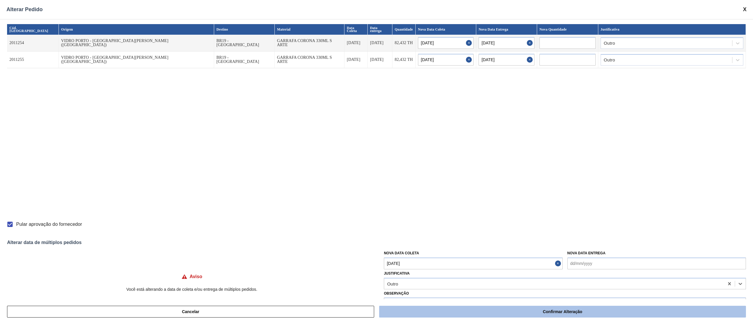
click at [491, 313] on button "Confirmar Alteração" at bounding box center [562, 312] width 367 height 12
checkbox input "false"
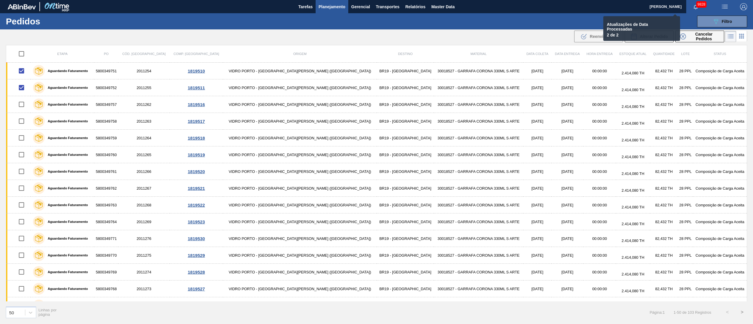
checkbox input "false"
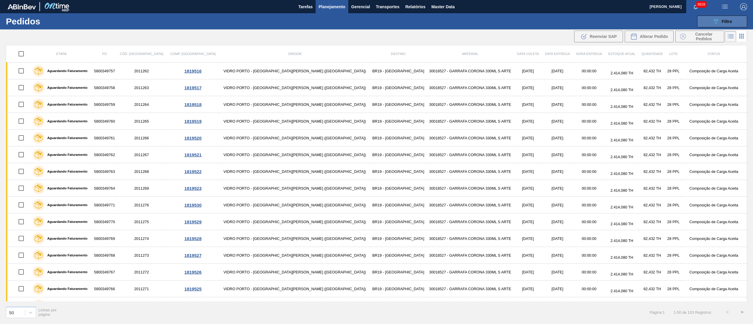
click at [735, 17] on button "089F7B8B-B2A5-4AFE-B5C0-19BA573D28AC Filtro" at bounding box center [723, 22] width 50 height 12
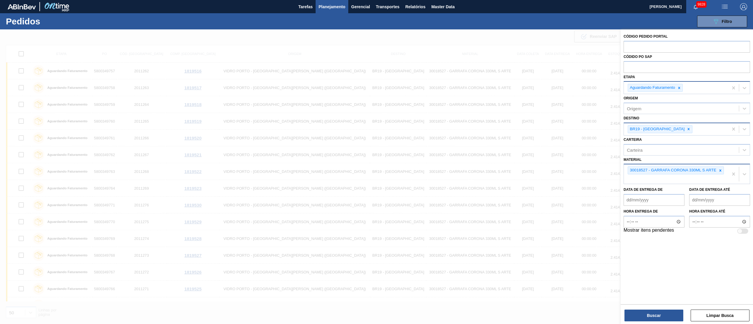
click at [719, 174] on div "30018527 - GARRAFA CORONA 330ML S ARTE" at bounding box center [676, 171] width 96 height 8
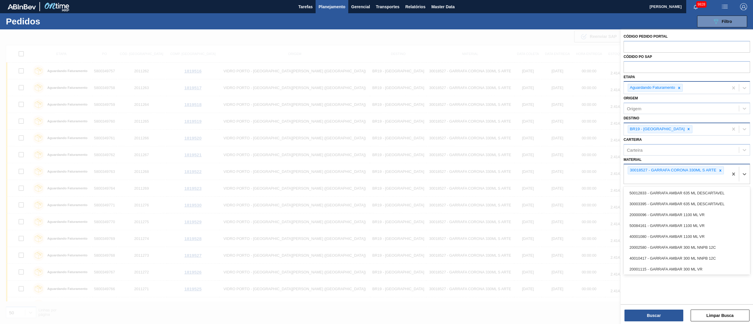
paste input "30005328"
type input "30005328"
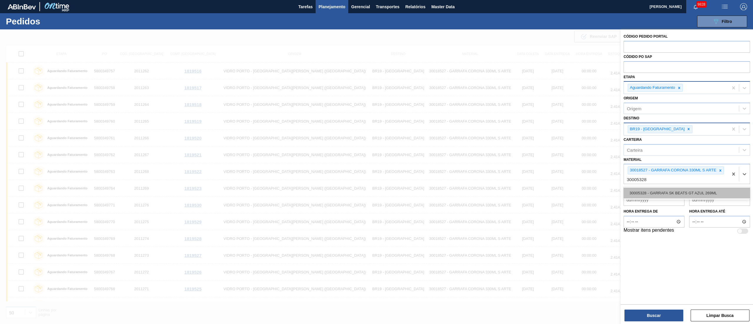
click at [691, 193] on div "30005328 - GARRAFA SK BEATS GT AZUL 269ML" at bounding box center [687, 193] width 127 height 11
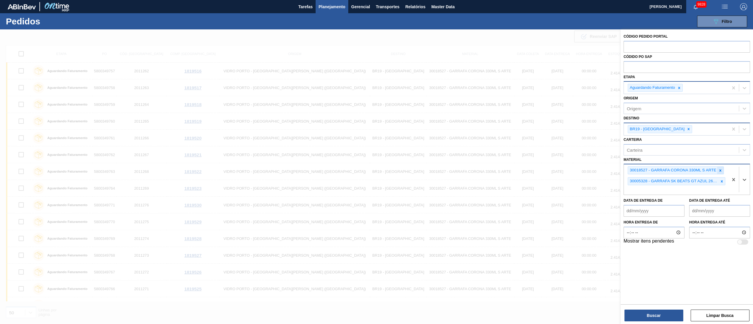
click at [721, 171] on icon at bounding box center [721, 171] width 2 height 2
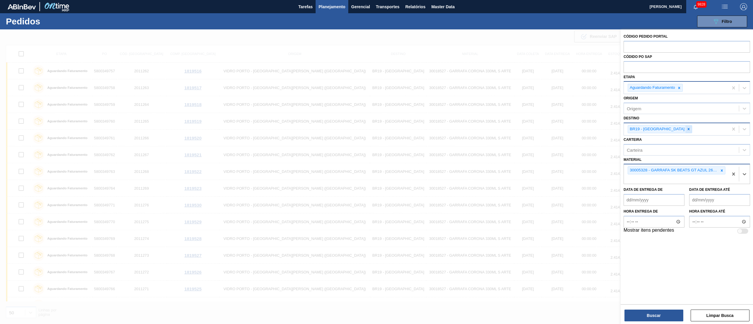
click at [687, 130] on icon at bounding box center [689, 129] width 4 height 4
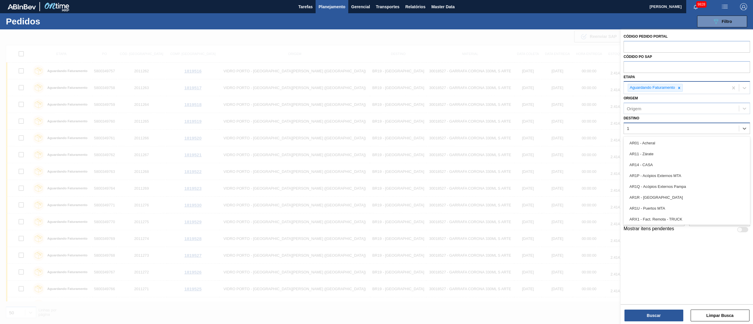
type input "16"
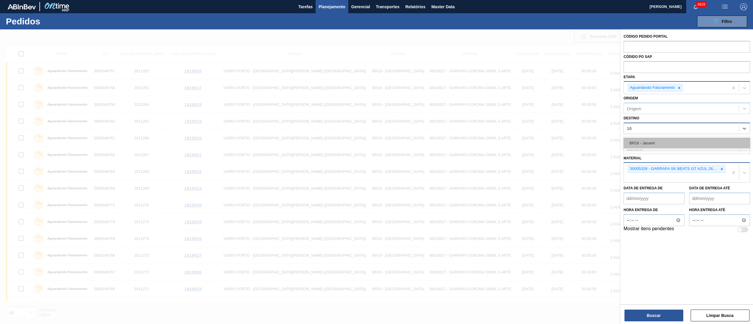
click at [662, 138] on div "BR16 - Jacareí" at bounding box center [687, 143] width 127 height 11
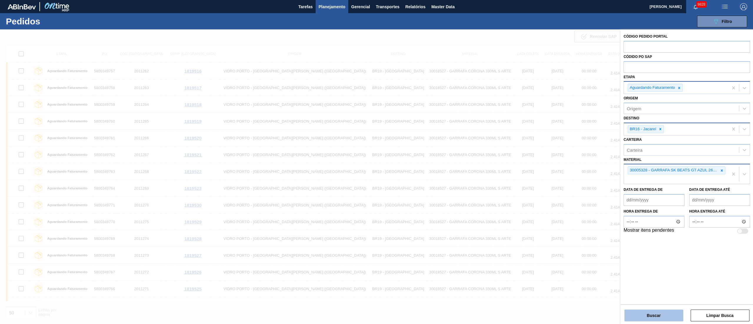
click at [662, 317] on button "Buscar" at bounding box center [654, 316] width 59 height 12
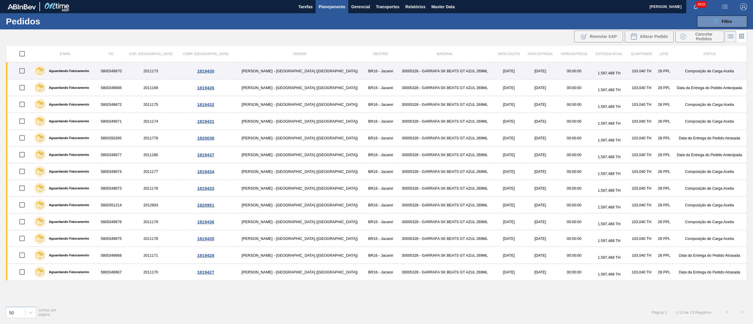
click at [25, 73] on input "checkbox" at bounding box center [22, 71] width 12 height 12
checkbox input "true"
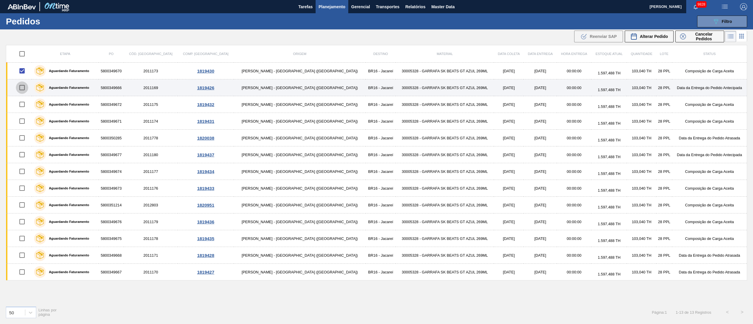
click at [25, 87] on input "checkbox" at bounding box center [22, 88] width 12 height 12
checkbox input "true"
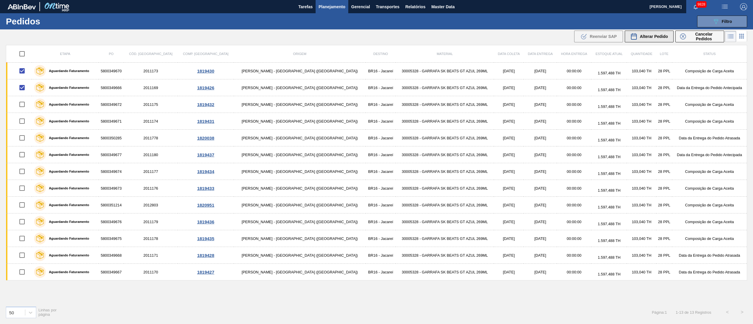
click at [644, 34] on span "Alterar Pedido" at bounding box center [654, 36] width 28 height 5
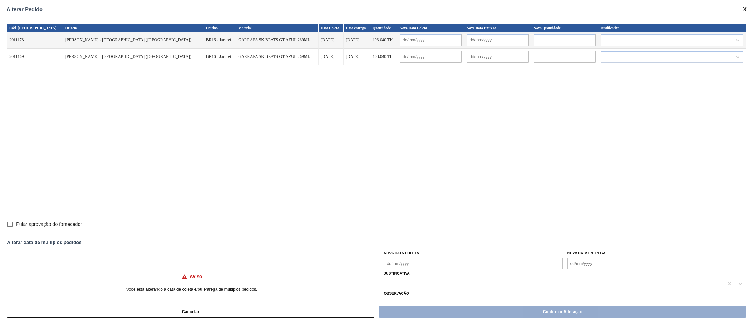
click at [418, 260] on Coleta "Nova Data Coleta" at bounding box center [473, 264] width 179 height 12
click at [421, 240] on div "27" at bounding box center [420, 237] width 8 height 8
type Coleta "[DATE]"
type input "[DATE]"
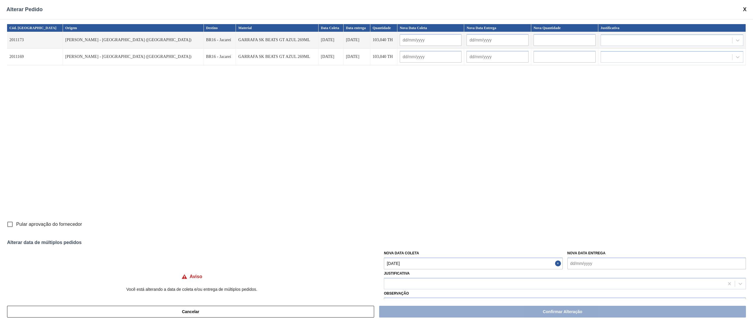
type input "[DATE]"
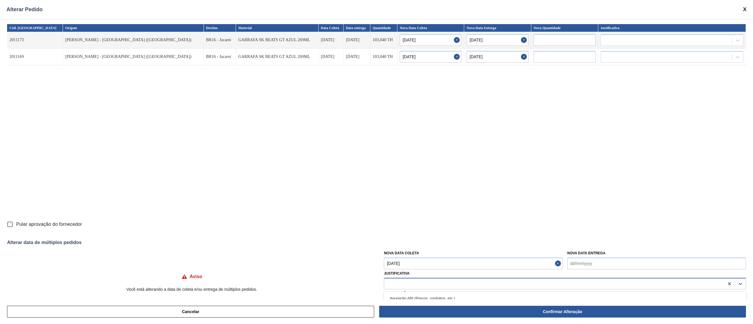
click at [397, 285] on div at bounding box center [554, 284] width 340 height 9
type input "ou"
click at [396, 295] on div "Outro" at bounding box center [565, 298] width 362 height 11
click at [9, 226] on input "Pular aprovação do fornecedor" at bounding box center [10, 224] width 12 height 12
checkbox input "true"
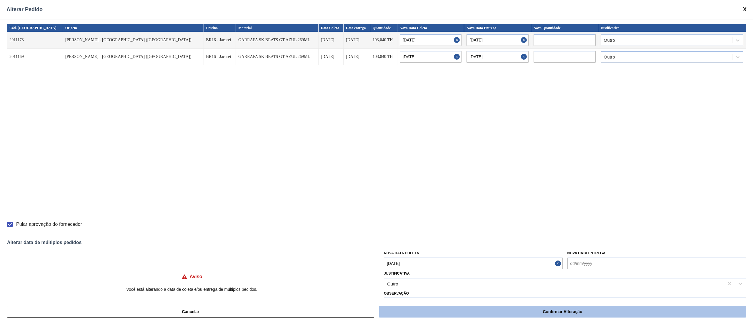
click at [555, 315] on button "Confirmar Alteração" at bounding box center [562, 312] width 367 height 12
checkbox input "false"
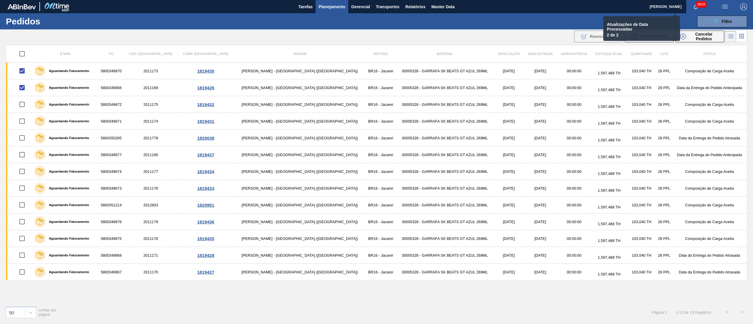
checkbox input "false"
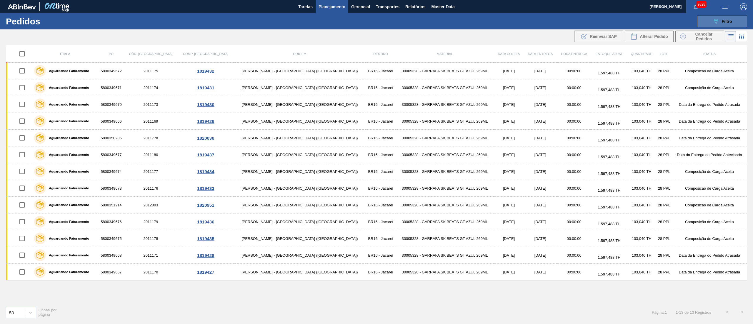
click at [737, 22] on button "089F7B8B-B2A5-4AFE-B5C0-19BA573D28AC Filtro" at bounding box center [723, 22] width 50 height 12
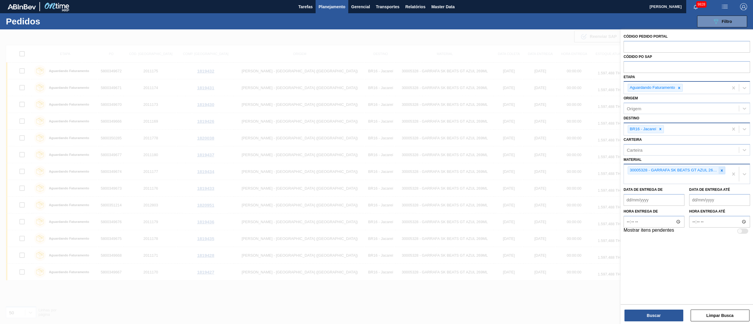
click at [724, 171] on icon at bounding box center [722, 171] width 4 height 4
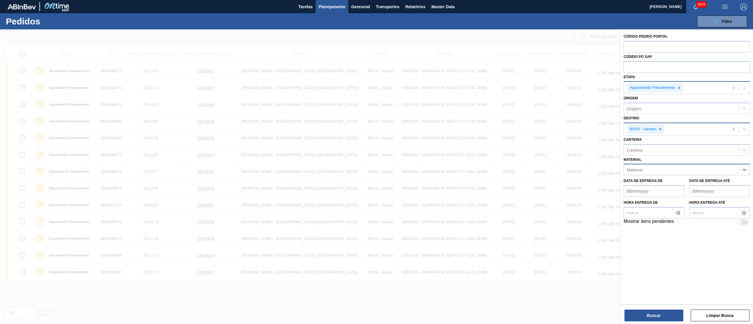
paste input "30005327"
type input "30005327"
click at [675, 187] on div "30005327 - GARRAFA SK BEATS SENSES AZUL 269ML" at bounding box center [687, 184] width 127 height 11
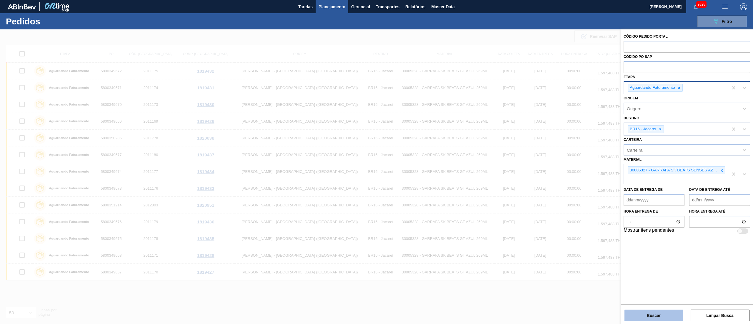
click at [661, 315] on button "Buscar" at bounding box center [654, 316] width 59 height 12
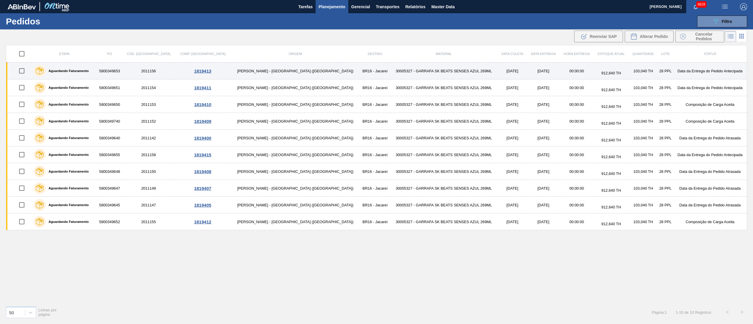
click at [26, 70] on input "checkbox" at bounding box center [22, 71] width 12 height 12
checkbox input "true"
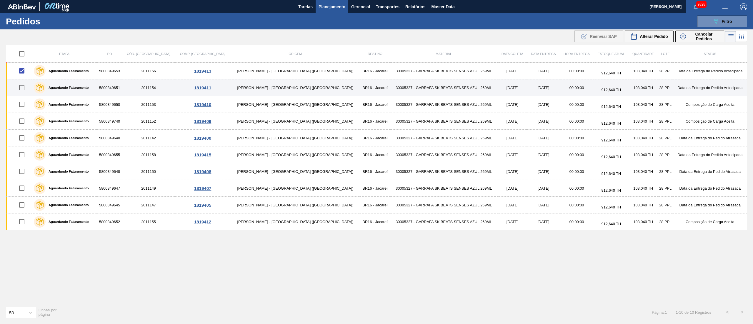
click at [21, 89] on input "checkbox" at bounding box center [22, 88] width 12 height 12
checkbox input "true"
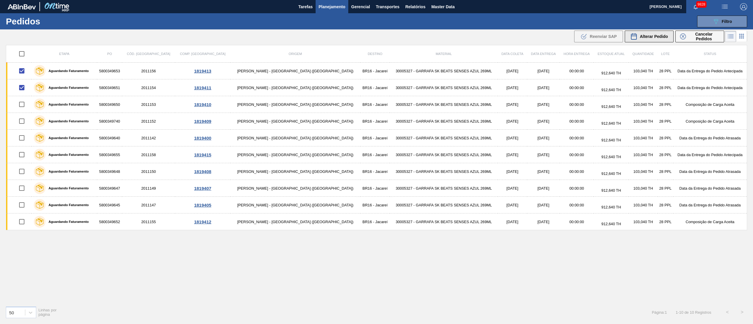
click at [659, 36] on span "Alterar Pedido" at bounding box center [654, 36] width 28 height 5
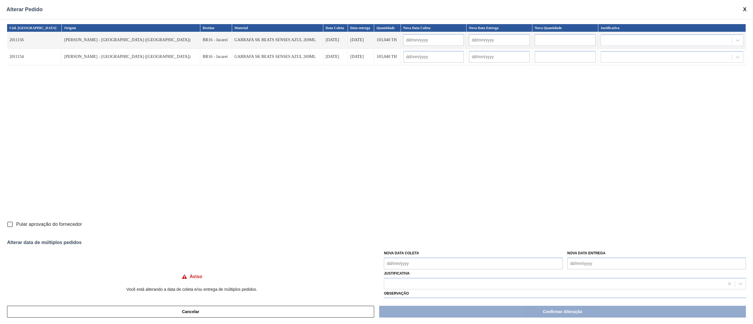
click at [409, 265] on Coleta "Nova Data Coleta" at bounding box center [473, 264] width 179 height 12
click at [439, 238] on div "29" at bounding box center [439, 237] width 8 height 8
type Coleta "[DATE]"
type input "[DATE]"
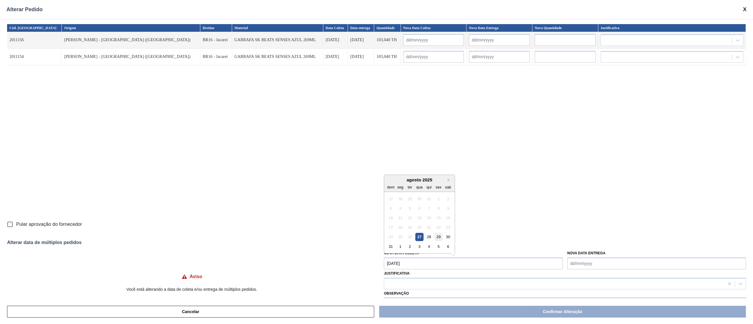
type input "[DATE]"
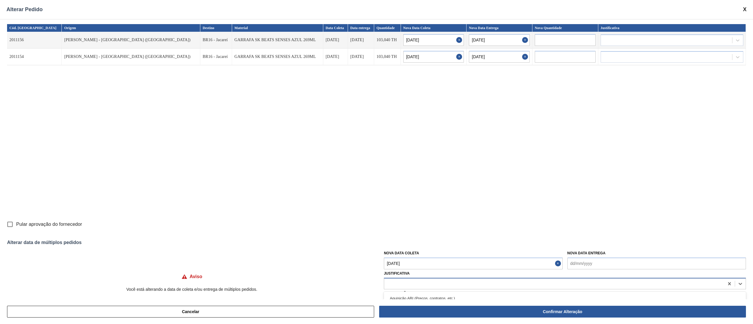
click at [413, 282] on div at bounding box center [554, 284] width 340 height 9
type input "ou"
click at [397, 300] on div "Outro" at bounding box center [565, 298] width 362 height 11
click at [12, 225] on input "Pular aprovação do fornecedor" at bounding box center [10, 224] width 12 height 12
checkbox input "true"
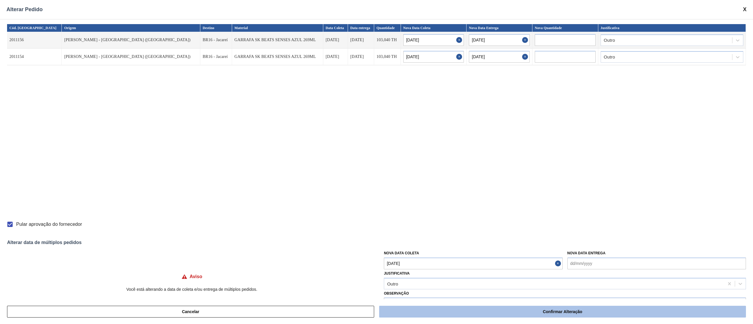
click at [549, 312] on button "Confirmar Alteração" at bounding box center [562, 312] width 367 height 12
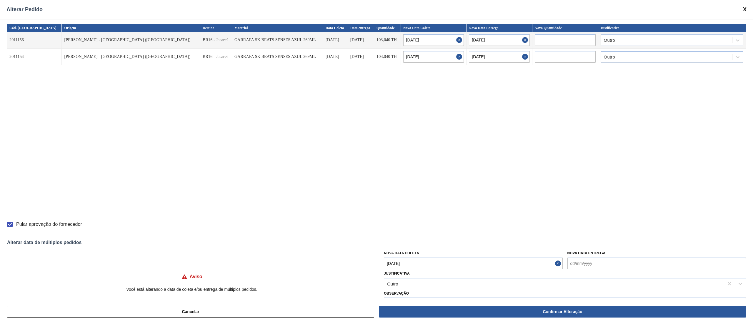
checkbox input "false"
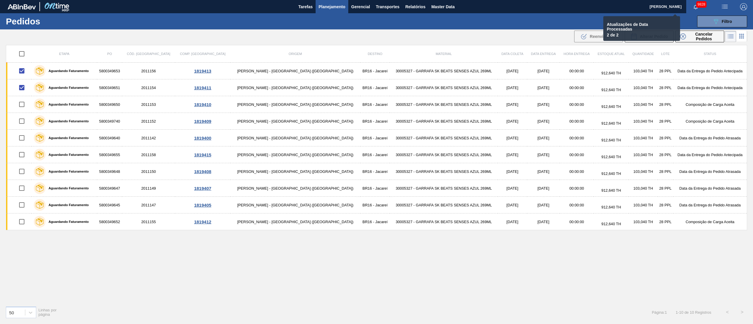
checkbox input "false"
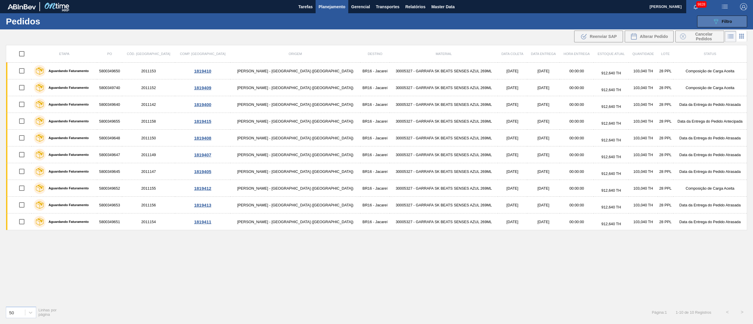
click at [729, 21] on span "Filtro" at bounding box center [727, 21] width 10 height 5
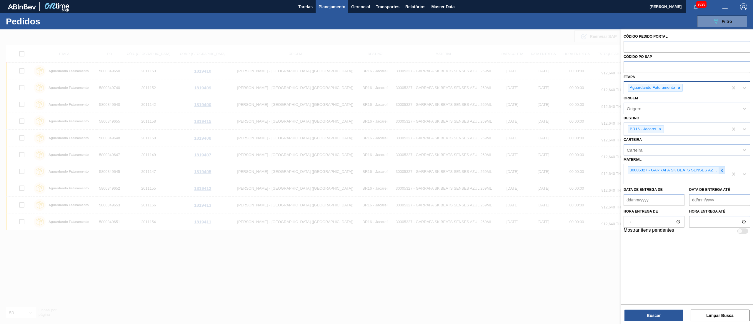
click at [721, 171] on icon at bounding box center [722, 171] width 4 height 4
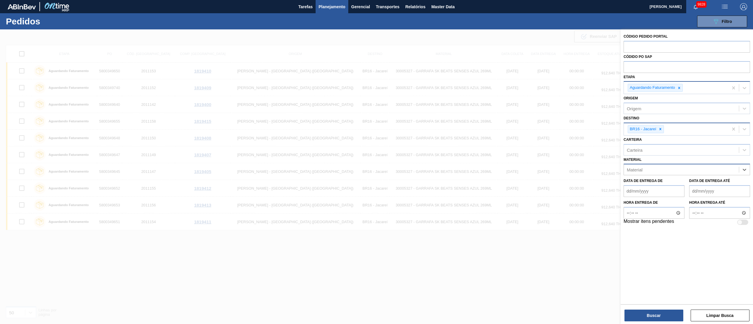
paste input "30029424"
type input "30029424"
click at [673, 186] on div "30029424 - GARRAFA SPATEN 330ML TWIST OFF" at bounding box center [687, 184] width 127 height 11
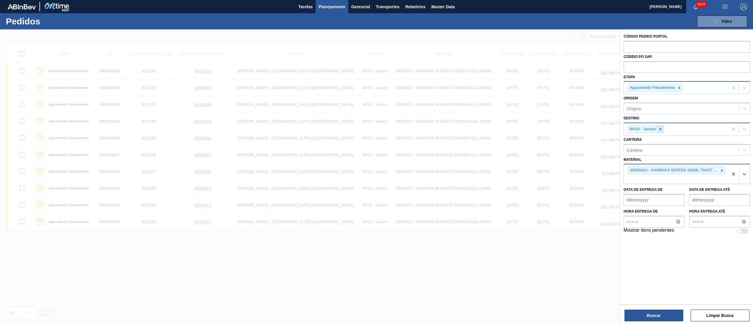
click at [661, 131] on icon at bounding box center [661, 129] width 4 height 4
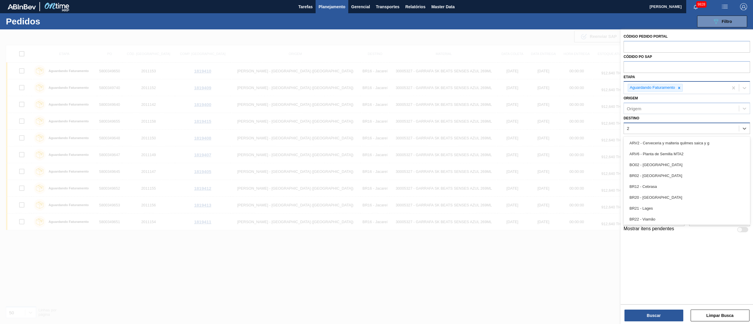
type input "21"
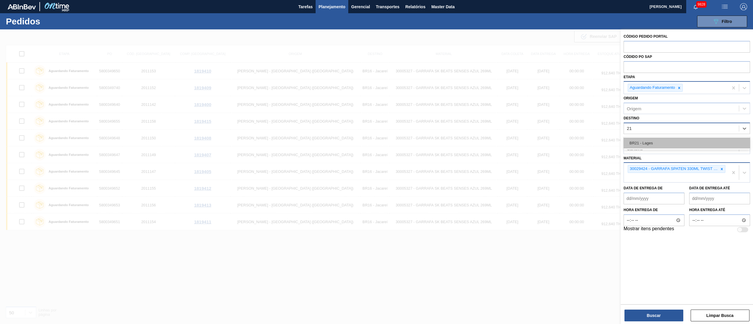
click at [654, 142] on div "BR21 - Lages" at bounding box center [687, 143] width 127 height 11
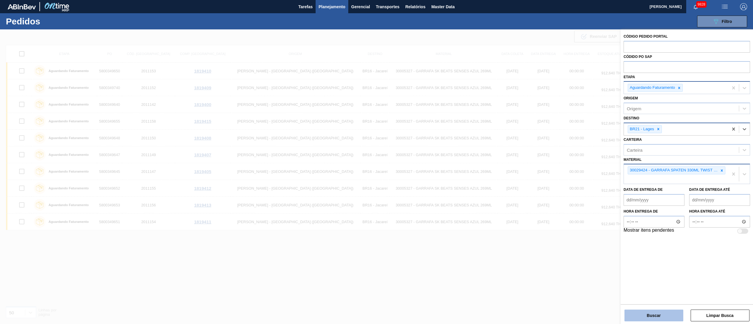
click at [646, 315] on button "Buscar" at bounding box center [654, 316] width 59 height 12
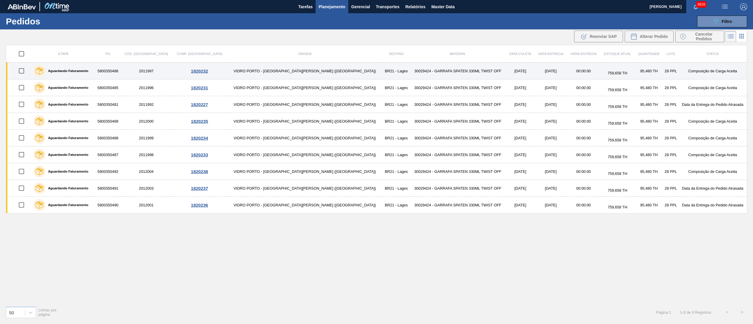
click at [21, 75] on input "checkbox" at bounding box center [21, 71] width 12 height 12
checkbox input "true"
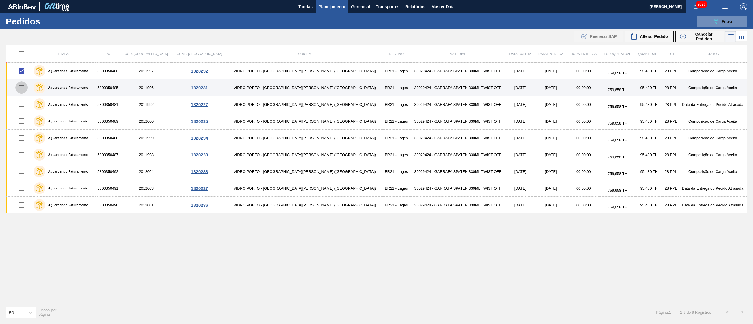
click at [23, 92] on input "checkbox" at bounding box center [21, 88] width 12 height 12
checkbox input "true"
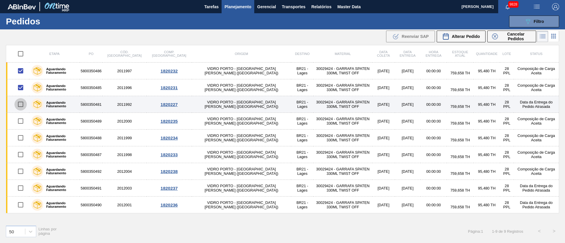
click at [22, 106] on input "checkbox" at bounding box center [20, 104] width 12 height 12
checkbox input "true"
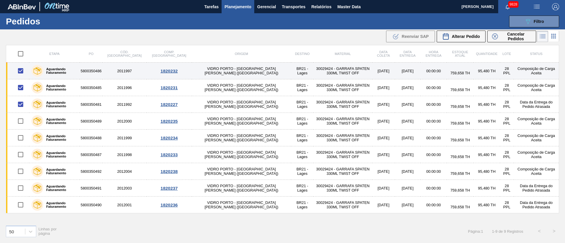
click at [21, 73] on input "checkbox" at bounding box center [20, 71] width 12 height 12
checkbox input "false"
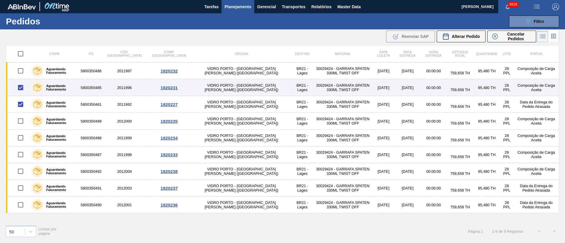
click at [21, 86] on input "checkbox" at bounding box center [20, 88] width 12 height 12
checkbox input "false"
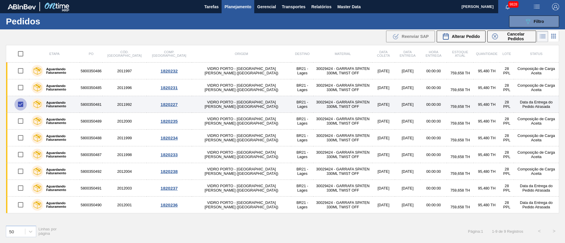
click at [21, 103] on input "checkbox" at bounding box center [20, 104] width 12 height 12
checkbox input "false"
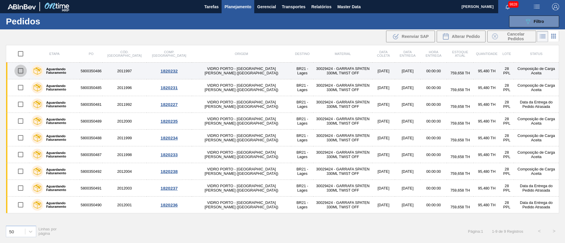
click at [22, 72] on input "checkbox" at bounding box center [20, 71] width 12 height 12
checkbox input "true"
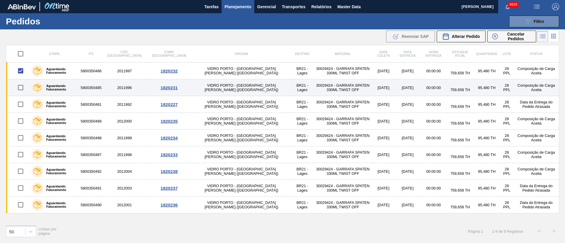
click at [23, 92] on input "checkbox" at bounding box center [20, 88] width 12 height 12
checkbox input "true"
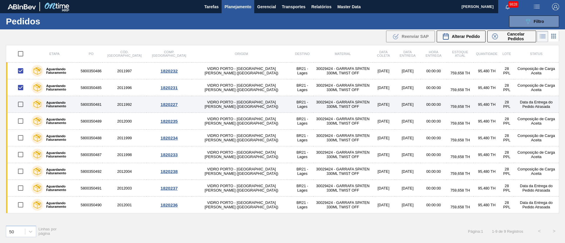
click at [20, 106] on input "checkbox" at bounding box center [20, 104] width 12 height 12
checkbox input "true"
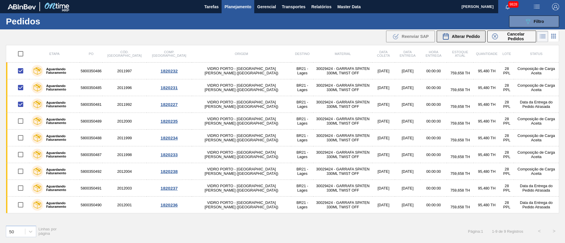
click at [468, 39] on span "Alterar Pedido" at bounding box center [466, 36] width 28 height 5
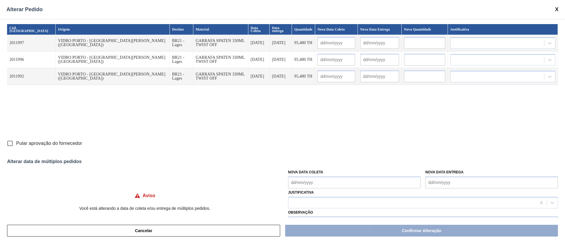
click at [310, 184] on Coleta "Nova Data Coleta" at bounding box center [354, 183] width 133 height 12
drag, startPoint x: 323, startPoint y: 155, endPoint x: 322, endPoint y: 164, distance: 9.5
click at [323, 155] on div "27" at bounding box center [324, 156] width 8 height 8
type Coleta "[DATE]"
type input "[DATE]"
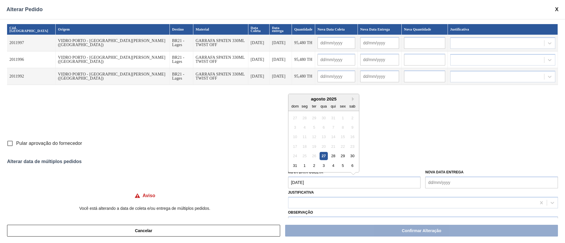
type input "[DATE]"
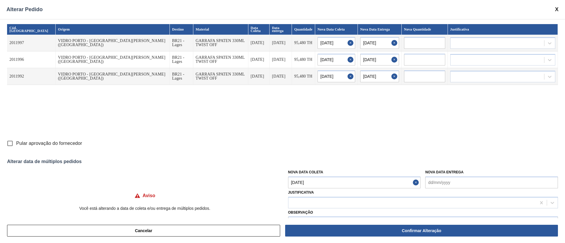
click at [320, 185] on Coleta "[DATE]" at bounding box center [354, 183] width 133 height 12
click at [336, 155] on div "28" at bounding box center [333, 156] width 8 height 8
type Coleta "[DATE]"
type input "[DATE]"
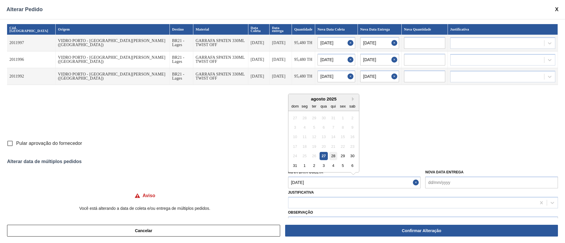
type input "[DATE]"
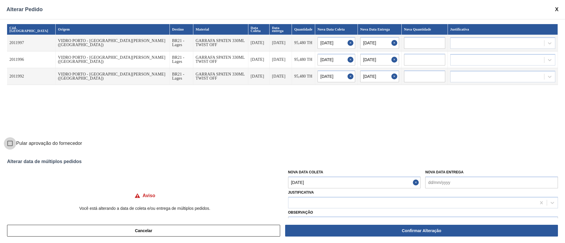
click at [9, 143] on input "Pular aprovação do fornecedor" at bounding box center [10, 143] width 12 height 12
checkbox input "true"
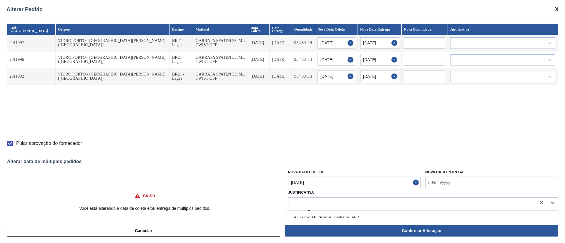
click at [353, 198] on div at bounding box center [423, 202] width 270 height 11
type input "ou"
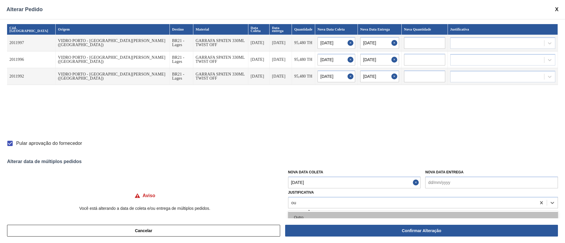
click at [325, 215] on div "Outro" at bounding box center [423, 217] width 270 height 11
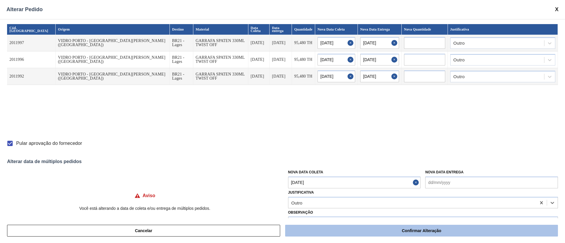
click at [360, 229] on button "Confirmar Alteração" at bounding box center [421, 231] width 273 height 12
checkbox input "false"
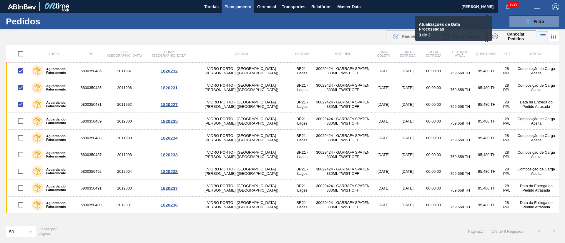
checkbox input "false"
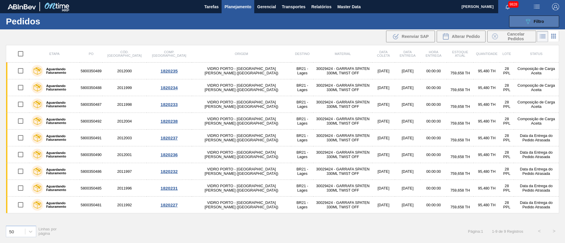
click at [545, 20] on button "089F7B8B-B2A5-4AFE-B5C0-19BA573D28AC Filtro" at bounding box center [534, 22] width 50 height 12
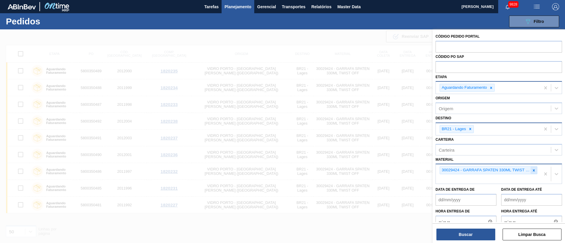
click at [532, 171] on icon at bounding box center [534, 171] width 4 height 4
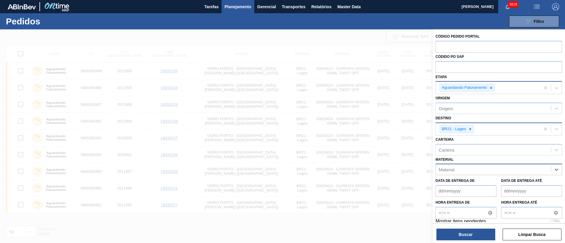
paste input "30005496"
type input "30005496"
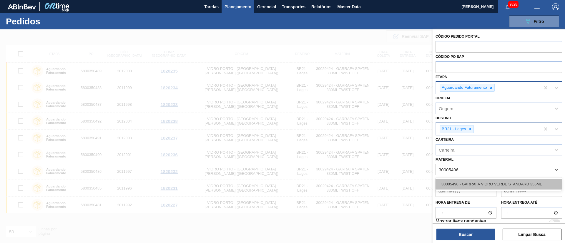
click at [484, 181] on div "30005496 - GARRAFA VIDRO VERDE STANDARD 355ML" at bounding box center [499, 184] width 127 height 11
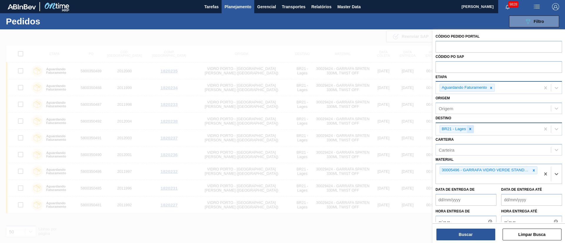
click at [473, 128] on div at bounding box center [470, 129] width 6 height 7
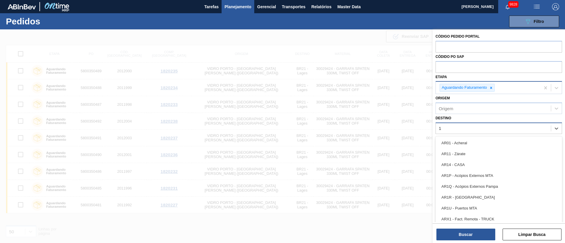
type input "18"
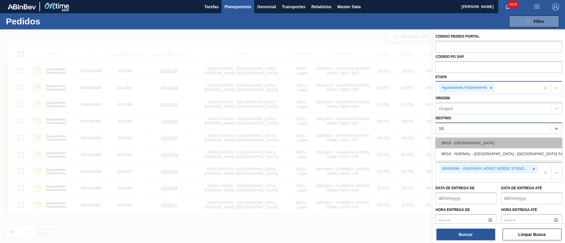
click at [459, 142] on div "BR18 - [GEOGRAPHIC_DATA]" at bounding box center [499, 143] width 127 height 11
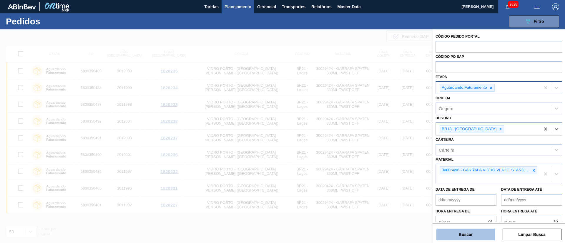
click at [460, 234] on button "Buscar" at bounding box center [465, 235] width 59 height 12
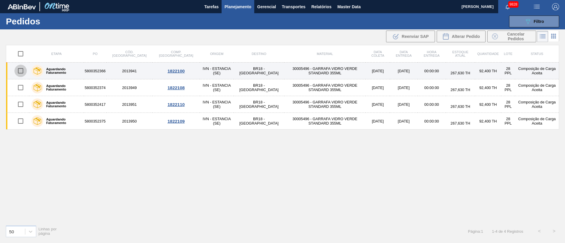
click at [22, 69] on input "checkbox" at bounding box center [20, 71] width 12 height 12
checkbox input "true"
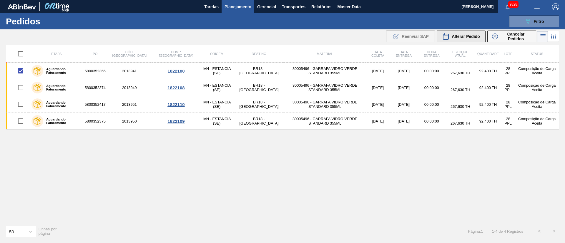
click at [461, 38] on span "Alterar Pedido" at bounding box center [466, 36] width 28 height 5
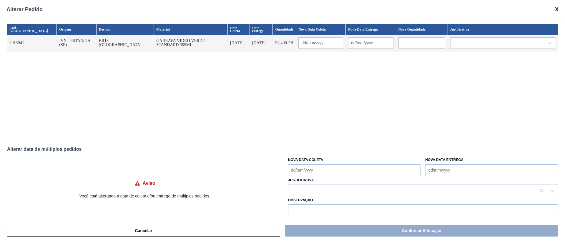
click at [293, 171] on Coleta "Nova Data Coleta" at bounding box center [354, 171] width 133 height 12
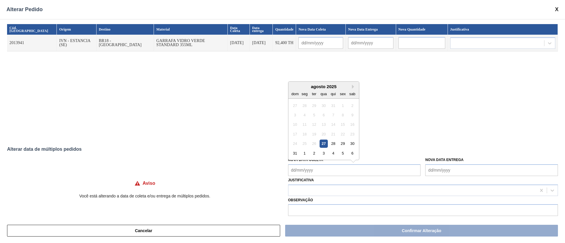
click at [321, 145] on div "27" at bounding box center [324, 144] width 8 height 8
type Coleta "[DATE]"
type input "[DATE]"
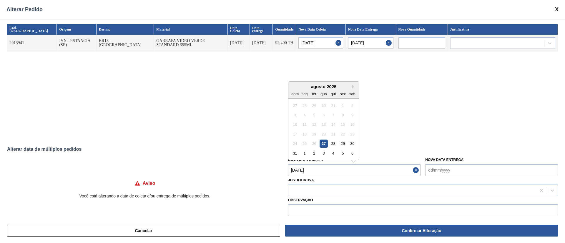
drag, startPoint x: 322, startPoint y: 168, endPoint x: 323, endPoint y: 165, distance: 3.1
click at [322, 168] on Coleta "[DATE]" at bounding box center [354, 171] width 133 height 12
click at [330, 142] on div "28" at bounding box center [333, 144] width 8 height 8
type Coleta "[DATE]"
type input "[DATE]"
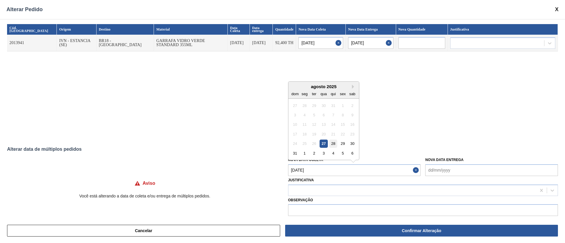
type input "[DATE]"
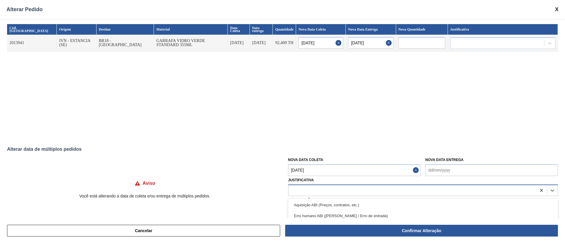
click at [310, 190] on div at bounding box center [412, 190] width 248 height 9
type input "ou"
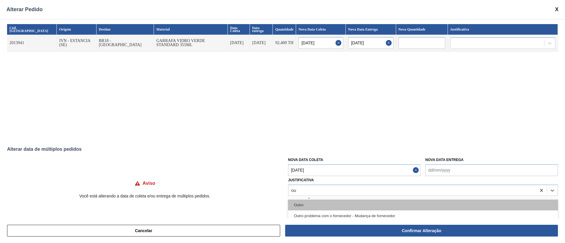
click at [311, 203] on div "Outro" at bounding box center [423, 205] width 270 height 11
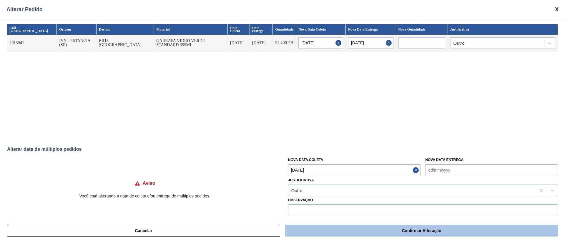
click at [361, 232] on button "Confirmar Alteração" at bounding box center [421, 231] width 273 height 12
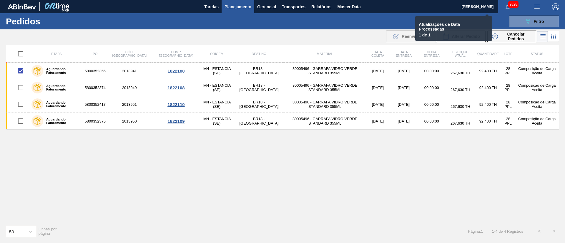
checkbox input "false"
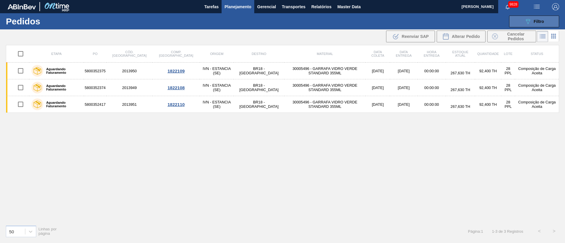
click at [533, 22] on div "089F7B8B-B2A5-4AFE-B5C0-19BA573D28AC Filtro" at bounding box center [535, 21] width 20 height 7
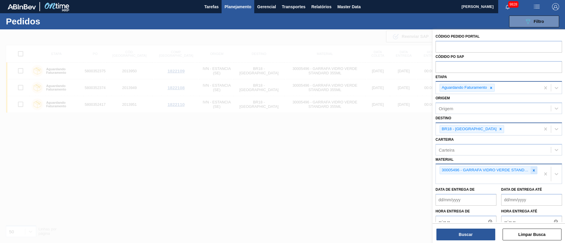
click at [533, 172] on icon at bounding box center [534, 171] width 4 height 4
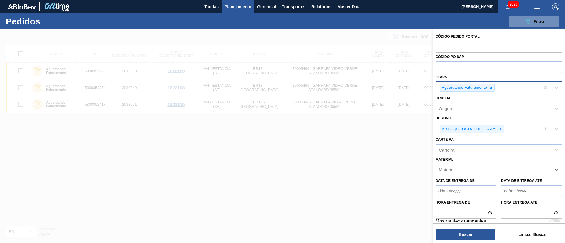
paste input "30004649"
type input "30004649"
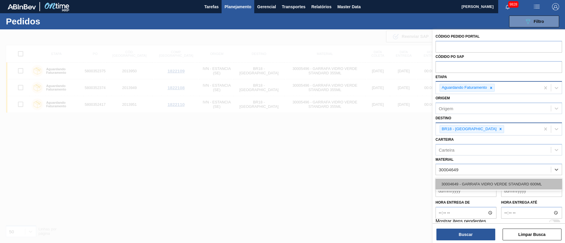
click at [523, 181] on div "30004649 - GARRAFA VIDRO VERDE STANDARD 600ML" at bounding box center [499, 184] width 127 height 11
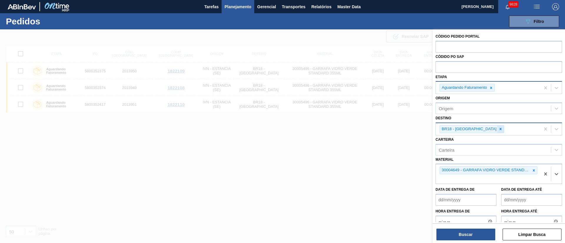
click at [499, 131] on icon at bounding box center [501, 129] width 4 height 4
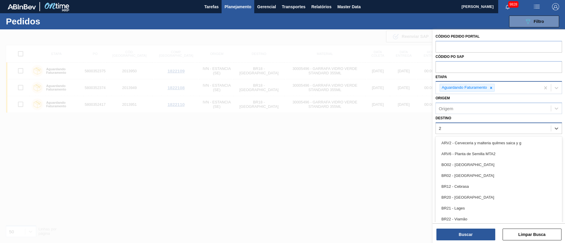
type input "23"
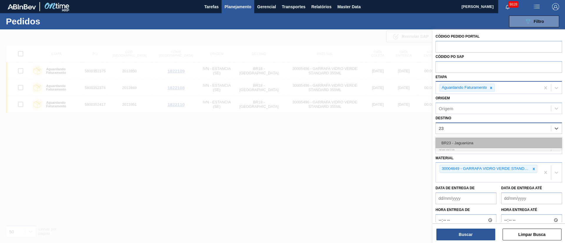
click at [476, 145] on div "BR23 - Jaguariúna" at bounding box center [499, 143] width 127 height 11
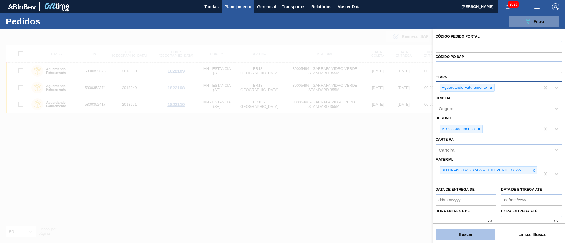
click at [466, 239] on button "Buscar" at bounding box center [465, 235] width 59 height 12
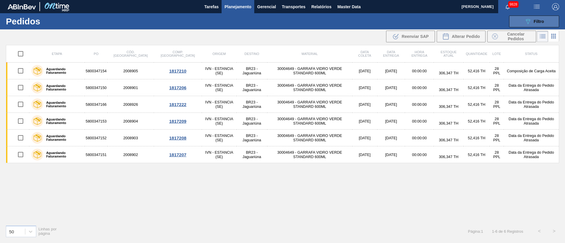
click at [545, 19] on button "089F7B8B-B2A5-4AFE-B5C0-19BA573D28AC Filtro" at bounding box center [534, 22] width 50 height 12
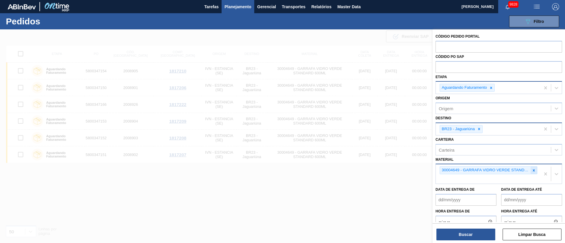
click at [532, 170] on icon at bounding box center [534, 171] width 4 height 4
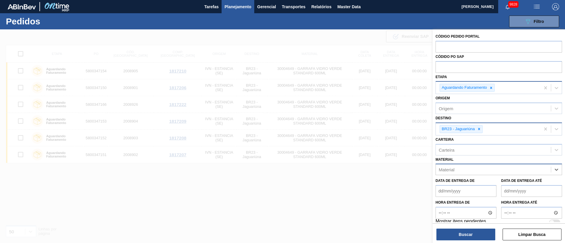
paste input "20002807"
type input "20002807"
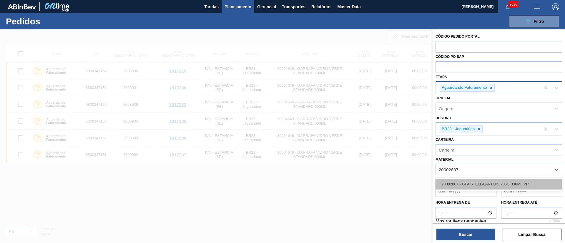
click at [517, 184] on div "20002807 - GFA STELLA ARTOIS 205G 330ML VR" at bounding box center [499, 184] width 127 height 11
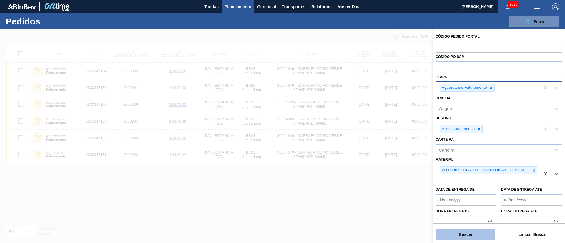
click at [467, 232] on button "Buscar" at bounding box center [465, 235] width 59 height 12
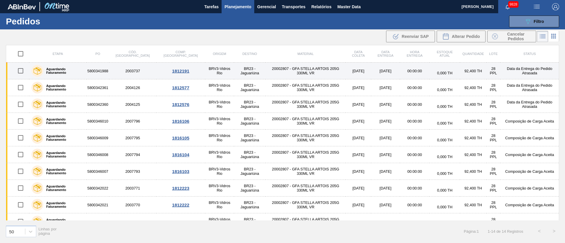
click at [21, 72] on input "checkbox" at bounding box center [20, 71] width 12 height 12
checkbox input "true"
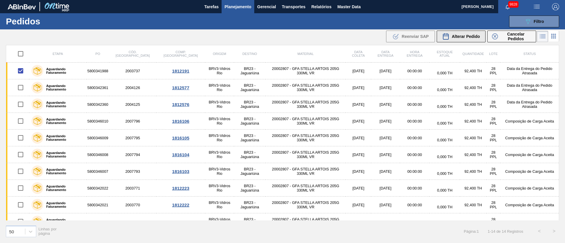
click at [478, 38] on span "Alterar Pedido" at bounding box center [466, 36] width 28 height 5
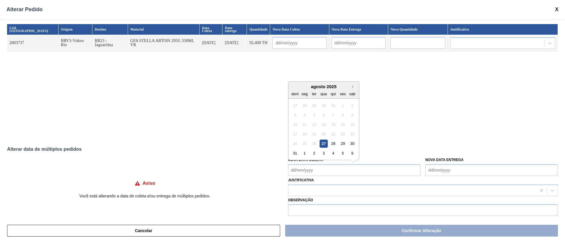
drag, startPoint x: 337, startPoint y: 167, endPoint x: 323, endPoint y: 169, distance: 14.9
click at [337, 167] on Coleta "Nova Data Coleta" at bounding box center [354, 171] width 133 height 12
click at [322, 142] on div "27" at bounding box center [324, 144] width 8 height 8
type Coleta "[DATE]"
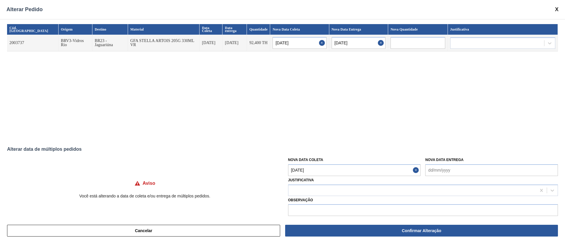
type input "[DATE]"
click at [319, 191] on div at bounding box center [412, 190] width 248 height 9
type input "ou"
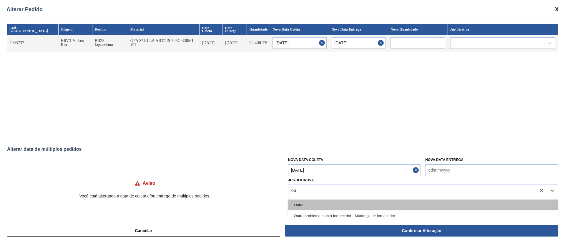
click at [315, 201] on div "Outro" at bounding box center [423, 205] width 270 height 11
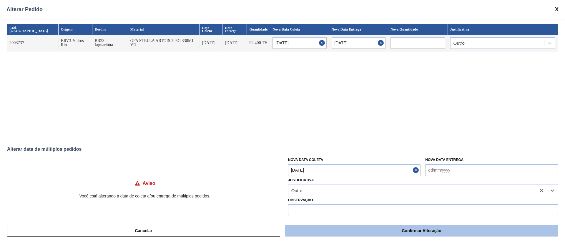
click at [311, 228] on button "Confirmar Alteração" at bounding box center [421, 231] width 273 height 12
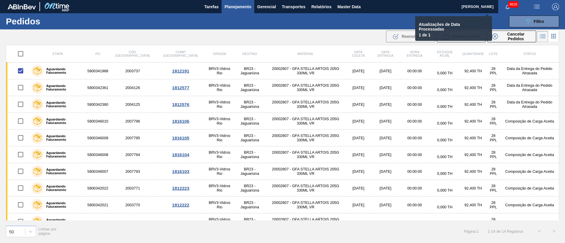
checkbox input "false"
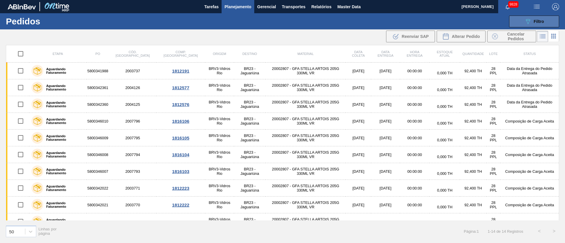
click at [525, 24] on icon "089F7B8B-B2A5-4AFE-B5C0-19BA573D28AC" at bounding box center [528, 21] width 7 height 7
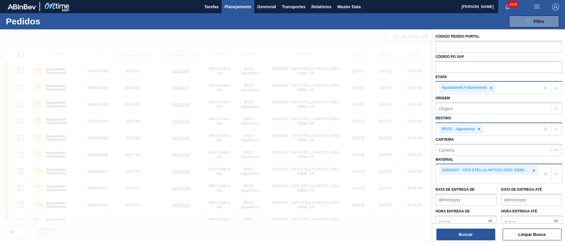
click at [371, 45] on div at bounding box center [282, 150] width 565 height 243
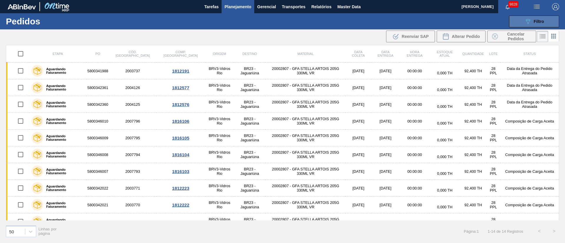
click at [529, 19] on icon "089F7B8B-B2A5-4AFE-B5C0-19BA573D28AC" at bounding box center [528, 21] width 7 height 7
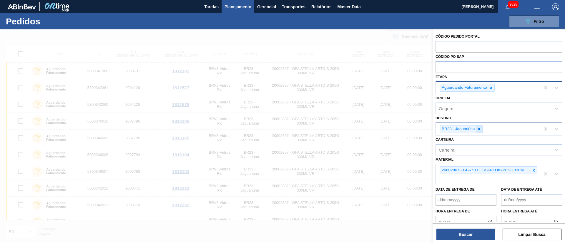
click at [479, 128] on icon at bounding box center [479, 129] width 4 height 4
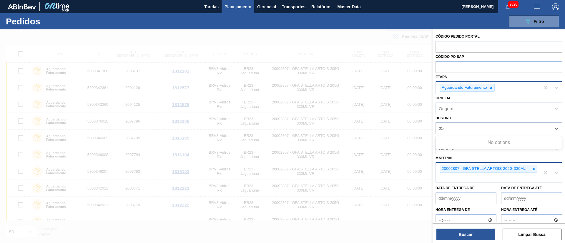
type input "2"
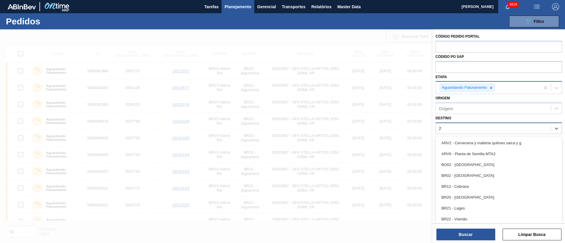
type input "26"
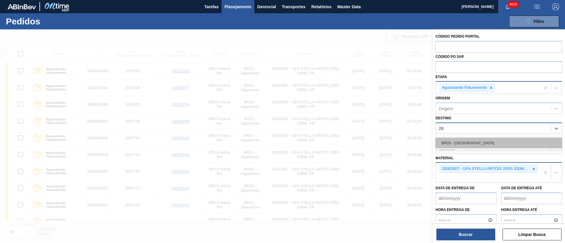
click at [477, 139] on div "BR26 - [GEOGRAPHIC_DATA]" at bounding box center [499, 143] width 127 height 11
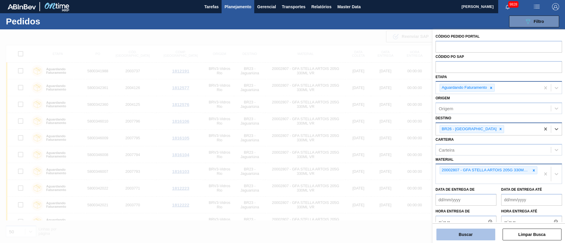
click at [462, 236] on button "Buscar" at bounding box center [465, 235] width 59 height 12
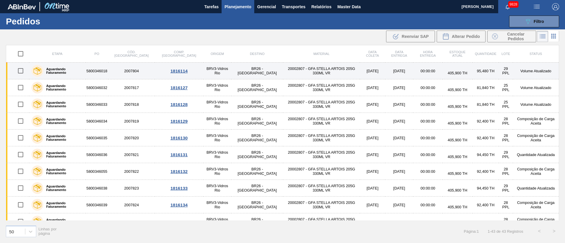
click at [22, 72] on input "checkbox" at bounding box center [20, 71] width 12 height 12
checkbox input "true"
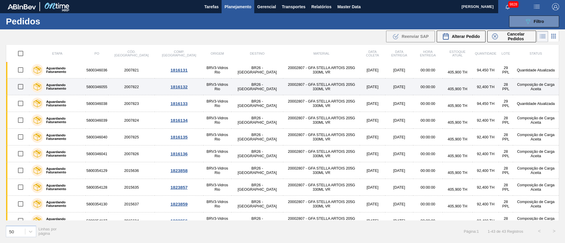
scroll to position [88, 0]
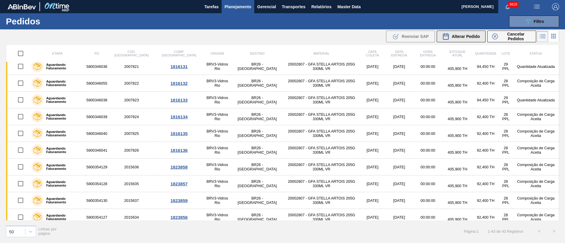
click at [469, 33] on div "Alterar Pedido" at bounding box center [461, 36] width 38 height 7
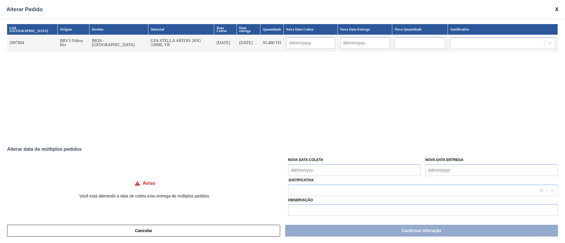
click at [298, 167] on Coleta "Nova Data Coleta" at bounding box center [354, 171] width 133 height 12
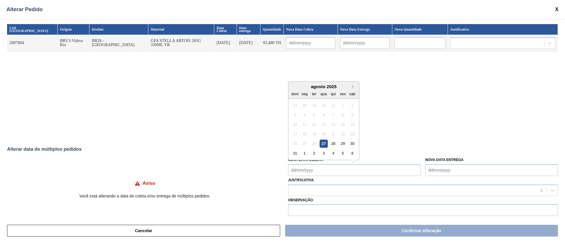
click at [326, 145] on div "27" at bounding box center [324, 144] width 8 height 8
type Coleta "[DATE]"
type input "[DATE]"
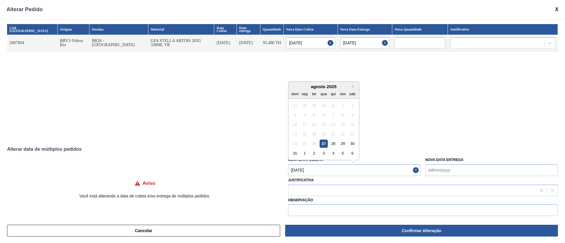
click at [328, 170] on Coleta "[DATE]" at bounding box center [354, 171] width 133 height 12
click at [333, 145] on div "28" at bounding box center [333, 144] width 8 height 8
type Coleta "[DATE]"
type input "[DATE]"
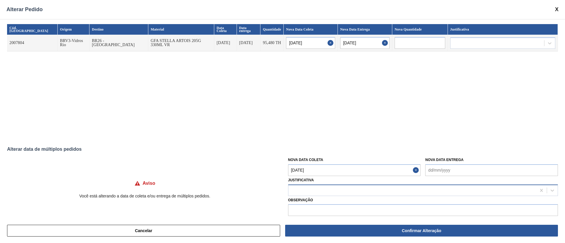
click at [318, 189] on div at bounding box center [412, 190] width 248 height 9
type input "."
type input "ou"
click at [311, 206] on div "Outro" at bounding box center [423, 205] width 270 height 11
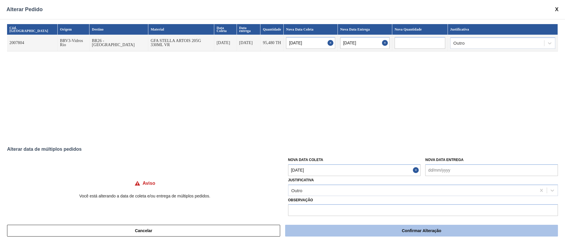
click at [394, 236] on button "Confirmar Alteração" at bounding box center [421, 231] width 273 height 12
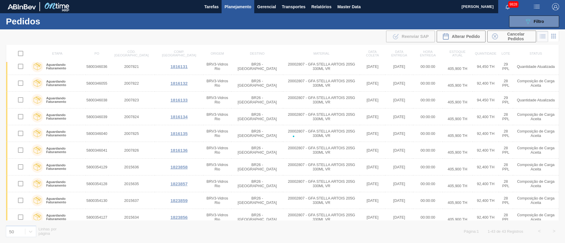
checkbox input "false"
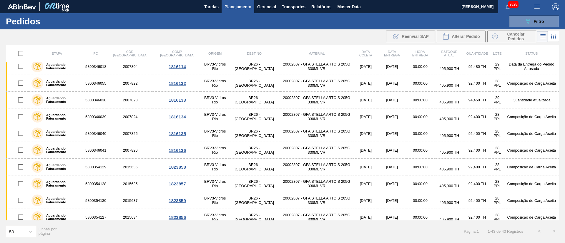
scroll to position [72, 0]
click at [318, 6] on span "Relatórios" at bounding box center [321, 6] width 20 height 7
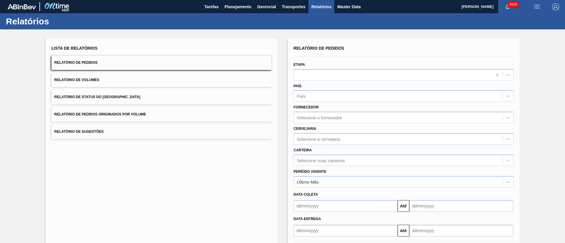
click at [86, 114] on span "Relatório de Pedidos Originados por Volume" at bounding box center [100, 114] width 92 height 4
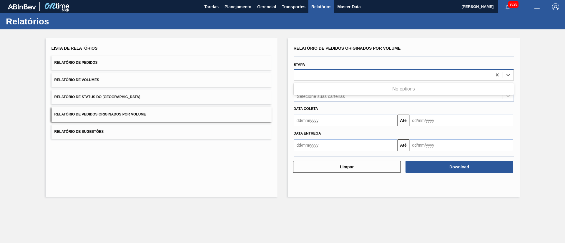
click at [336, 76] on div at bounding box center [393, 75] width 198 height 9
click at [317, 108] on span "Data coleta" at bounding box center [306, 109] width 24 height 4
click at [311, 130] on div "Data entrega" at bounding box center [403, 134] width 225 height 9
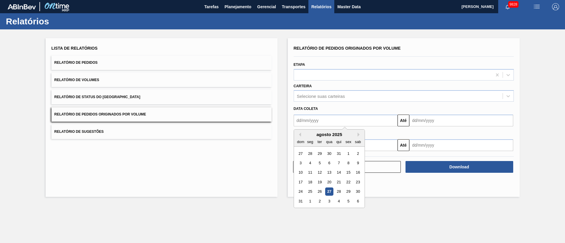
click at [311, 121] on input "text" at bounding box center [346, 121] width 104 height 12
drag, startPoint x: 329, startPoint y: 193, endPoint x: 326, endPoint y: 188, distance: 6.0
click at [329, 193] on div "27" at bounding box center [329, 192] width 8 height 8
type input "[DATE]"
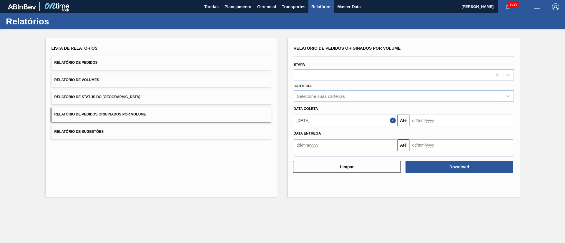
click at [338, 145] on input "text" at bounding box center [346, 146] width 104 height 12
drag, startPoint x: 351, startPoint y: 178, endPoint x: 362, endPoint y: 177, distance: 10.9
click at [351, 178] on div "1" at bounding box center [348, 179] width 8 height 8
type input "[DATE]"
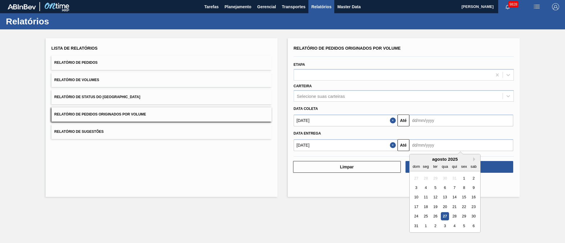
click at [421, 143] on input "text" at bounding box center [461, 146] width 104 height 12
drag, startPoint x: 416, startPoint y: 226, endPoint x: 416, endPoint y: 217, distance: 8.8
click at [416, 226] on div "31" at bounding box center [416, 226] width 8 height 8
type input "[DATE]"
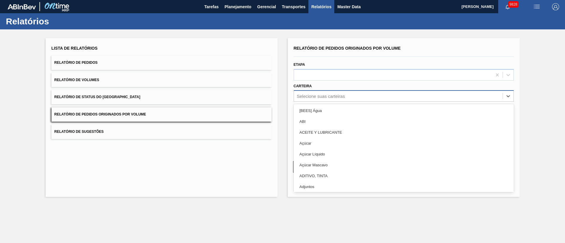
click at [329, 97] on div "Selecione suas carteiras" at bounding box center [321, 96] width 48 height 5
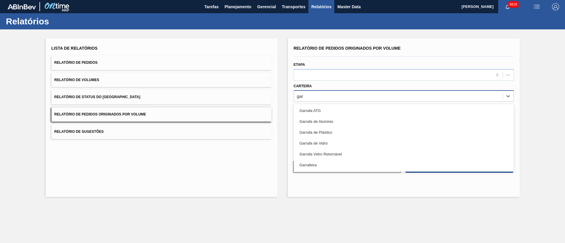
type input "garr"
click at [317, 146] on div "Garrafa de Vidro" at bounding box center [404, 143] width 220 height 11
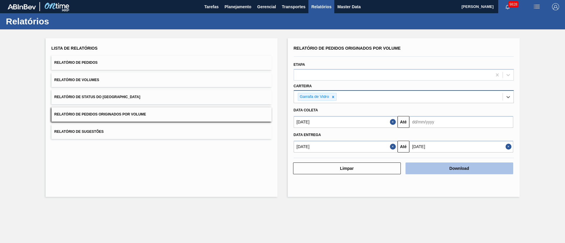
click at [460, 168] on button "Download" at bounding box center [460, 169] width 108 height 12
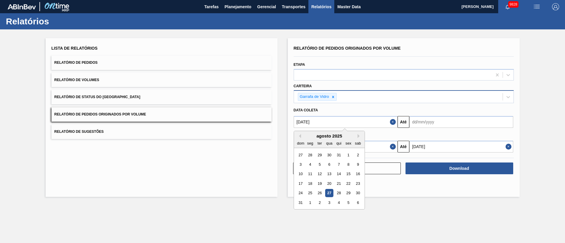
click at [343, 127] on input "[DATE]" at bounding box center [346, 122] width 104 height 12
click at [347, 156] on div "1" at bounding box center [348, 155] width 8 height 8
type input "[DATE]"
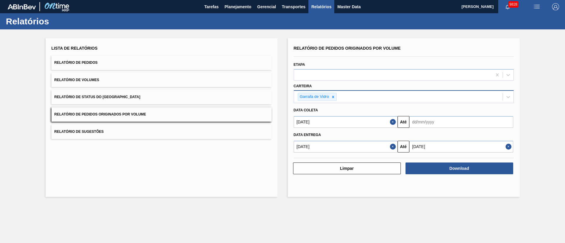
click at [467, 122] on input "text" at bounding box center [461, 122] width 104 height 12
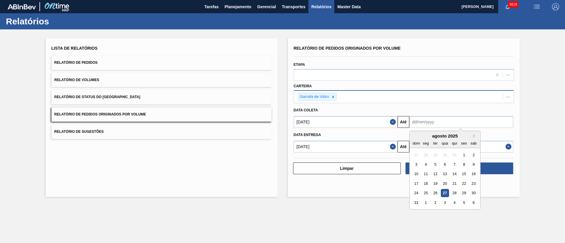
click at [416, 202] on div "31" at bounding box center [416, 203] width 8 height 8
type input "[DATE]"
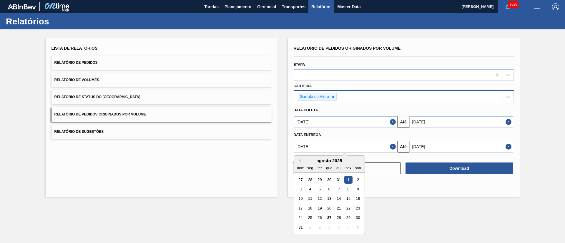
drag, startPoint x: 340, startPoint y: 150, endPoint x: 214, endPoint y: 147, distance: 126.0
click at [218, 148] on div "Lista de Relatórios Relatório de Pedidos Relatório de Volumes Relatório de Stat…" at bounding box center [282, 116] width 565 height 175
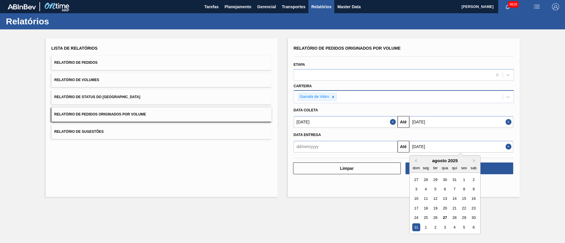
drag, startPoint x: 445, startPoint y: 148, endPoint x: 371, endPoint y: 145, distance: 74.2
click at [394, 148] on div "Até [DATE] Previous Month Next Month agosto 2025 dom seg ter qua qui sex sab 27…" at bounding box center [403, 146] width 225 height 13
click at [416, 106] on div "Data coleta" at bounding box center [403, 110] width 225 height 10
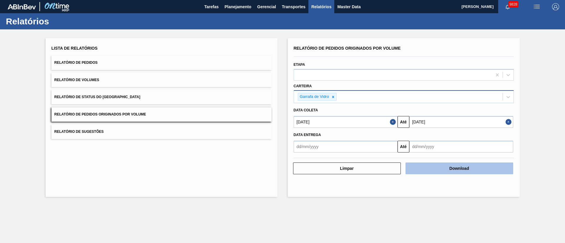
click at [450, 169] on button "Download" at bounding box center [460, 169] width 108 height 12
